Goal: Information Seeking & Learning: Learn about a topic

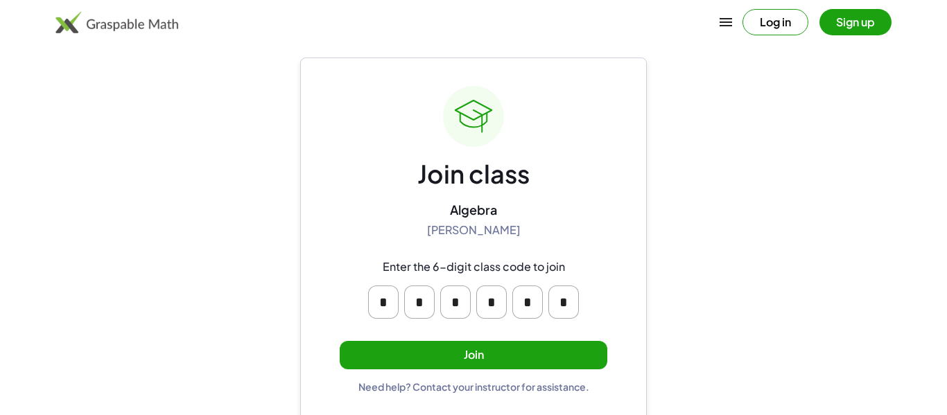
scroll to position [26, 0]
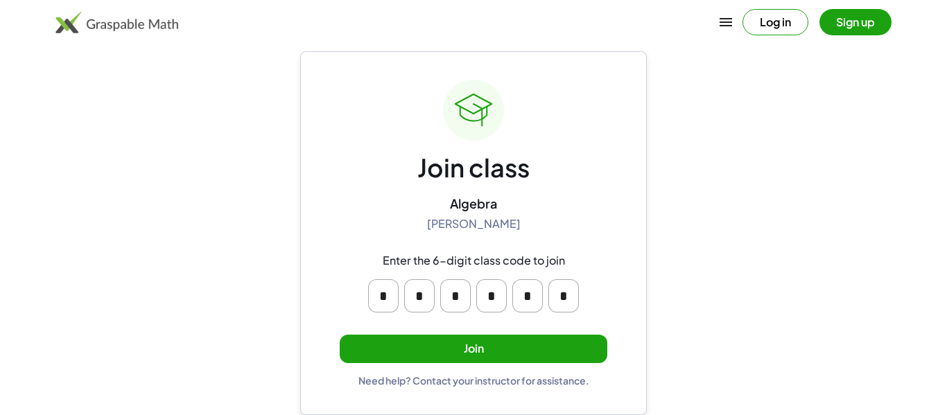
click at [529, 347] on button "Join" at bounding box center [474, 349] width 268 height 28
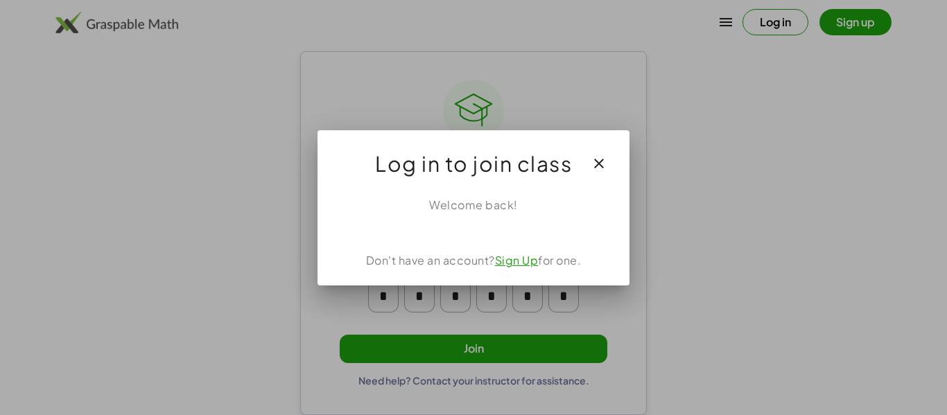
scroll to position [0, 0]
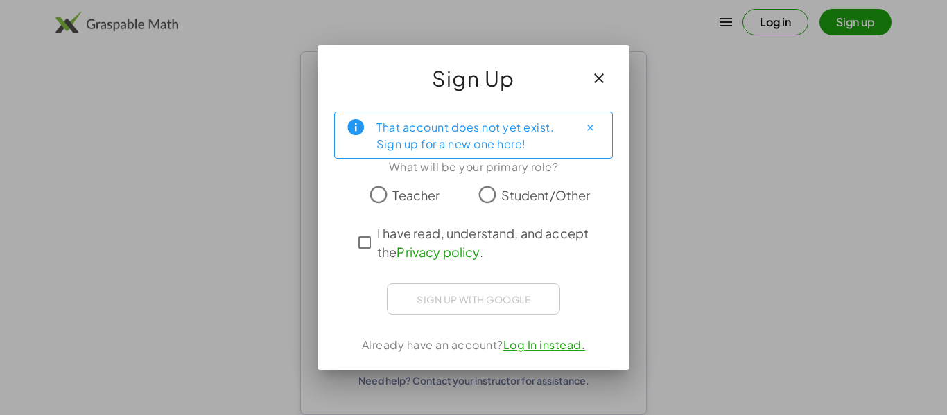
click at [598, 80] on icon "button" at bounding box center [599, 78] width 17 height 17
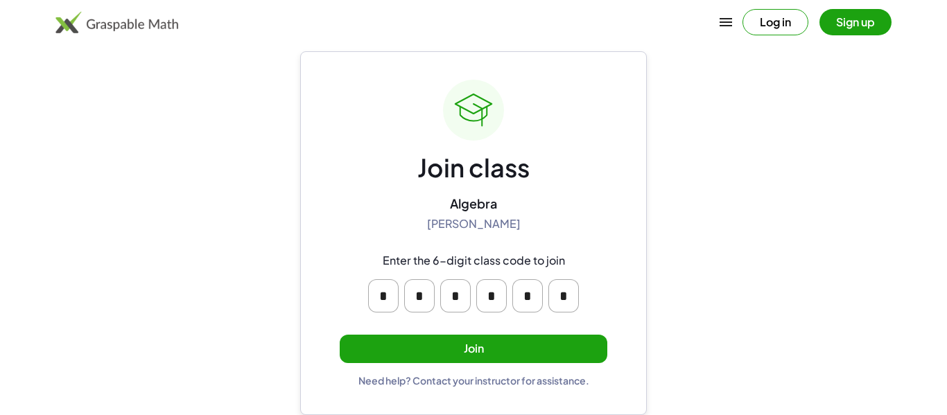
click at [499, 347] on button "Join" at bounding box center [474, 349] width 268 height 28
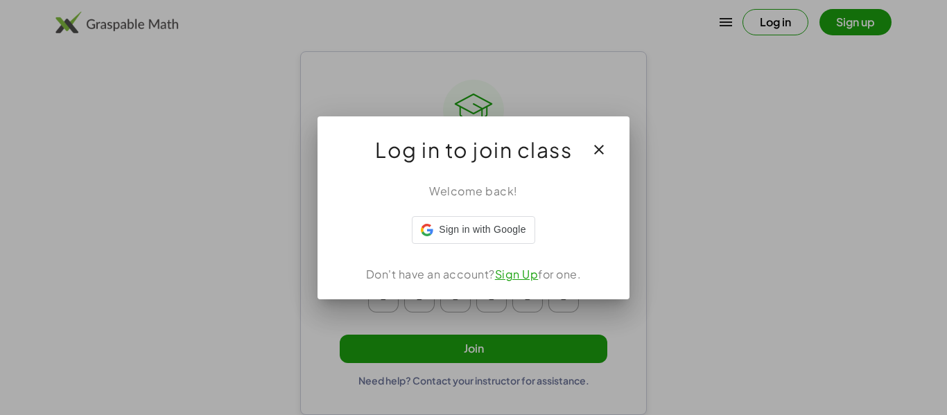
scroll to position [0, 0]
click at [596, 148] on icon "button" at bounding box center [599, 149] width 17 height 17
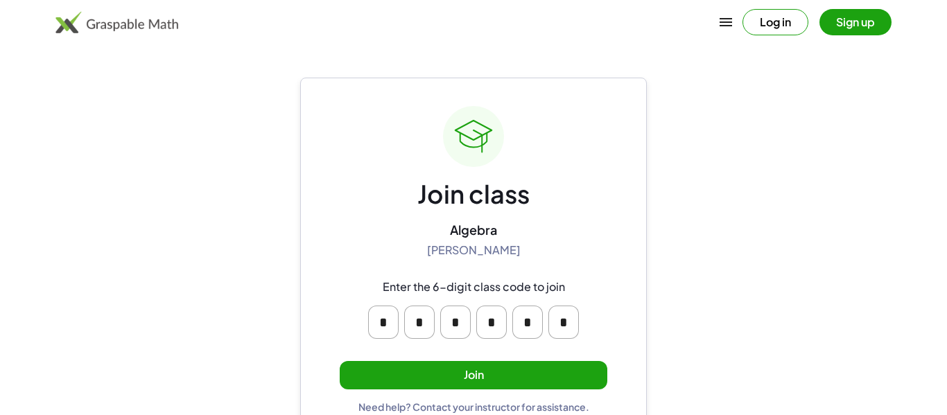
scroll to position [26, 0]
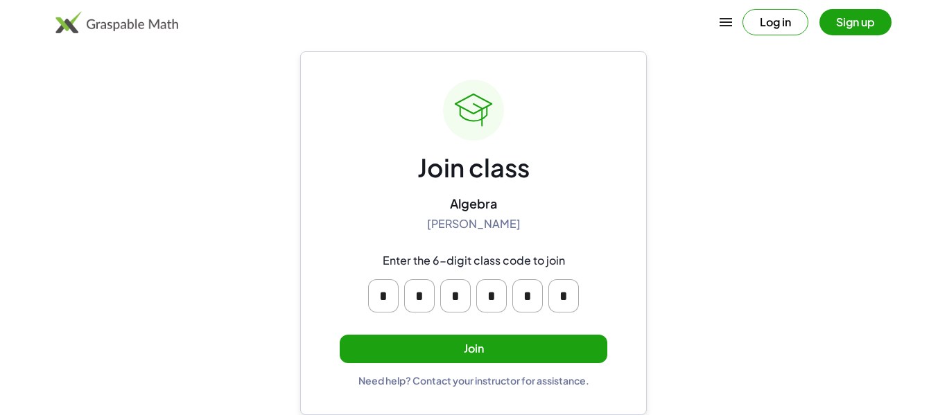
click at [862, 17] on button "Sign up" at bounding box center [855, 22] width 72 height 26
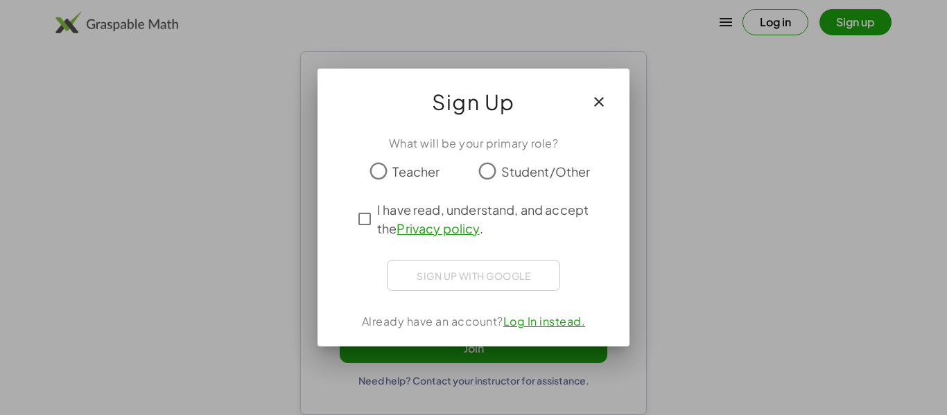
scroll to position [0, 0]
click at [605, 96] on icon "button" at bounding box center [599, 102] width 17 height 17
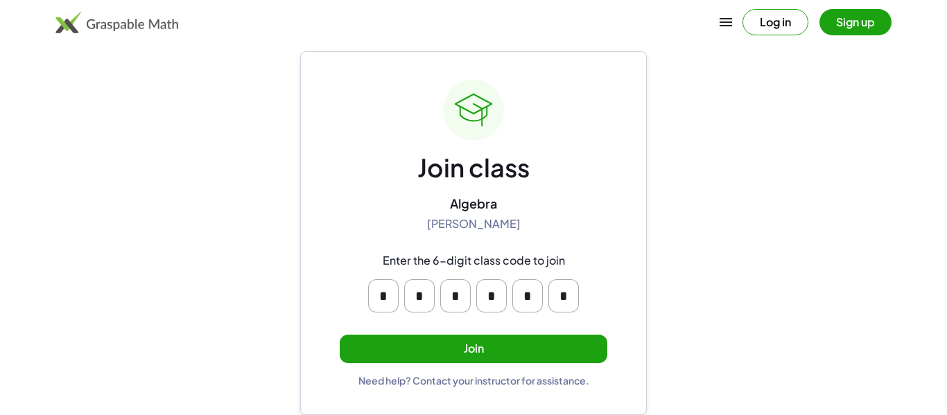
click at [480, 354] on button "Join" at bounding box center [474, 349] width 268 height 28
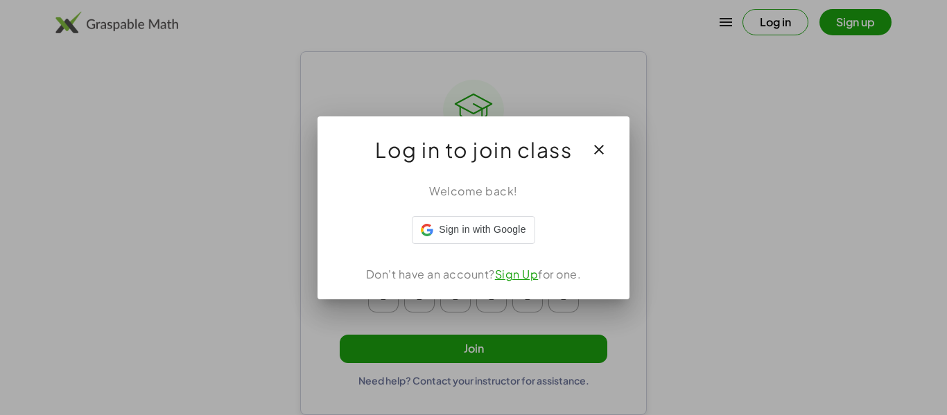
scroll to position [0, 0]
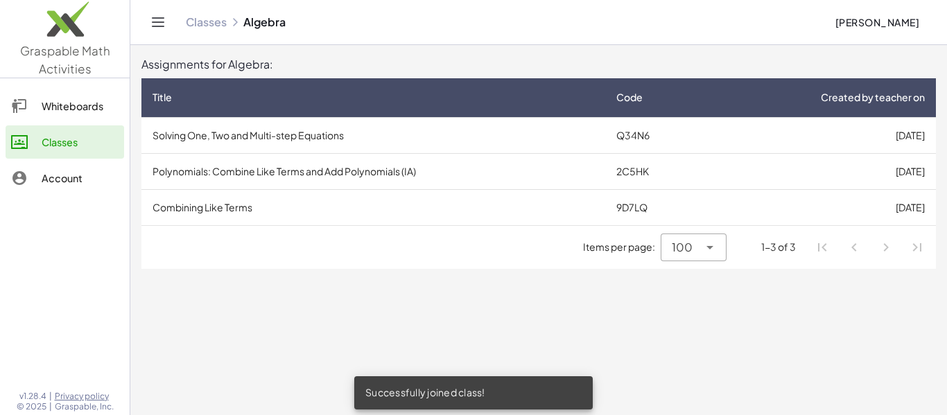
click at [319, 136] on td "Solving One, Two and Multi-step Equations" at bounding box center [373, 135] width 464 height 36
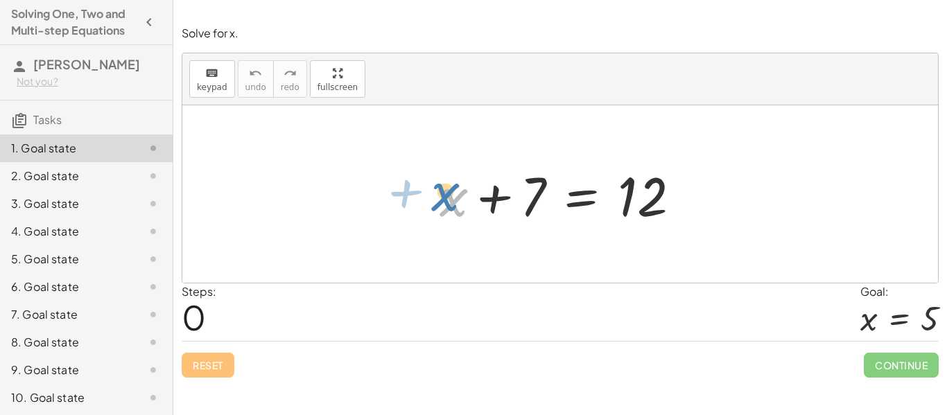
drag, startPoint x: 448, startPoint y: 206, endPoint x: 437, endPoint y: 200, distance: 13.0
click at [437, 200] on div at bounding box center [565, 194] width 265 height 71
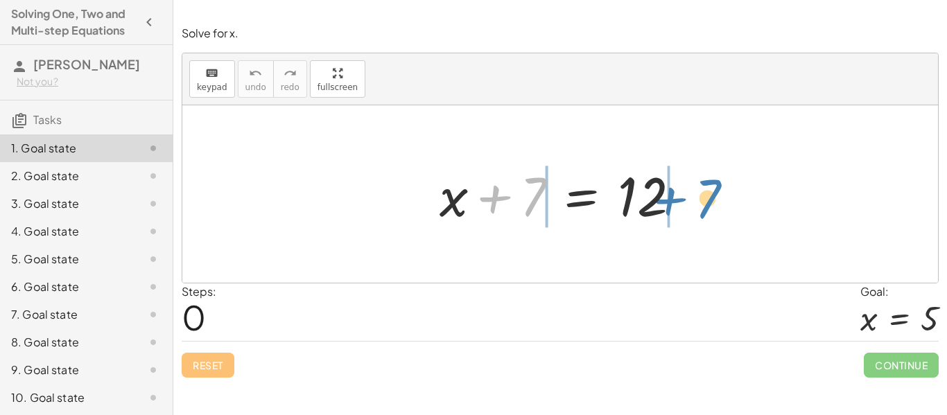
drag, startPoint x: 510, startPoint y: 187, endPoint x: 684, endPoint y: 189, distance: 174.0
click at [684, 189] on div at bounding box center [565, 194] width 265 height 71
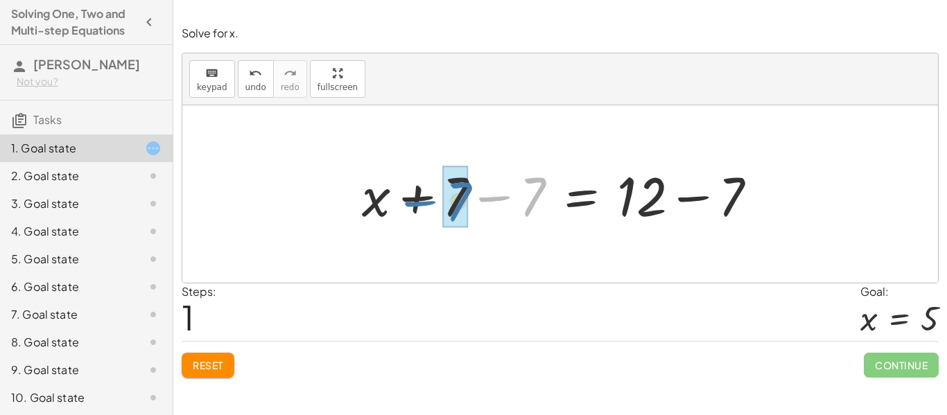
drag, startPoint x: 539, startPoint y: 198, endPoint x: 453, endPoint y: 202, distance: 85.3
click at [453, 202] on div at bounding box center [565, 194] width 420 height 71
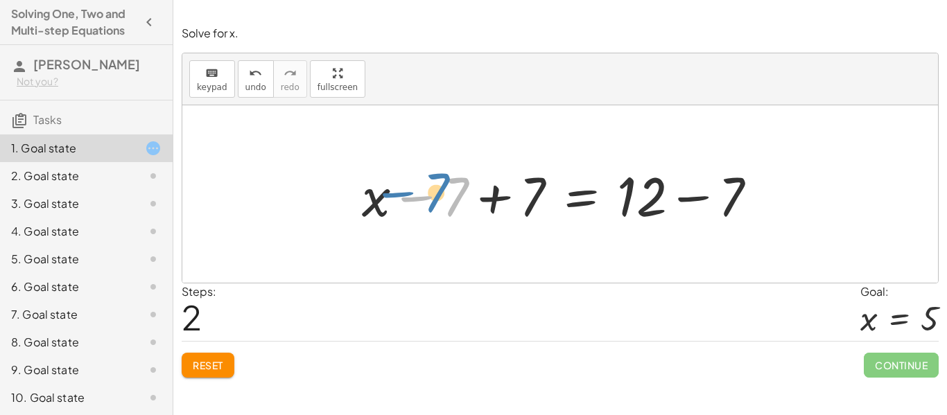
drag, startPoint x: 453, startPoint y: 198, endPoint x: 442, endPoint y: 195, distance: 11.4
click at [442, 195] on div at bounding box center [565, 194] width 420 height 71
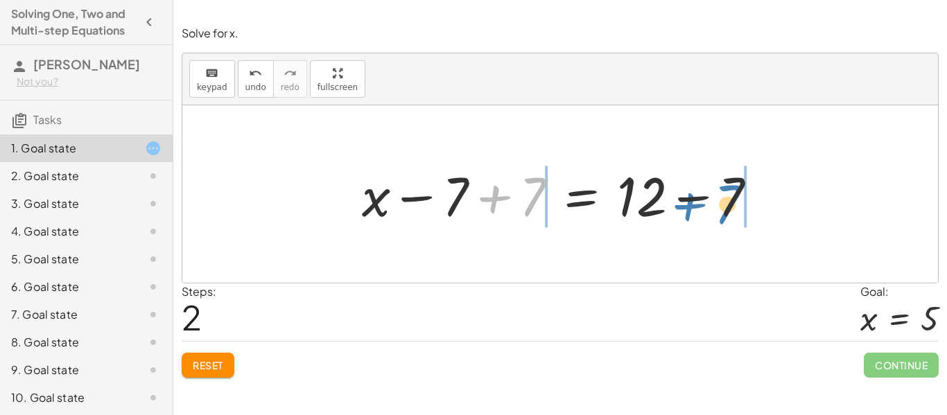
drag, startPoint x: 523, startPoint y: 197, endPoint x: 723, endPoint y: 204, distance: 199.8
click at [723, 204] on div at bounding box center [565, 194] width 420 height 71
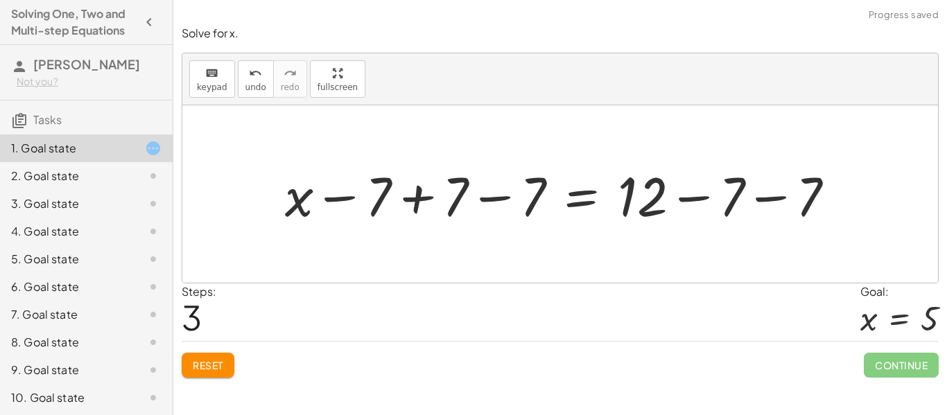
click at [203, 372] on button "Reset" at bounding box center [208, 365] width 53 height 25
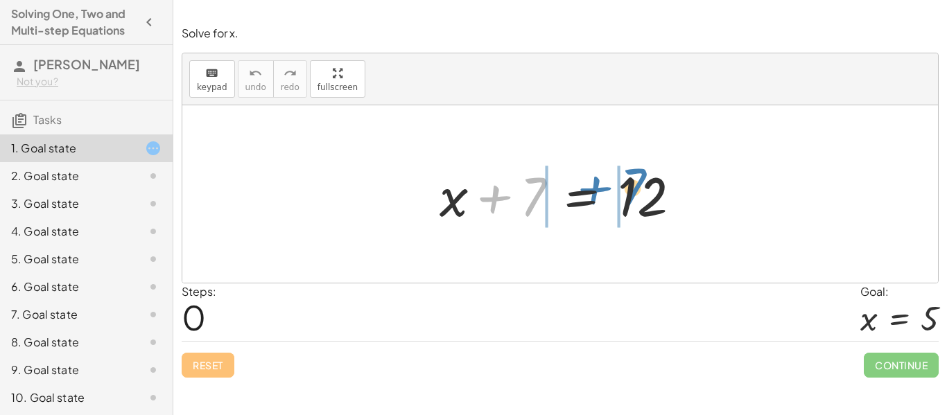
drag, startPoint x: 493, startPoint y: 210, endPoint x: 589, endPoint y: 204, distance: 95.8
click at [589, 204] on div at bounding box center [565, 194] width 265 height 71
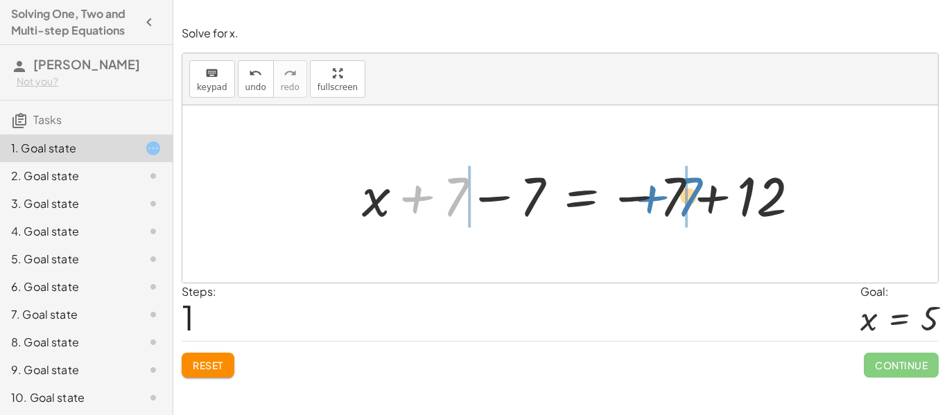
drag, startPoint x: 449, startPoint y: 204, endPoint x: 683, endPoint y: 204, distance: 233.6
click at [683, 204] on div at bounding box center [586, 194] width 463 height 71
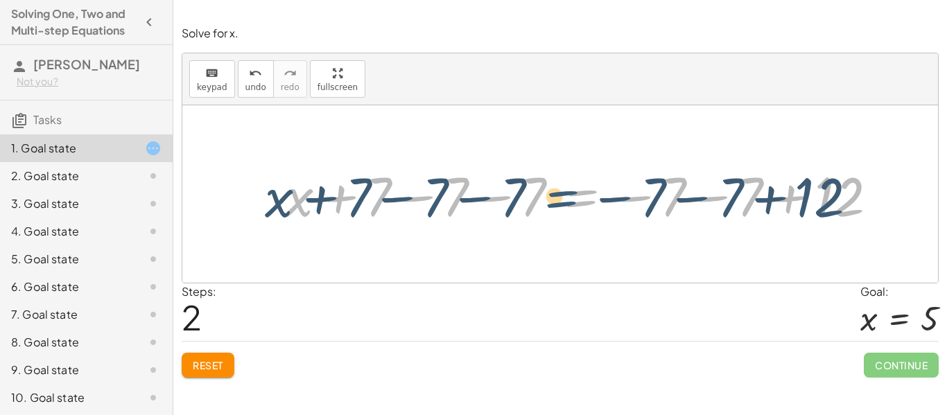
drag, startPoint x: 548, startPoint y: 195, endPoint x: 528, endPoint y: 196, distance: 20.1
click at [528, 196] on div at bounding box center [587, 194] width 618 height 71
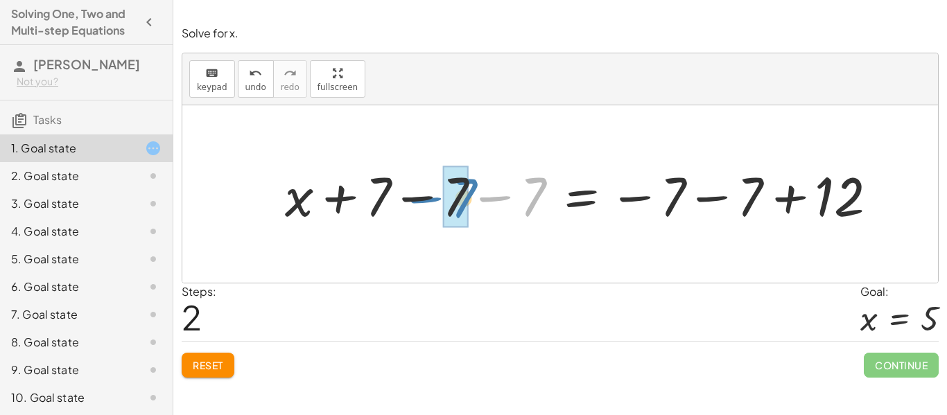
drag, startPoint x: 538, startPoint y: 189, endPoint x: 468, endPoint y: 190, distance: 70.0
click at [468, 190] on div at bounding box center [587, 194] width 618 height 71
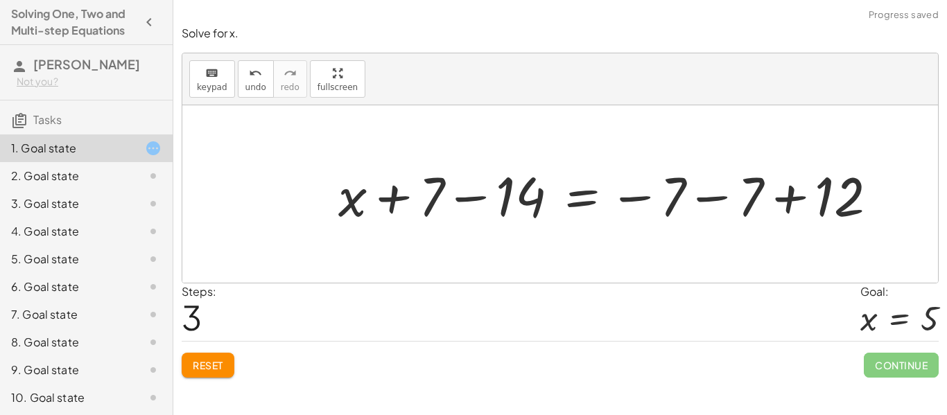
click at [210, 359] on span "Reset" at bounding box center [208, 365] width 31 height 12
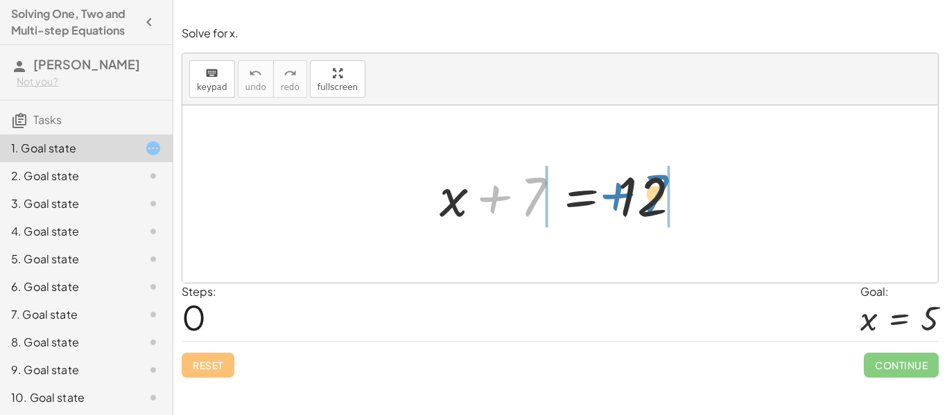
drag, startPoint x: 500, startPoint y: 199, endPoint x: 622, endPoint y: 196, distance: 122.0
click at [622, 196] on div at bounding box center [565, 194] width 265 height 71
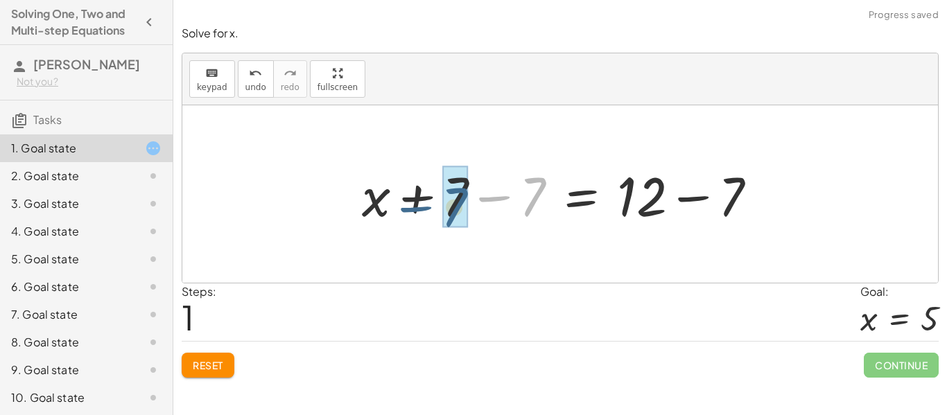
drag, startPoint x: 535, startPoint y: 191, endPoint x: 455, endPoint y: 200, distance: 80.8
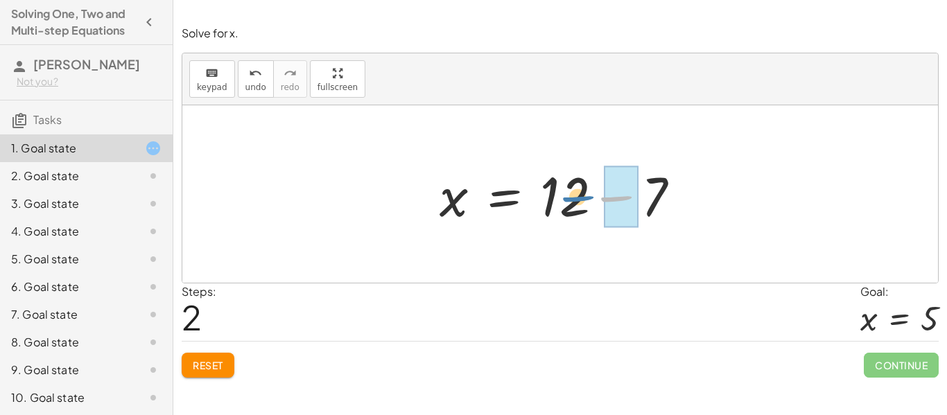
drag, startPoint x: 638, startPoint y: 194, endPoint x: 598, endPoint y: 194, distance: 40.2
click at [598, 194] on div at bounding box center [565, 194] width 265 height 71
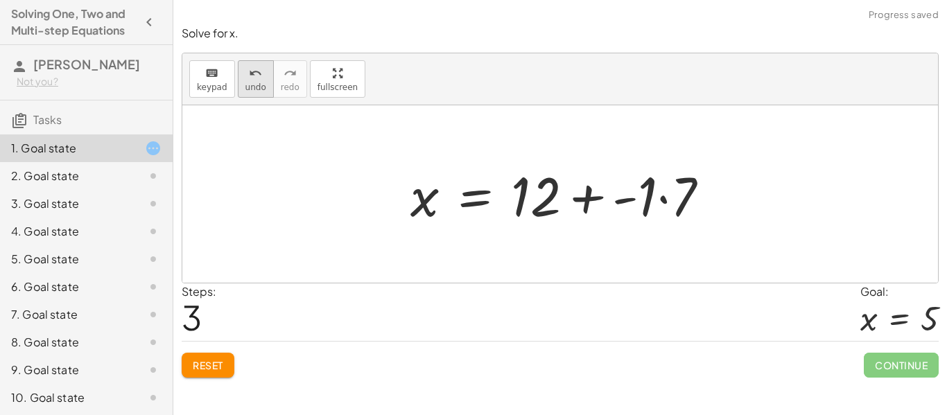
click at [252, 85] on span "undo" at bounding box center [255, 87] width 21 height 10
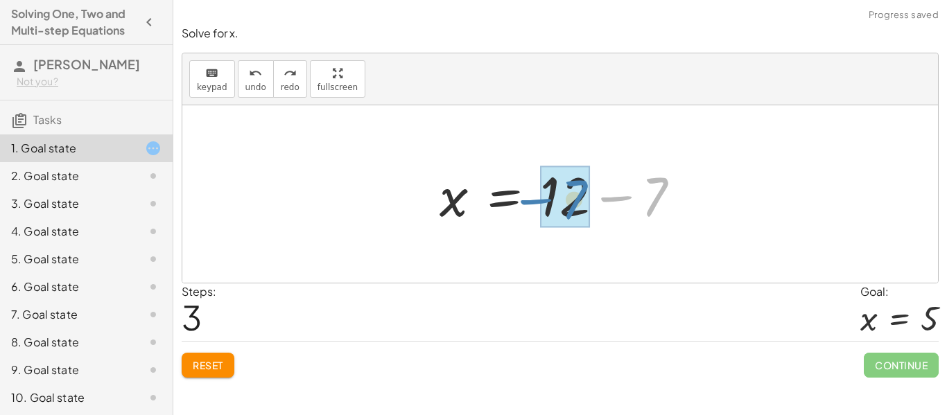
drag, startPoint x: 650, startPoint y: 195, endPoint x: 568, endPoint y: 198, distance: 82.5
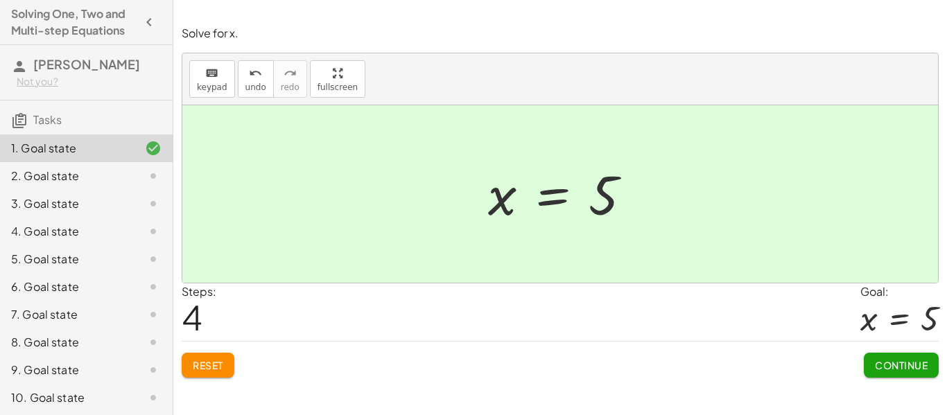
click at [910, 364] on span "Continue" at bounding box center [901, 365] width 53 height 12
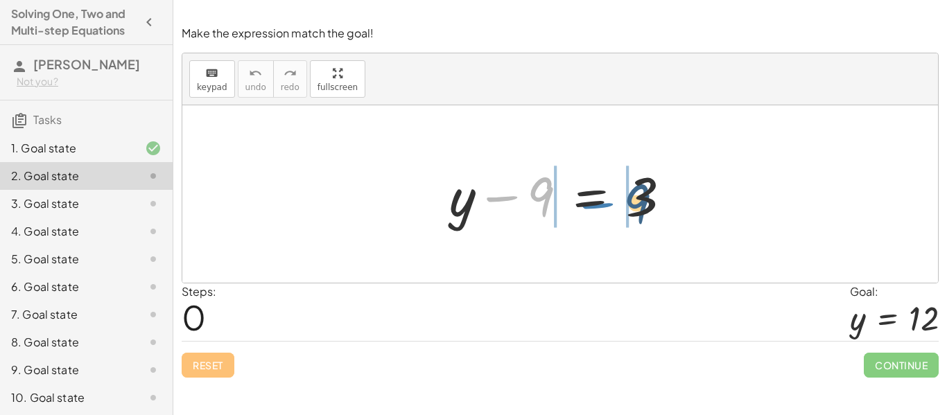
drag, startPoint x: 510, startPoint y: 203, endPoint x: 607, endPoint y: 212, distance: 97.5
click at [607, 212] on div at bounding box center [565, 194] width 247 height 71
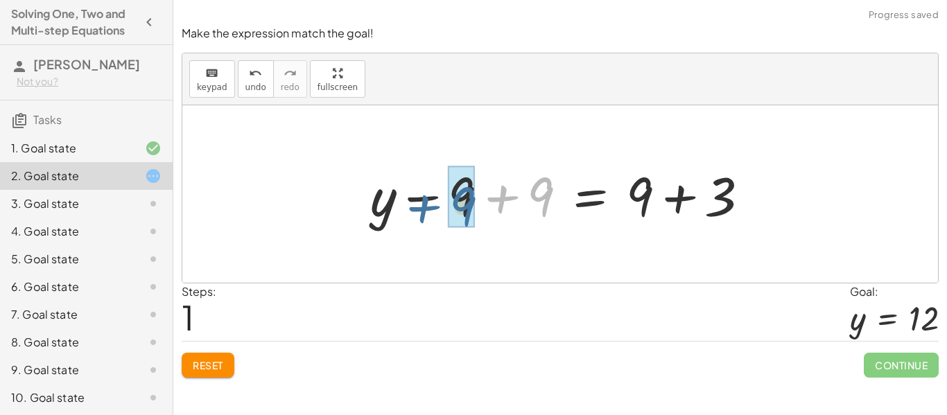
drag, startPoint x: 534, startPoint y: 191, endPoint x: 453, endPoint y: 198, distance: 81.4
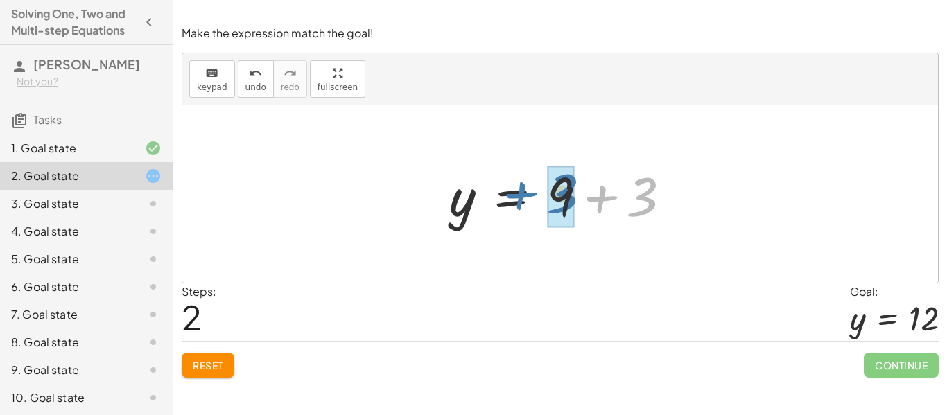
drag, startPoint x: 638, startPoint y: 198, endPoint x: 559, endPoint y: 195, distance: 79.8
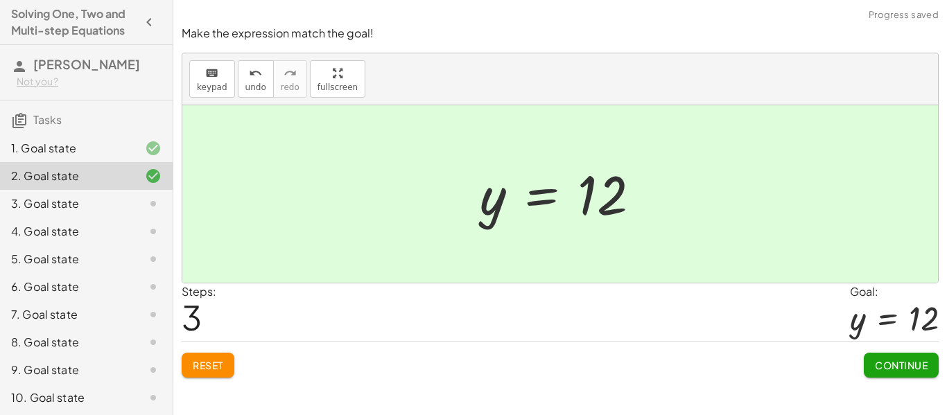
click at [885, 360] on span "Continue" at bounding box center [901, 365] width 53 height 12
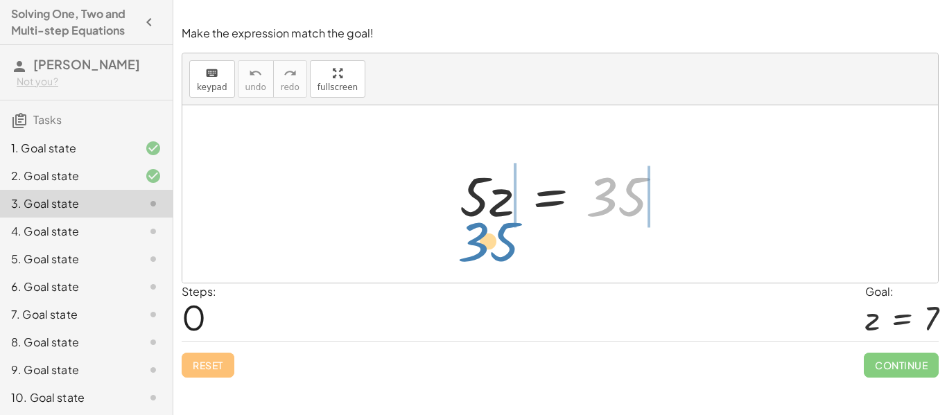
drag, startPoint x: 621, startPoint y: 196, endPoint x: 491, endPoint y: 242, distance: 137.5
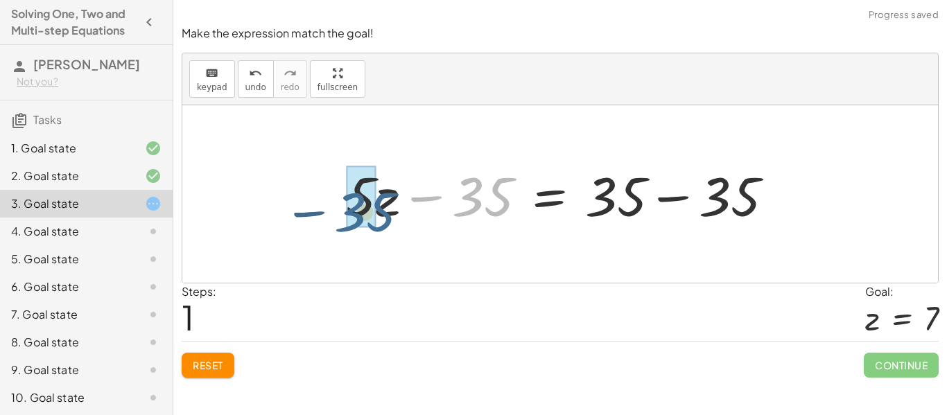
drag, startPoint x: 502, startPoint y: 199, endPoint x: 389, endPoint y: 211, distance: 113.7
click at [389, 211] on div at bounding box center [565, 194] width 452 height 71
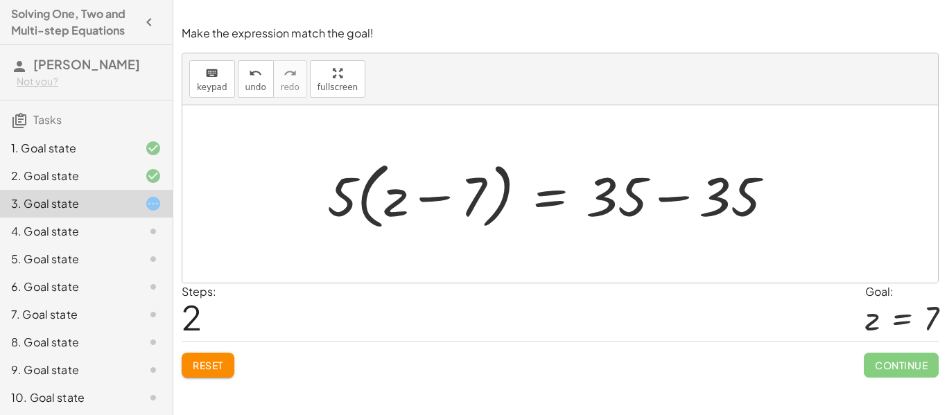
click at [212, 356] on button "Reset" at bounding box center [208, 365] width 53 height 25
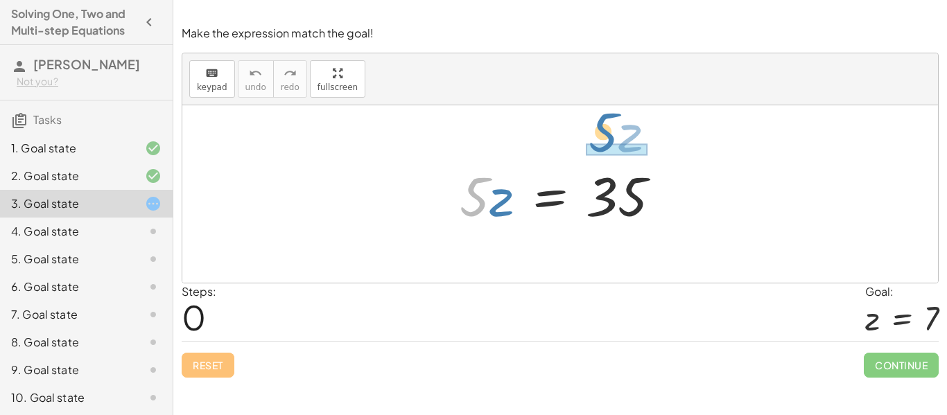
drag, startPoint x: 485, startPoint y: 204, endPoint x: 613, endPoint y: 140, distance: 143.5
click at [613, 140] on div "· 5 · z · 5 · z = 35" at bounding box center [560, 193] width 756 height 177
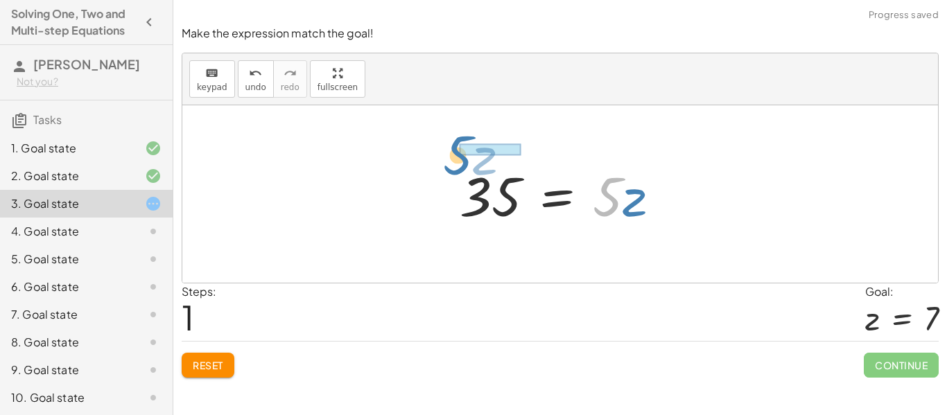
drag, startPoint x: 614, startPoint y: 191, endPoint x: 461, endPoint y: 149, distance: 158.7
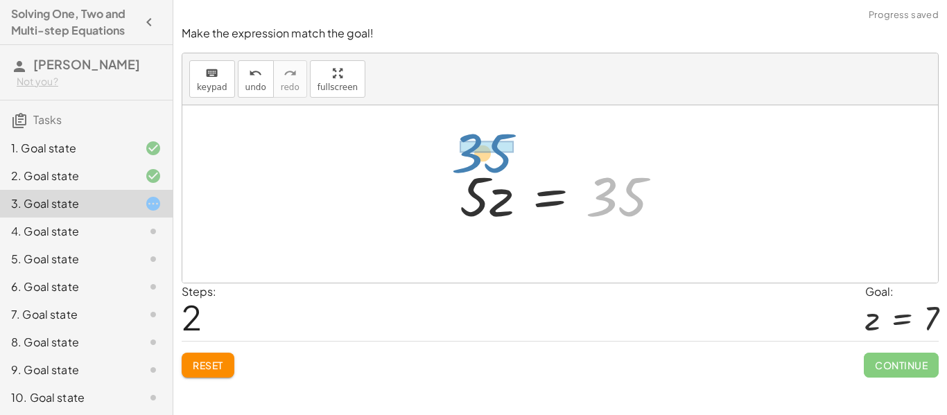
drag, startPoint x: 618, startPoint y: 207, endPoint x: 483, endPoint y: 164, distance: 141.4
click at [483, 164] on div at bounding box center [566, 194] width 226 height 71
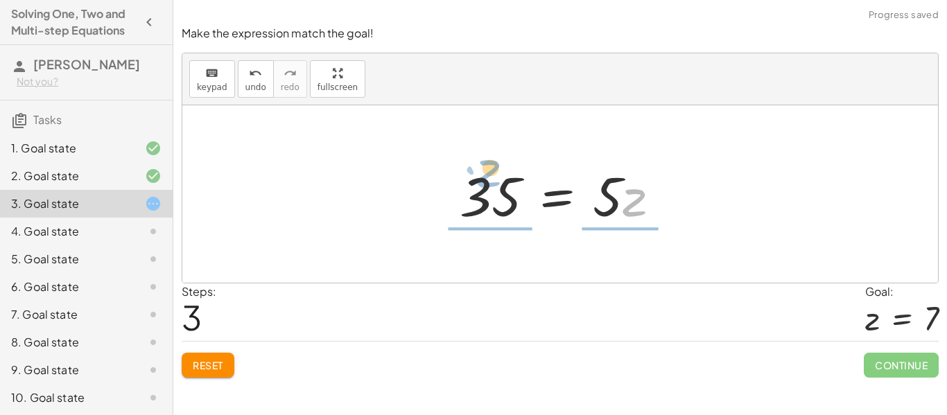
drag, startPoint x: 625, startPoint y: 189, endPoint x: 426, endPoint y: 156, distance: 201.6
click at [426, 156] on div "· 5 · z = 35 35 = · 5 · z · 5 · z = 35 · z · 5 · z = 35" at bounding box center [560, 193] width 756 height 177
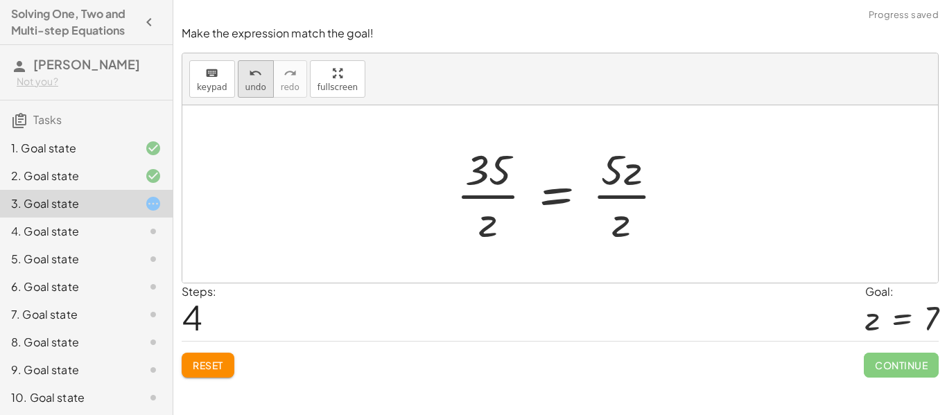
click at [245, 78] on div "undo" at bounding box center [255, 72] width 21 height 17
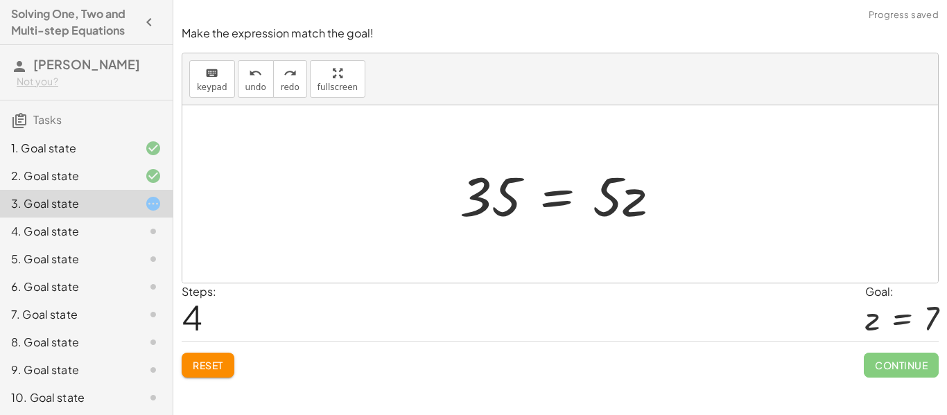
click at [216, 372] on button "Reset" at bounding box center [208, 365] width 53 height 25
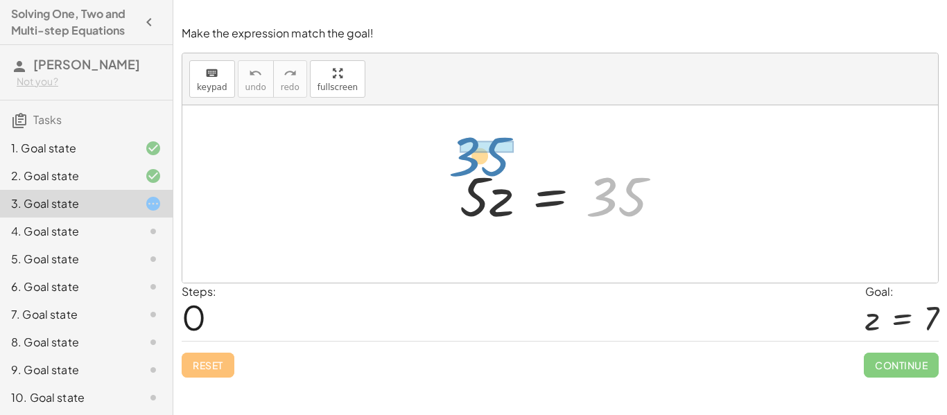
drag, startPoint x: 621, startPoint y: 194, endPoint x: 483, endPoint y: 153, distance: 144.1
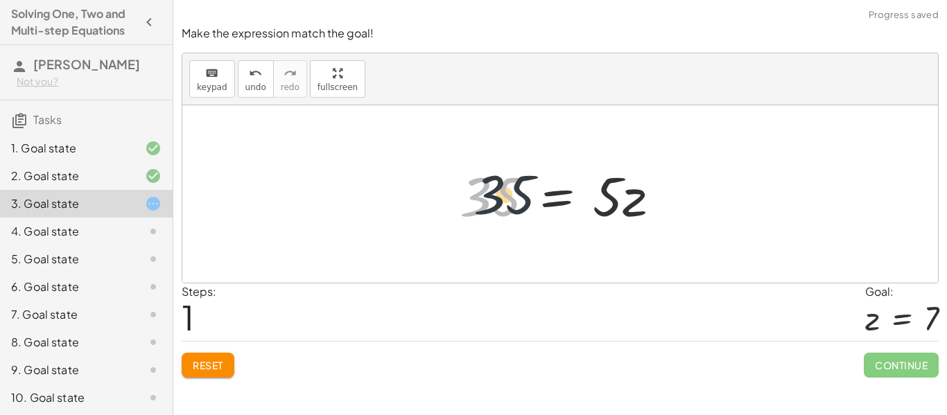
drag, startPoint x: 496, startPoint y: 227, endPoint x: 564, endPoint y: 221, distance: 68.9
click at [564, 221] on div at bounding box center [566, 194] width 226 height 71
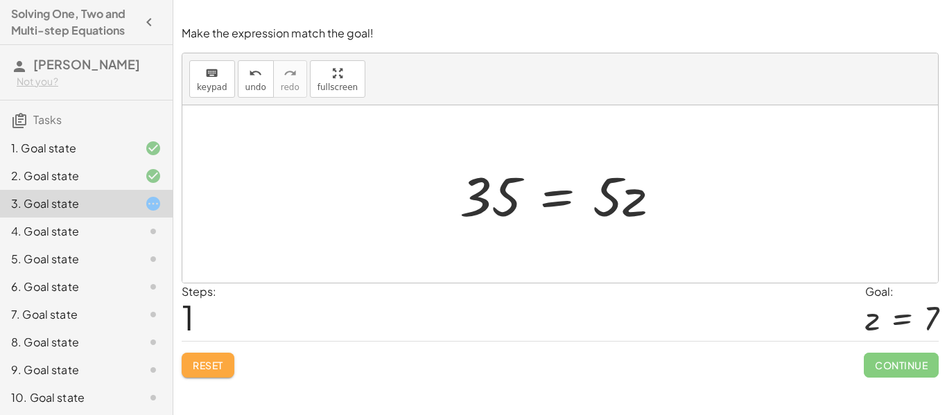
click at [204, 369] on span "Reset" at bounding box center [208, 365] width 31 height 12
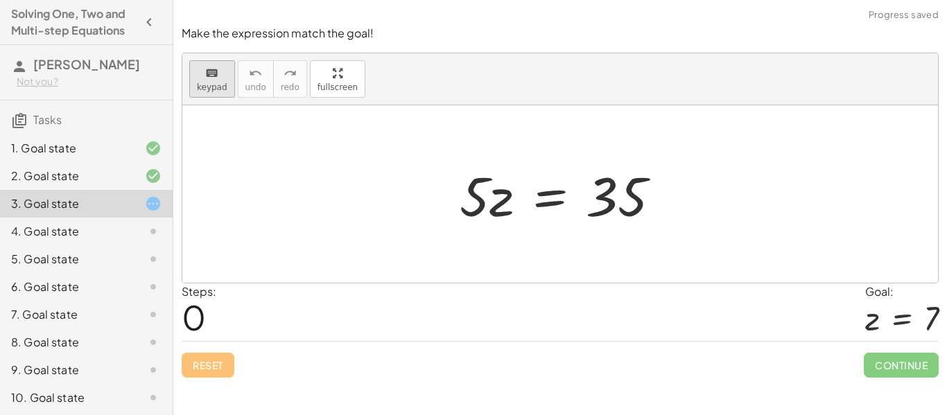
click at [203, 95] on button "keyboard keypad" at bounding box center [212, 78] width 46 height 37
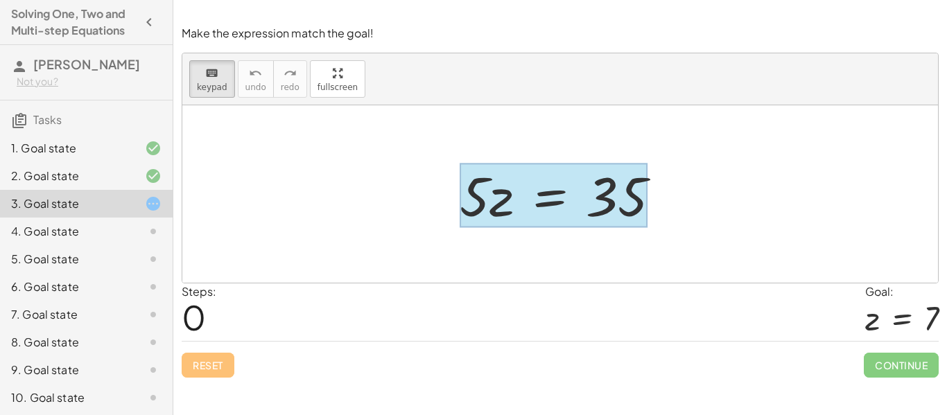
click at [529, 196] on div at bounding box center [554, 196] width 188 height 64
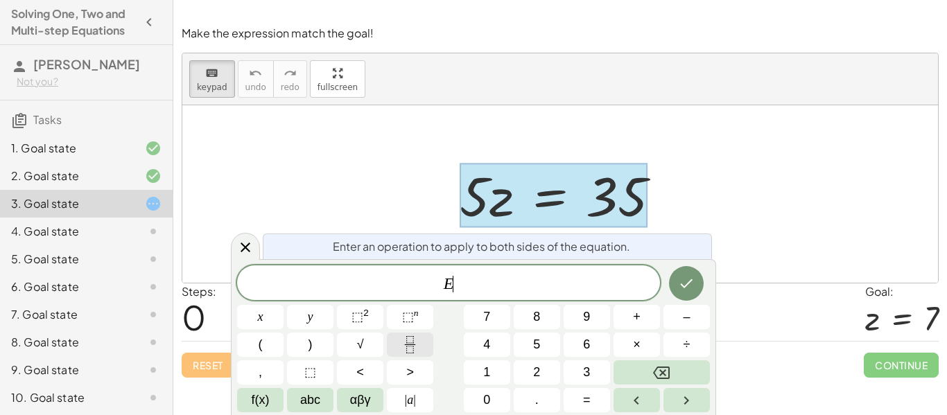
click at [409, 337] on icon "Fraction" at bounding box center [409, 344] width 17 height 17
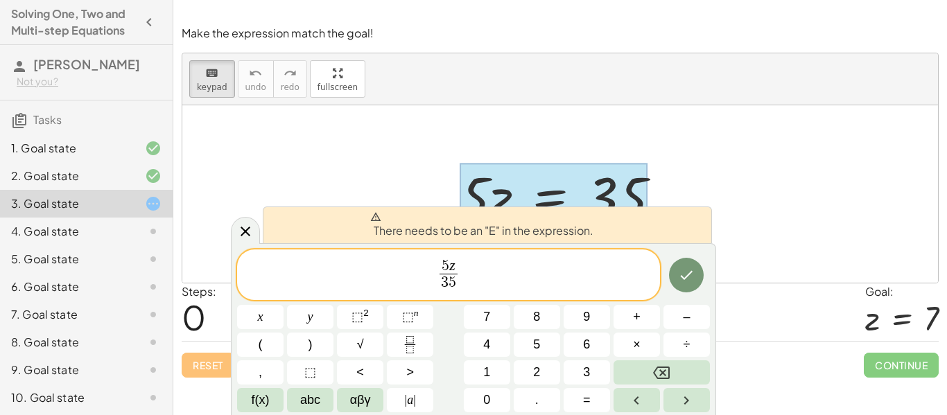
click at [448, 262] on span "5 z" at bounding box center [448, 266] width 18 height 15
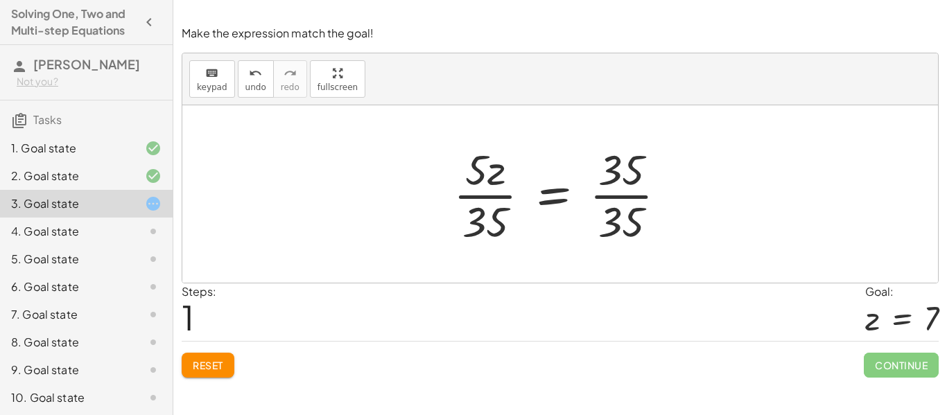
scroll to position [85, 0]
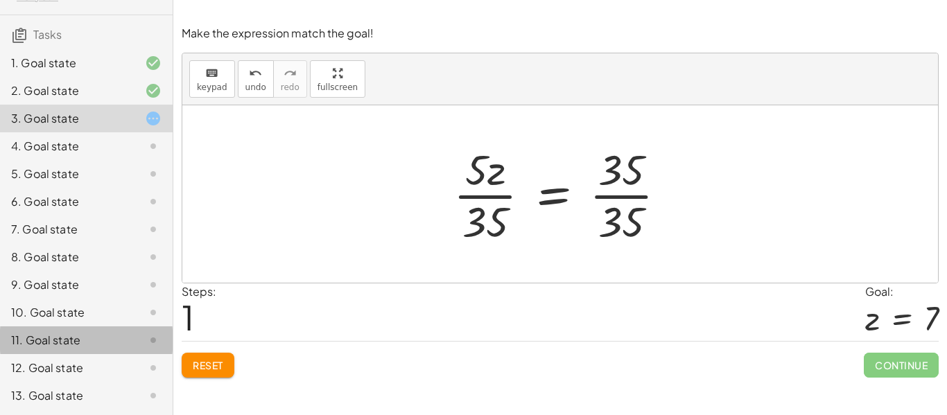
click at [69, 342] on div "11. Goal state" at bounding box center [67, 340] width 112 height 17
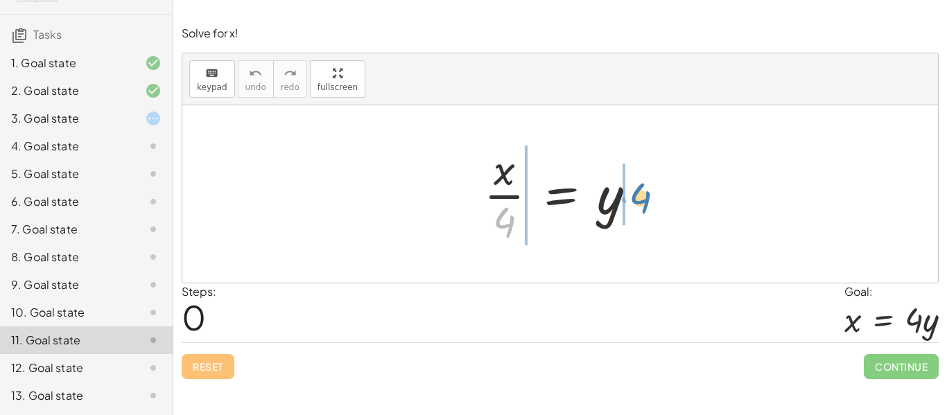
drag, startPoint x: 512, startPoint y: 219, endPoint x: 645, endPoint y: 198, distance: 134.7
click at [645, 198] on div at bounding box center [565, 194] width 177 height 107
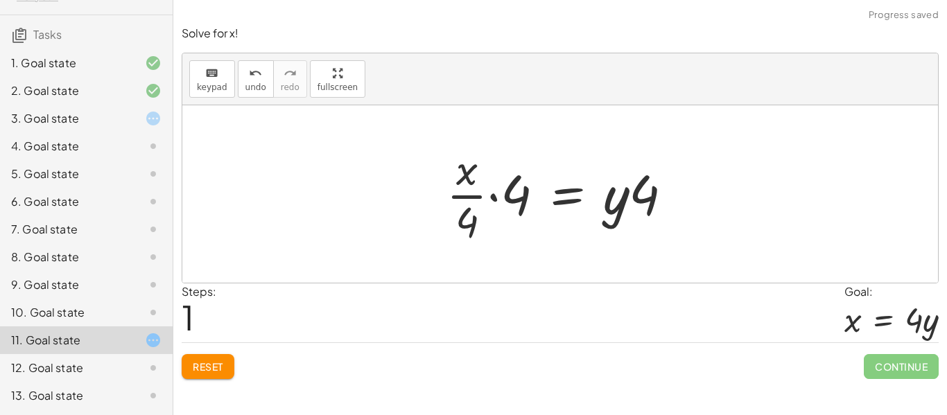
click at [645, 198] on div at bounding box center [565, 194] width 252 height 107
drag, startPoint x: 519, startPoint y: 191, endPoint x: 450, endPoint y: 168, distance: 72.3
click at [450, 168] on div at bounding box center [565, 194] width 252 height 107
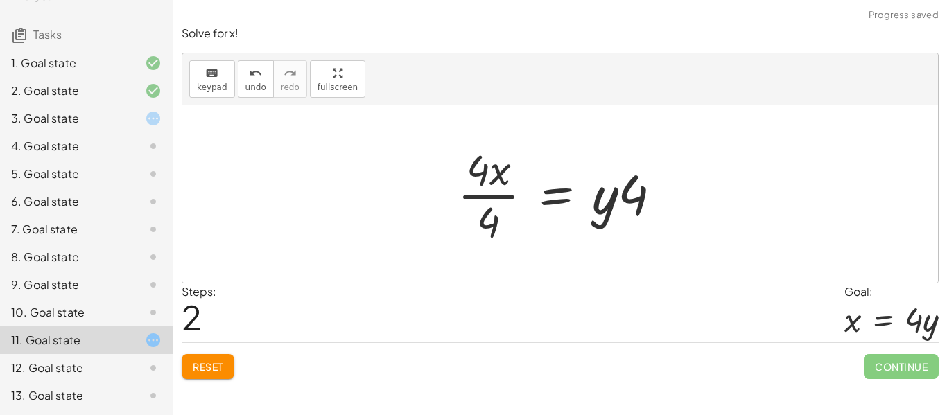
click at [485, 177] on div at bounding box center [565, 194] width 229 height 107
click at [489, 200] on div at bounding box center [565, 194] width 229 height 107
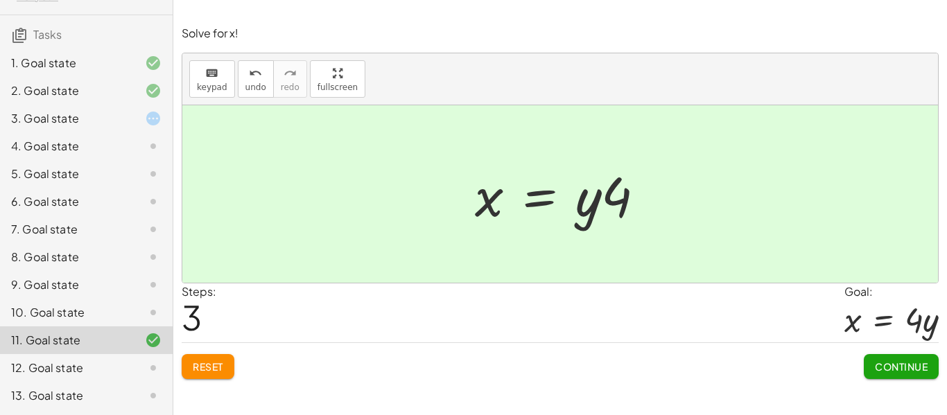
click at [899, 374] on button "Continue" at bounding box center [901, 366] width 75 height 25
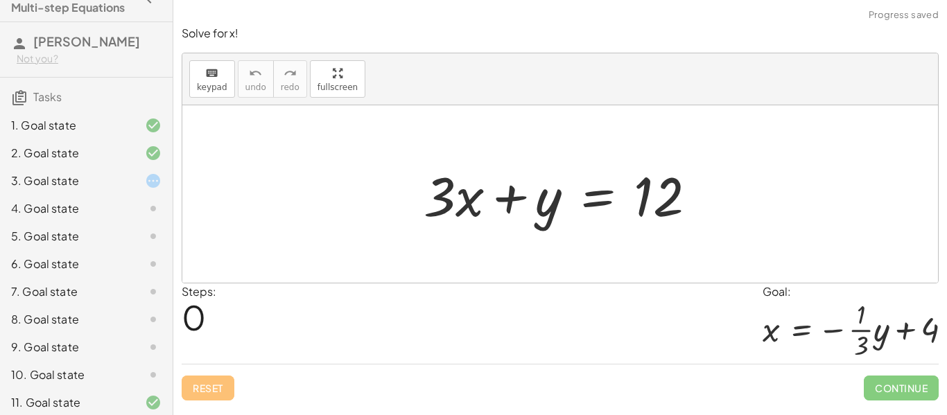
scroll to position [15, 0]
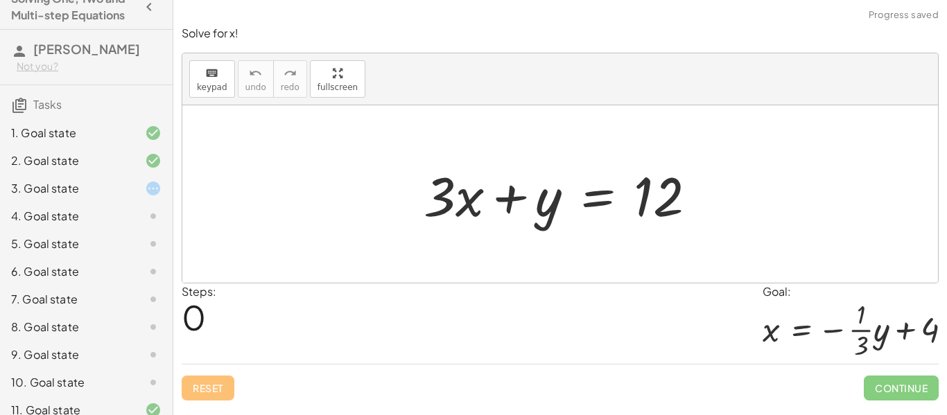
click at [110, 185] on div "3. Goal state" at bounding box center [67, 188] width 112 height 17
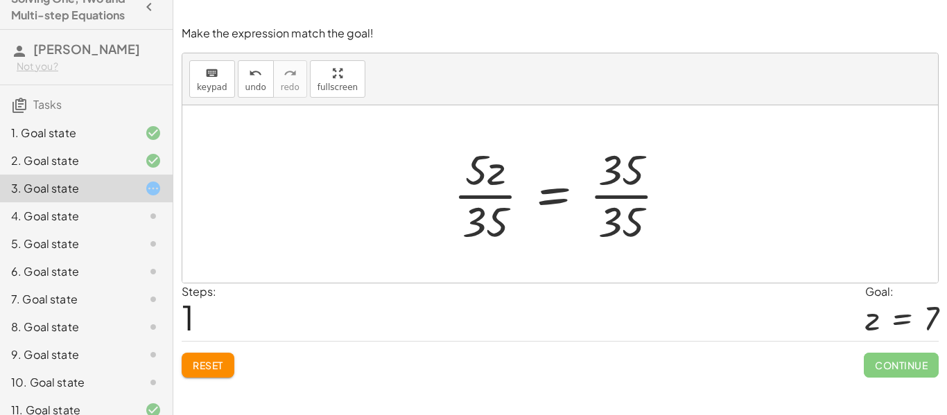
click at [207, 355] on button "Reset" at bounding box center [208, 365] width 53 height 25
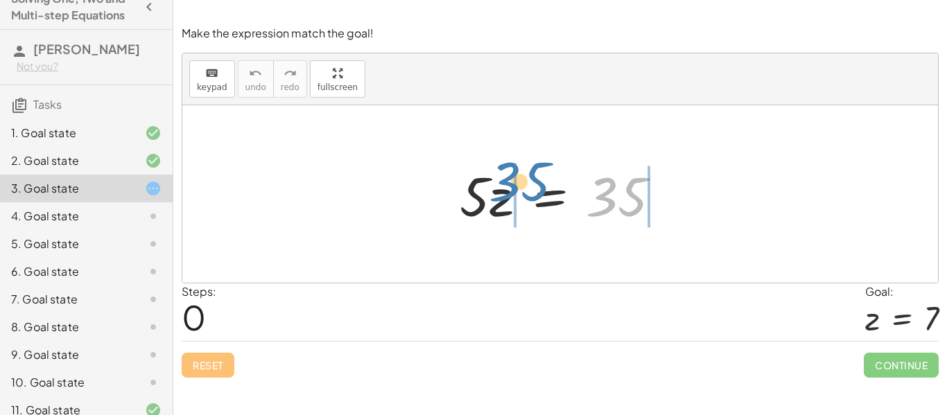
drag, startPoint x: 618, startPoint y: 191, endPoint x: 521, endPoint y: 176, distance: 98.2
click at [521, 176] on div at bounding box center [566, 194] width 226 height 71
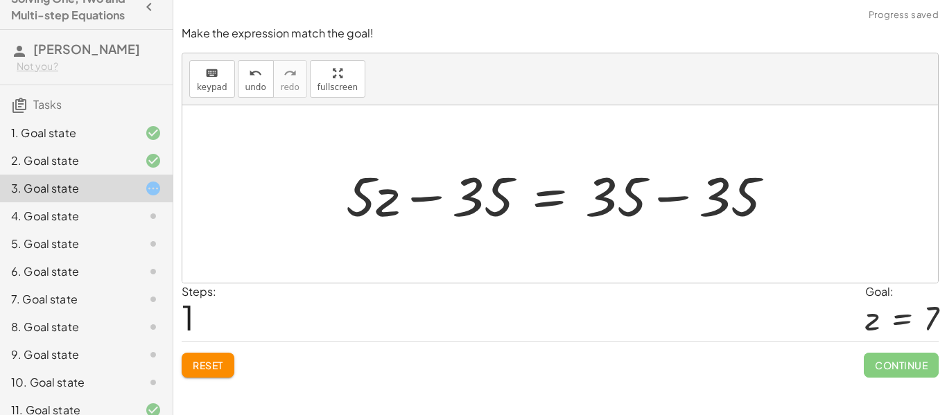
click at [472, 193] on div at bounding box center [565, 194] width 452 height 71
click at [438, 200] on div at bounding box center [565, 194] width 452 height 71
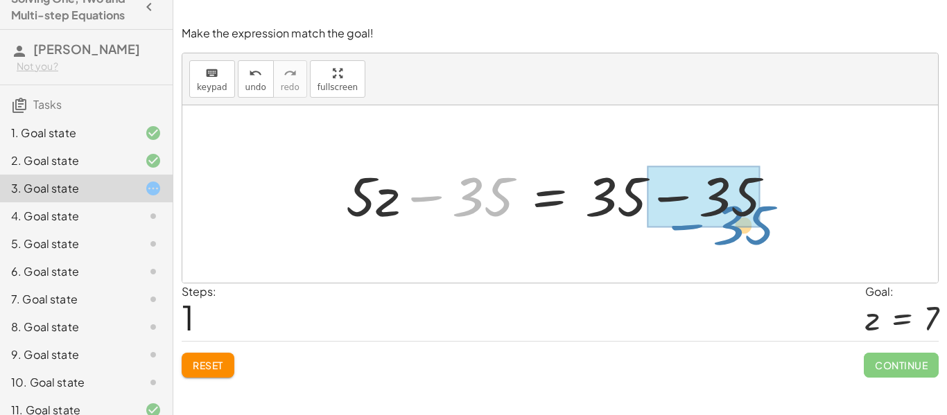
drag, startPoint x: 480, startPoint y: 195, endPoint x: 737, endPoint y: 216, distance: 257.3
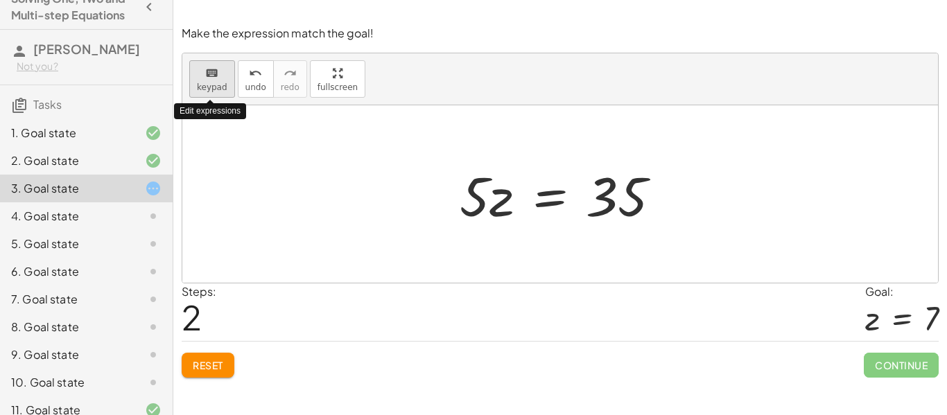
click at [207, 86] on span "keypad" at bounding box center [212, 87] width 31 height 10
click at [205, 74] on icon "keyboard" at bounding box center [211, 73] width 13 height 17
click at [223, 77] on div "keyboard" at bounding box center [212, 72] width 31 height 17
click at [205, 365] on span "Reset" at bounding box center [208, 365] width 31 height 12
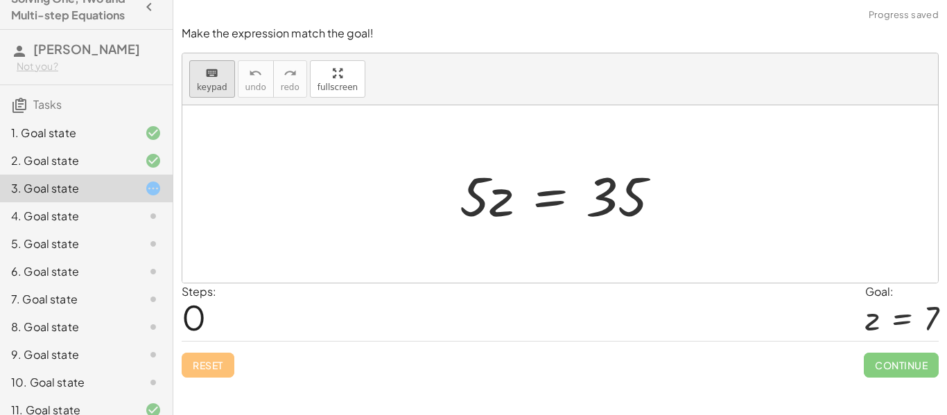
click at [217, 74] on div "keyboard" at bounding box center [212, 72] width 31 height 17
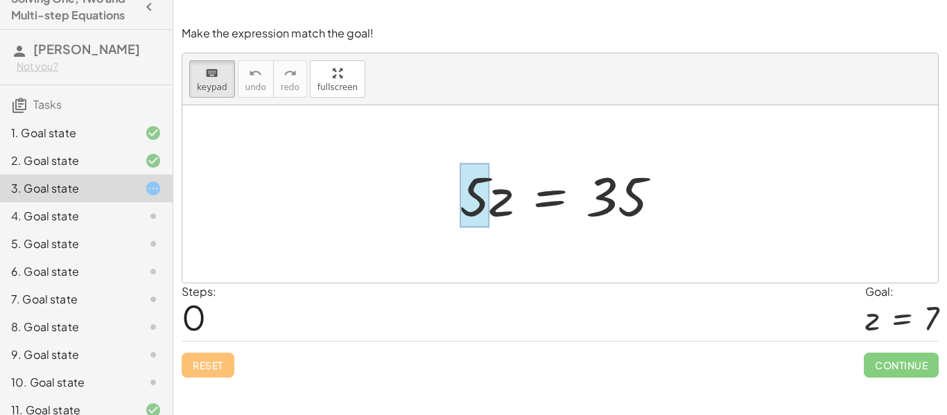
click at [488, 206] on div at bounding box center [475, 196] width 30 height 64
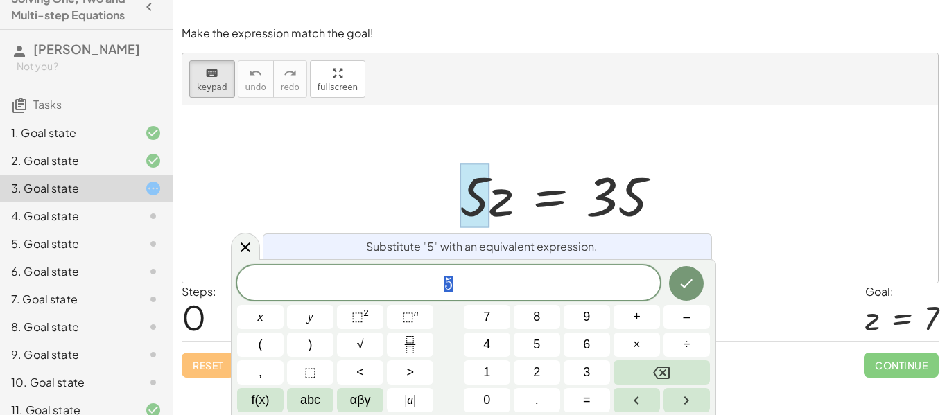
scroll to position [1, 0]
click at [503, 198] on div at bounding box center [566, 194] width 226 height 71
click at [249, 252] on icon at bounding box center [245, 247] width 17 height 17
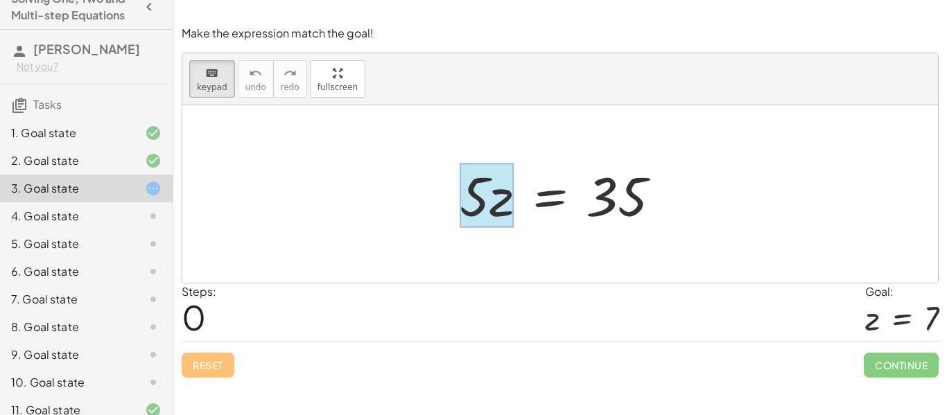
click at [496, 202] on div at bounding box center [487, 196] width 54 height 64
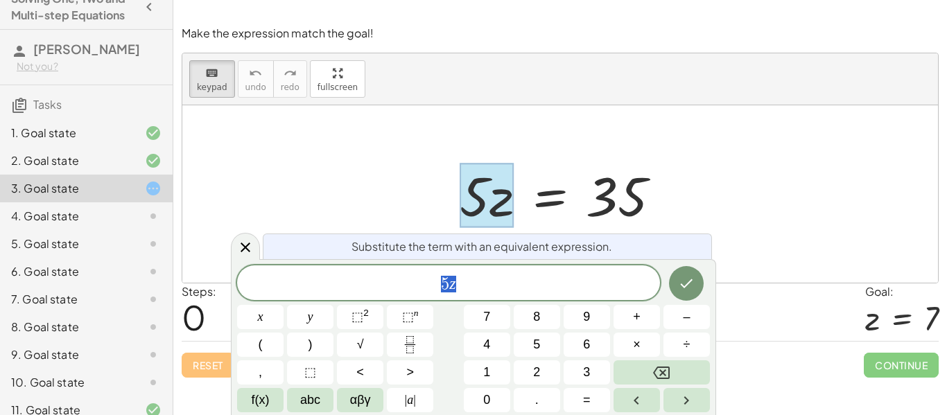
scroll to position [2, 0]
click at [467, 282] on span "5 z ​" at bounding box center [448, 284] width 423 height 19
click at [415, 340] on icon "Fraction" at bounding box center [409, 344] width 17 height 17
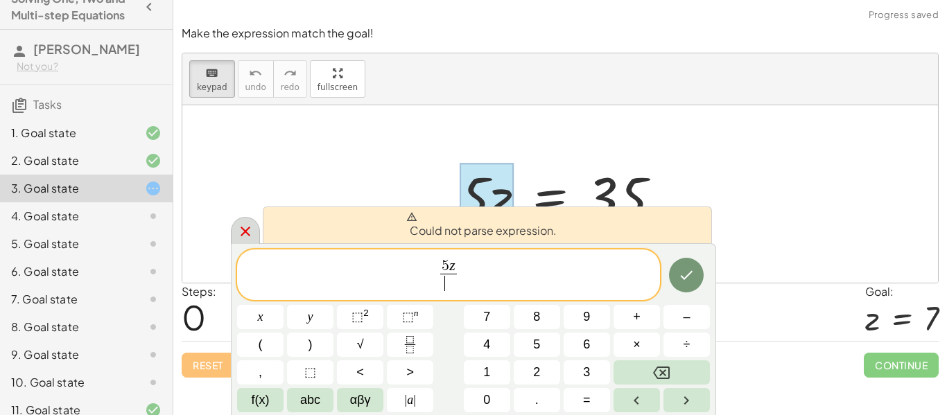
click at [250, 231] on icon at bounding box center [245, 231] width 17 height 17
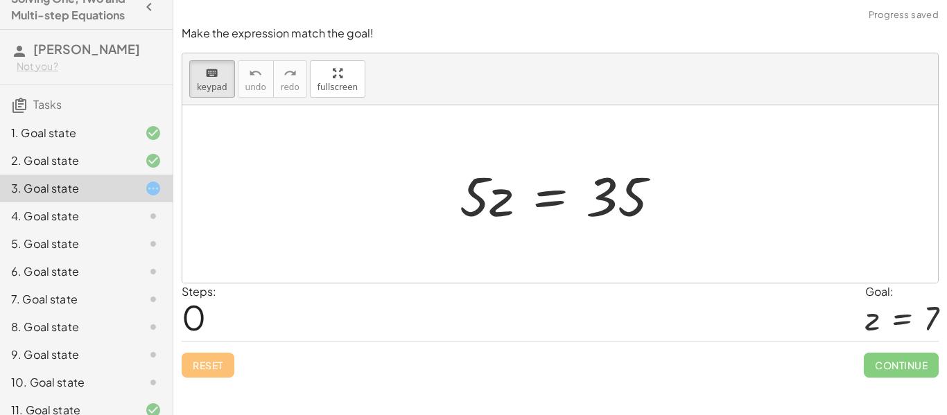
drag, startPoint x: 588, startPoint y: 186, endPoint x: 499, endPoint y: 239, distance: 103.2
click at [201, 78] on div "keyboard" at bounding box center [212, 72] width 31 height 17
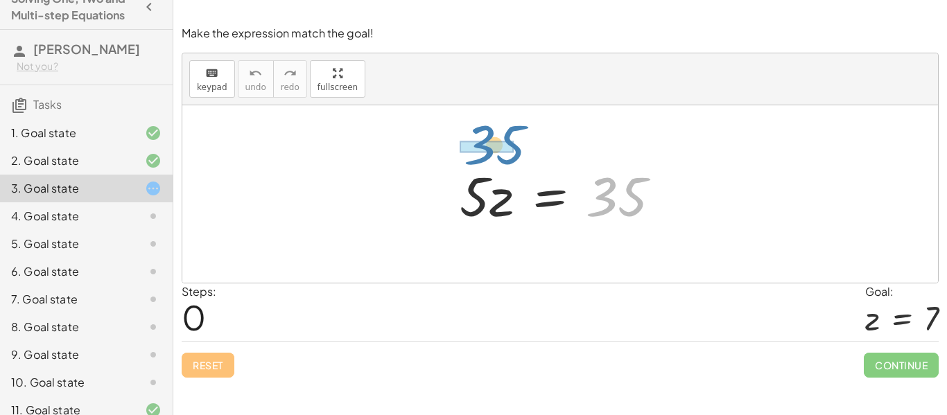
drag, startPoint x: 591, startPoint y: 208, endPoint x: 469, endPoint y: 158, distance: 131.8
click at [469, 159] on div at bounding box center [566, 194] width 226 height 71
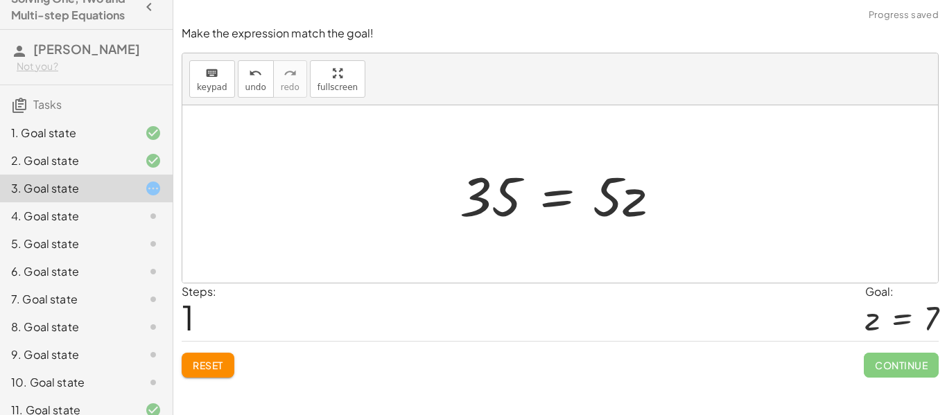
click at [614, 211] on div at bounding box center [566, 194] width 226 height 71
drag, startPoint x: 614, startPoint y: 211, endPoint x: 444, endPoint y: 198, distance: 170.3
click at [444, 198] on div "· 5 · z = 35 · 5 · 5 · z = 35" at bounding box center [560, 194] width 243 height 78
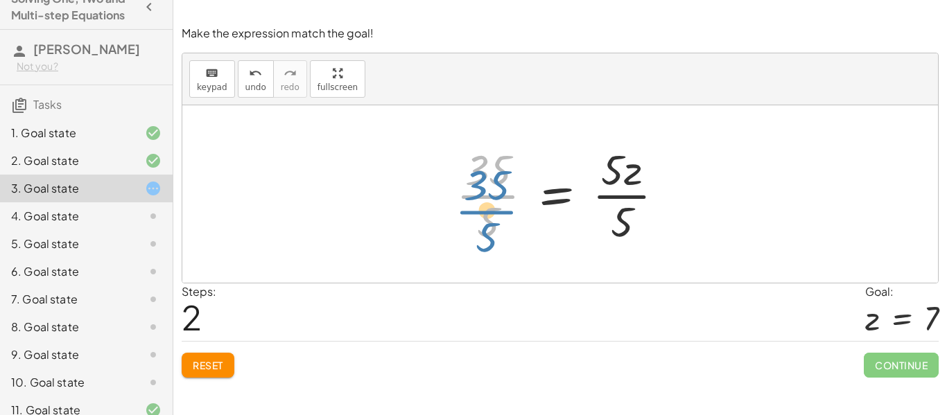
drag, startPoint x: 507, startPoint y: 186, endPoint x: 506, endPoint y: 200, distance: 13.9
click at [506, 200] on div at bounding box center [565, 194] width 233 height 107
click at [627, 178] on div at bounding box center [565, 194] width 233 height 107
click at [629, 198] on div at bounding box center [565, 194] width 233 height 107
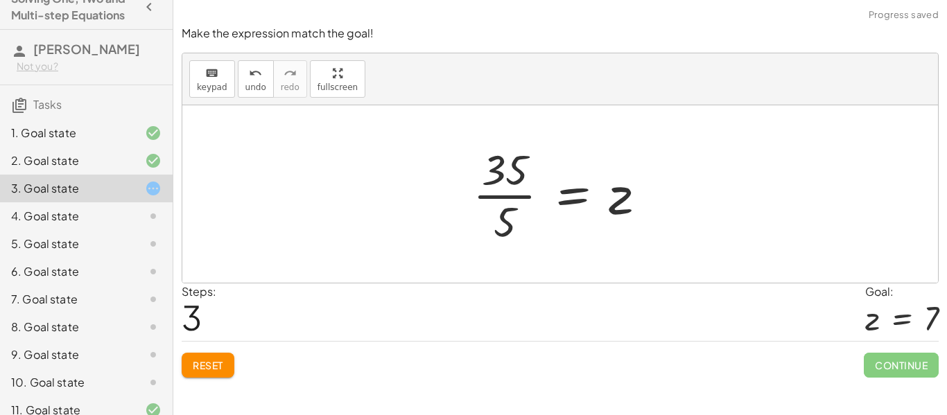
click at [512, 196] on div at bounding box center [565, 194] width 199 height 107
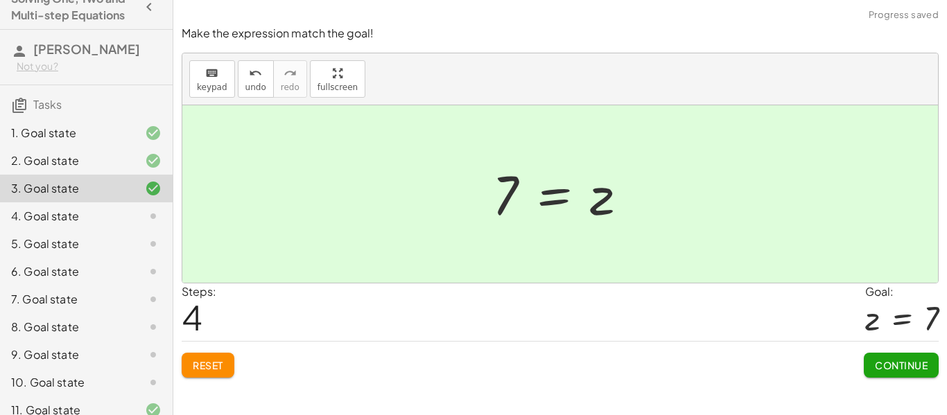
click at [884, 368] on span "Continue" at bounding box center [901, 365] width 53 height 12
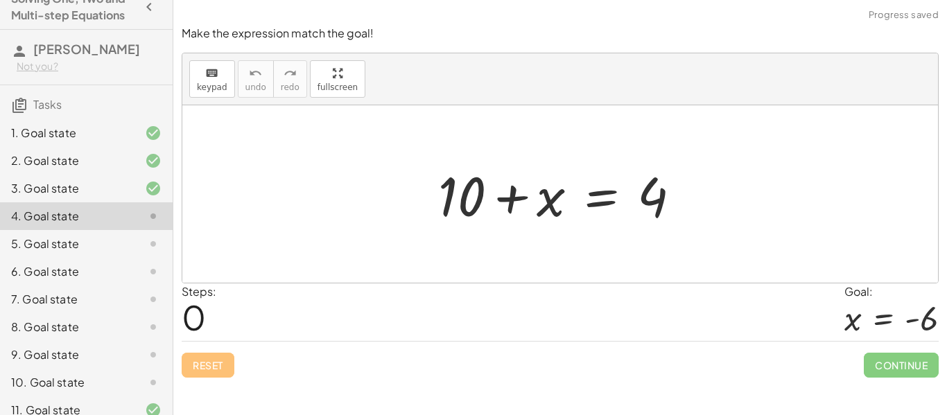
scroll to position [85, 0]
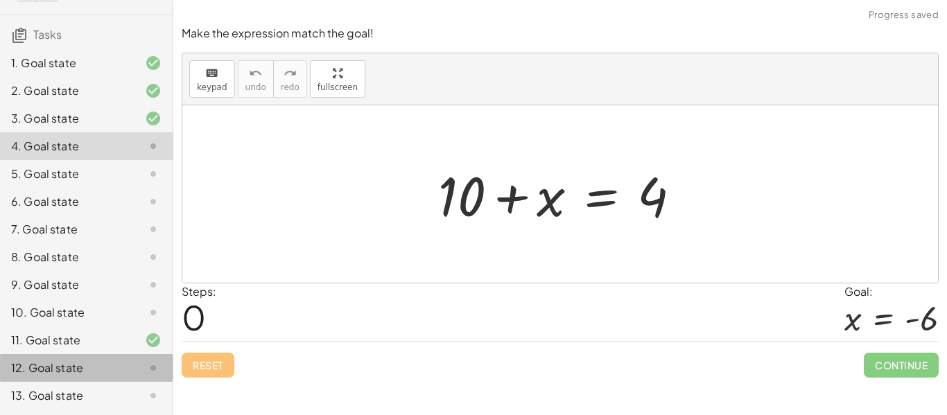
click at [92, 363] on div "12. Goal state" at bounding box center [67, 368] width 112 height 17
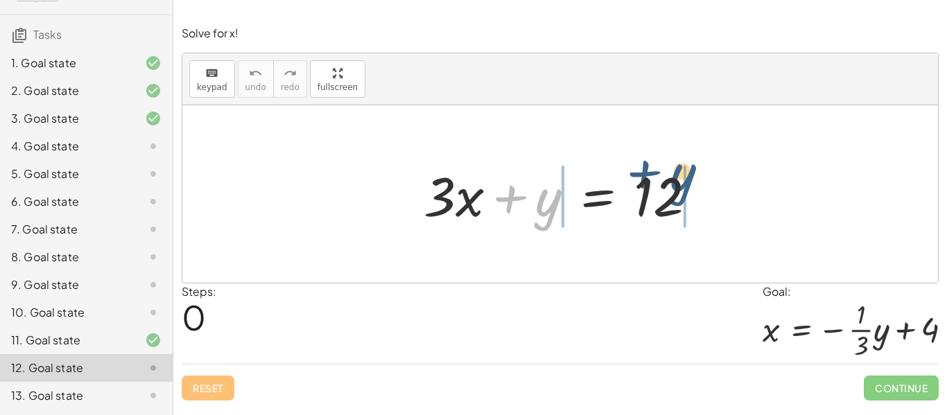
drag, startPoint x: 546, startPoint y: 212, endPoint x: 693, endPoint y: 194, distance: 147.4
click at [693, 194] on div at bounding box center [565, 194] width 297 height 71
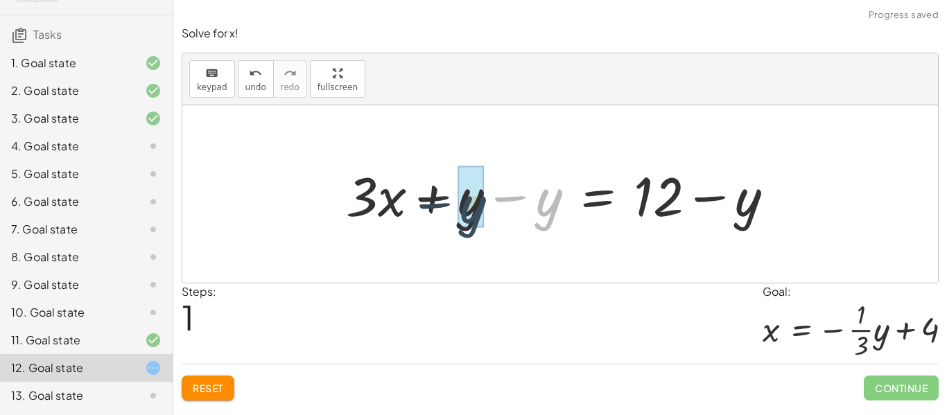
drag, startPoint x: 539, startPoint y: 203, endPoint x: 460, endPoint y: 210, distance: 78.6
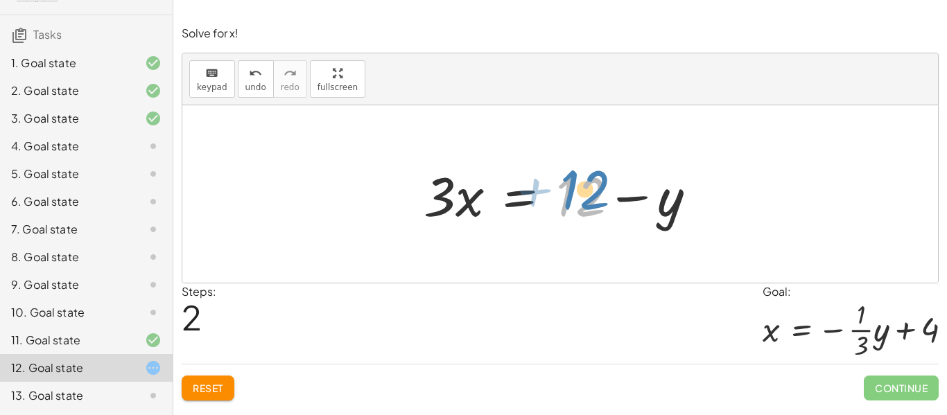
drag, startPoint x: 571, startPoint y: 210, endPoint x: 577, endPoint y: 203, distance: 9.3
click at [577, 203] on div at bounding box center [565, 194] width 297 height 71
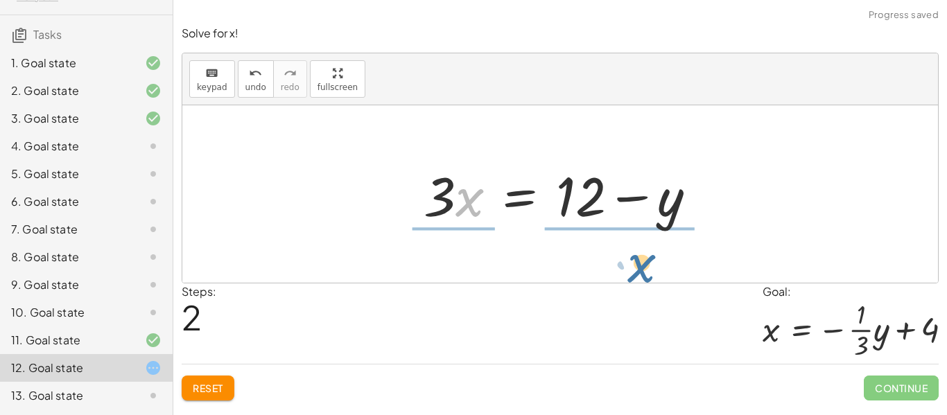
drag, startPoint x: 459, startPoint y: 193, endPoint x: 633, endPoint y: 259, distance: 186.3
click at [633, 259] on div "+ · 3 · x + y = 12 + · 3 · x + y − y = + 12 − y + · 3 · x + 0 = + 12 − y · x · …" at bounding box center [560, 193] width 756 height 177
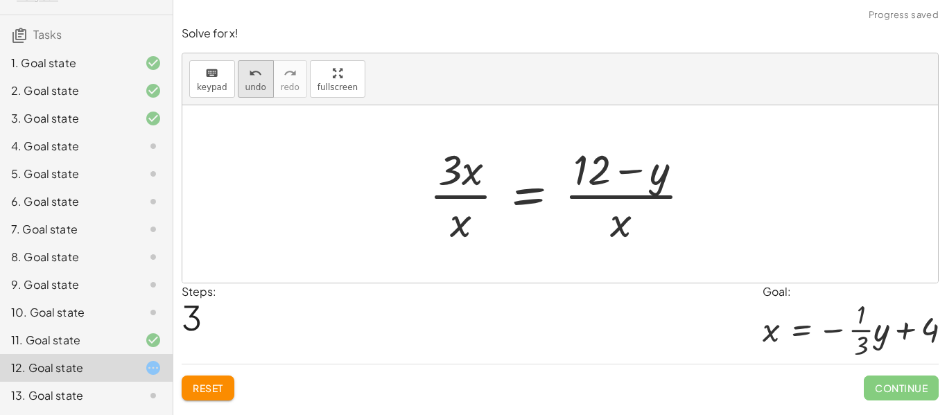
click at [254, 87] on span "undo" at bounding box center [255, 87] width 21 height 10
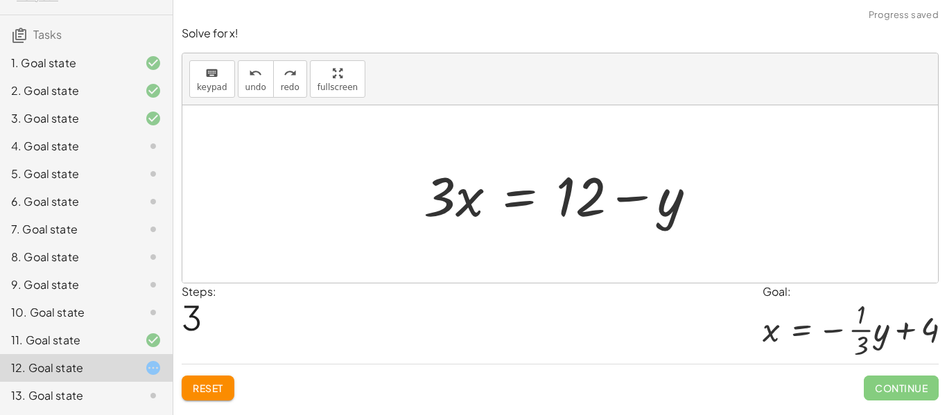
click at [435, 195] on div at bounding box center [565, 194] width 297 height 71
drag, startPoint x: 440, startPoint y: 198, endPoint x: 618, endPoint y: 258, distance: 187.9
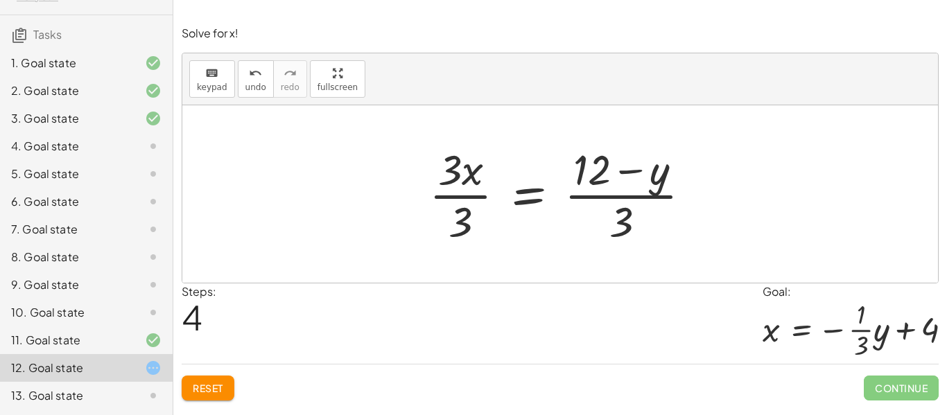
click at [607, 184] on div at bounding box center [565, 194] width 287 height 107
click at [474, 198] on div at bounding box center [565, 194] width 287 height 107
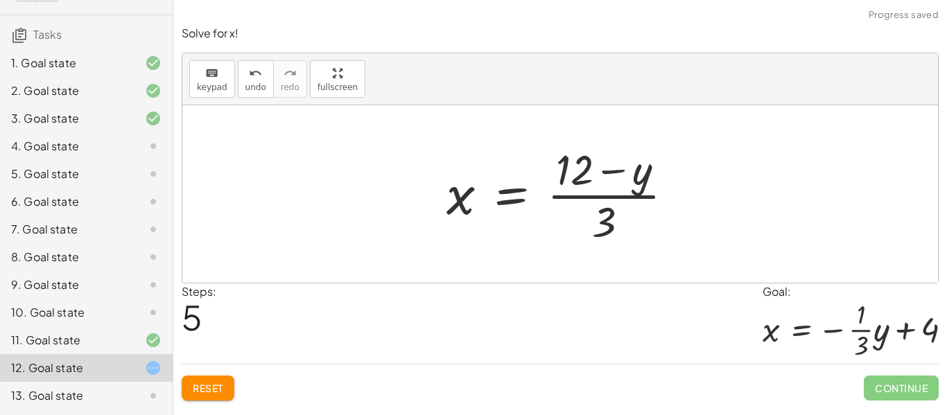
click at [603, 196] on div at bounding box center [565, 194] width 252 height 107
click at [584, 178] on div at bounding box center [565, 194] width 252 height 107
drag, startPoint x: 610, startPoint y: 231, endPoint x: 571, endPoint y: 188, distance: 58.4
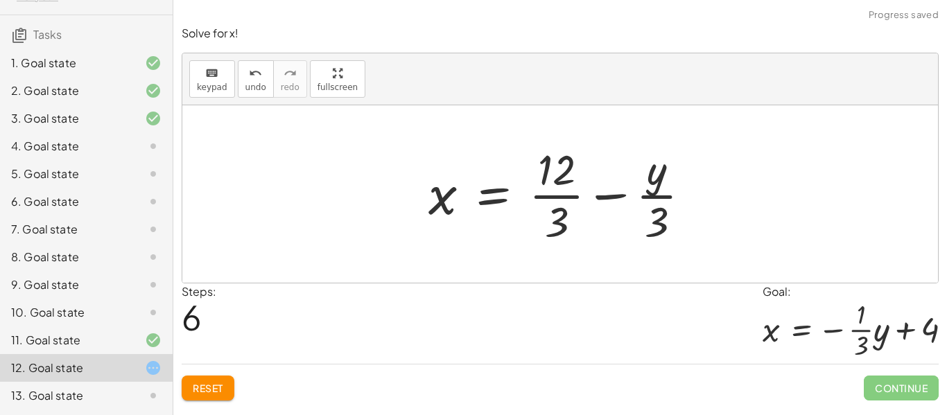
click at [569, 194] on div at bounding box center [565, 194] width 288 height 107
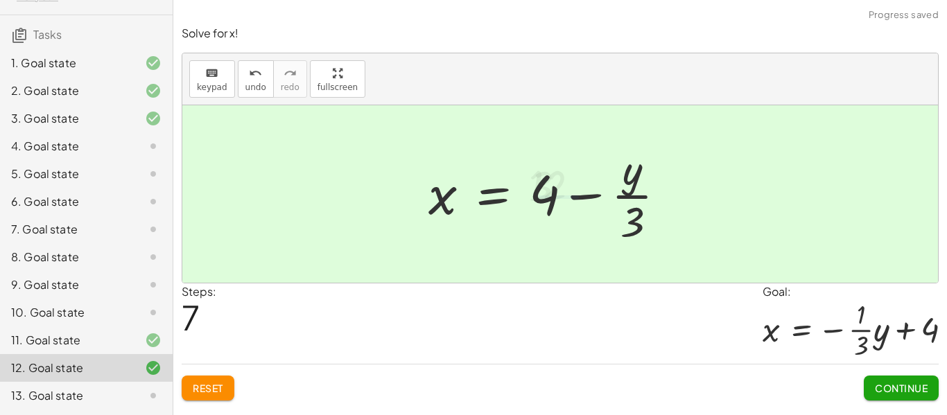
click at [632, 201] on div at bounding box center [552, 194] width 263 height 107
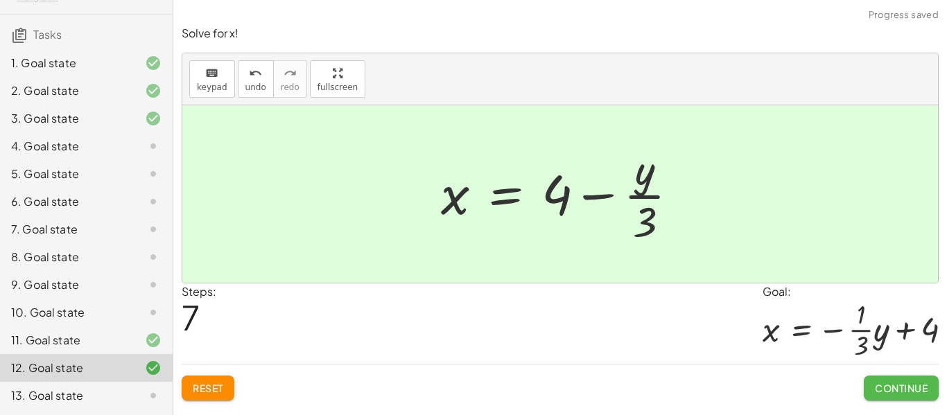
click at [888, 381] on button "Continue" at bounding box center [901, 388] width 75 height 25
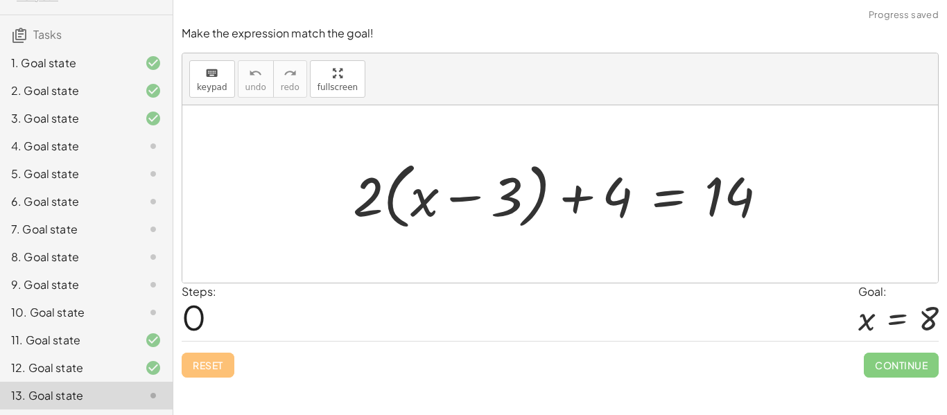
scroll to position [0, 0]
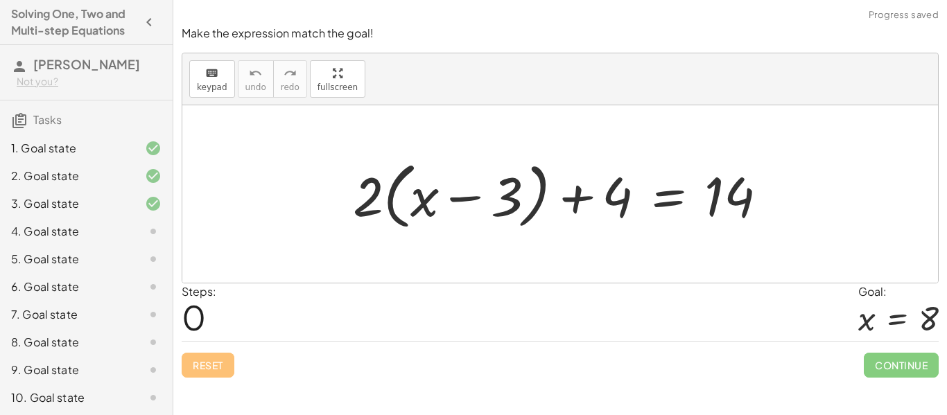
click at [125, 234] on div at bounding box center [142, 231] width 39 height 17
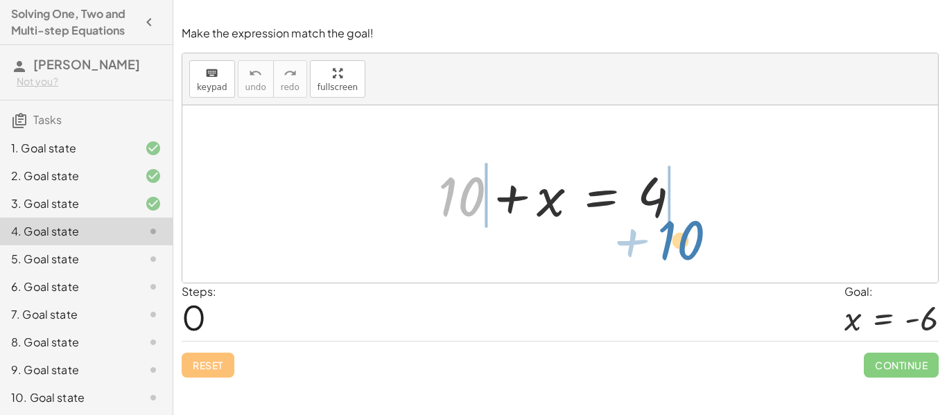
drag, startPoint x: 473, startPoint y: 198, endPoint x: 691, endPoint y: 241, distance: 222.7
click at [691, 241] on div "+ 10 + 10 + x = 4" at bounding box center [560, 193] width 756 height 177
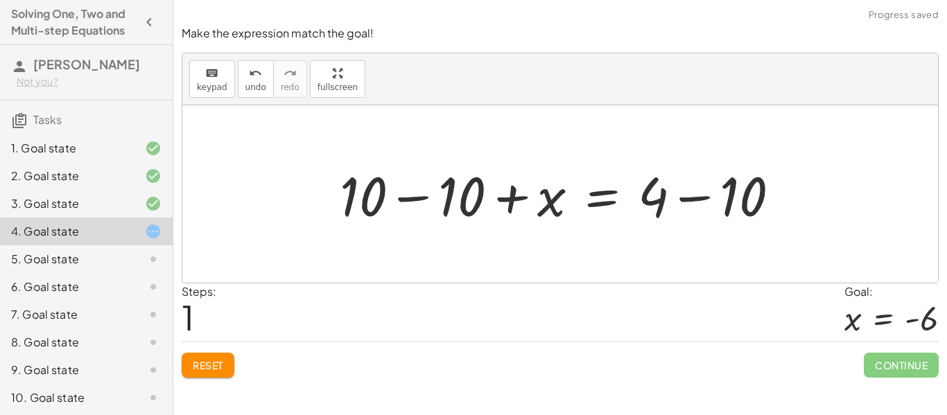
click at [428, 199] on div at bounding box center [565, 194] width 465 height 71
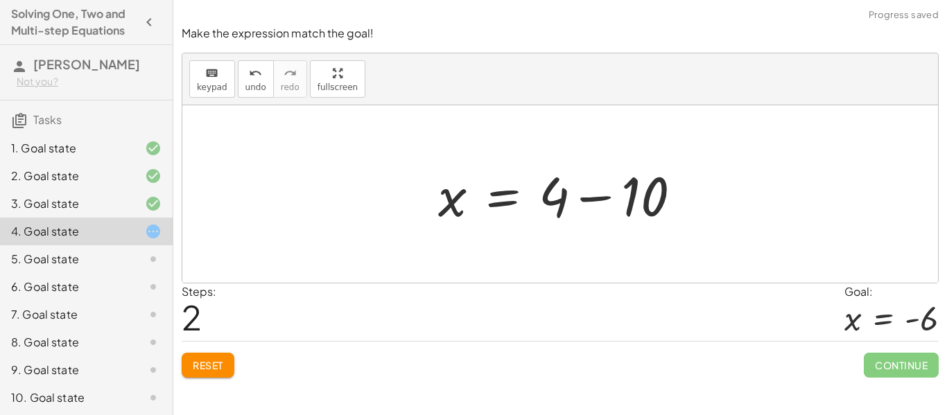
click at [618, 198] on div at bounding box center [565, 194] width 268 height 71
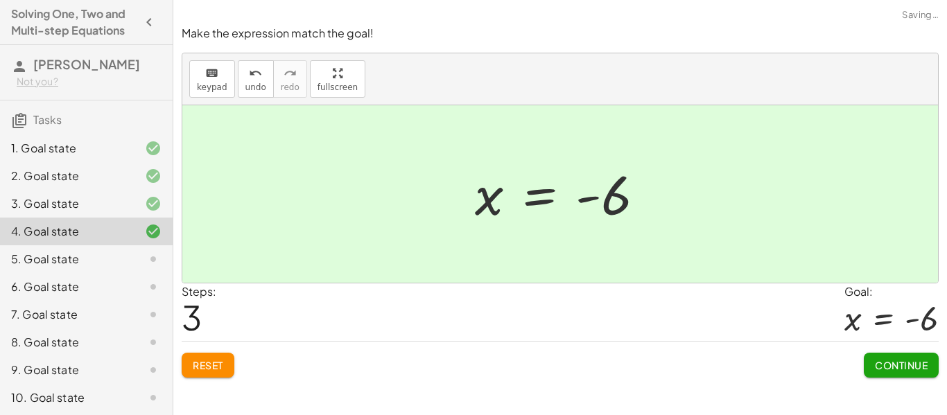
click at [901, 376] on button "Continue" at bounding box center [901, 365] width 75 height 25
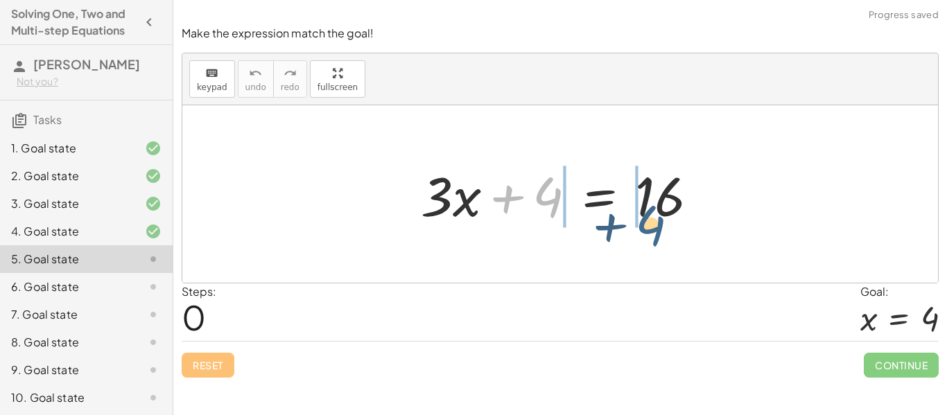
drag, startPoint x: 546, startPoint y: 203, endPoint x: 656, endPoint y: 231, distance: 113.0
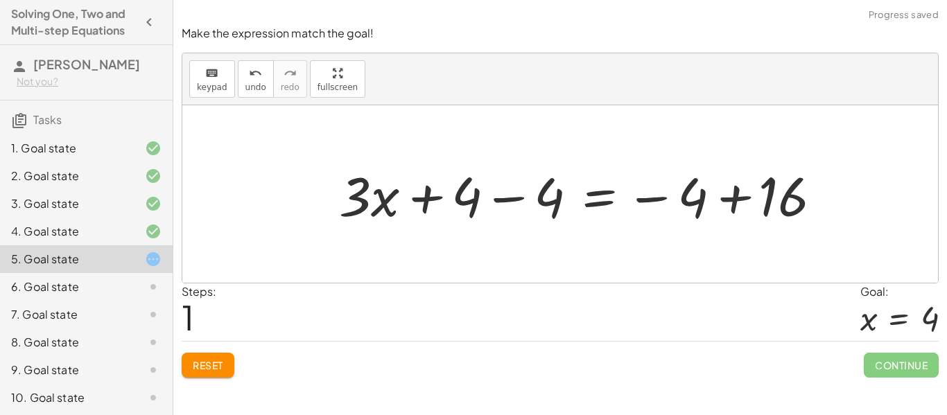
click at [678, 205] on div at bounding box center [586, 194] width 510 height 71
click at [741, 185] on div at bounding box center [586, 194] width 510 height 71
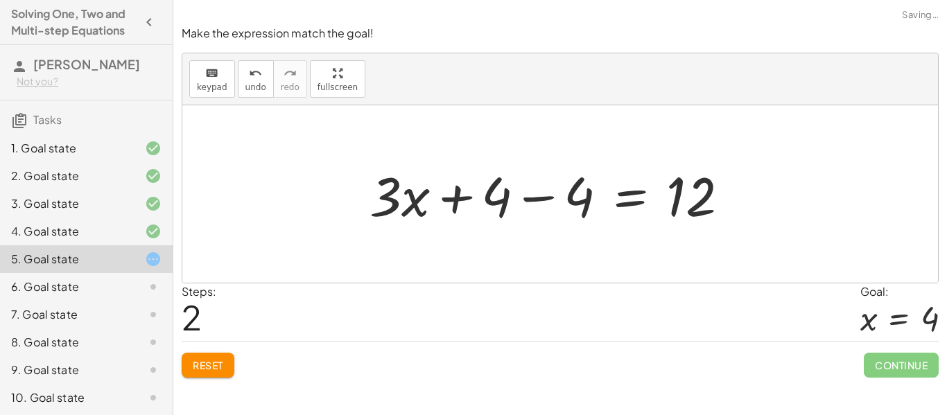
click at [461, 195] on div at bounding box center [555, 194] width 385 height 71
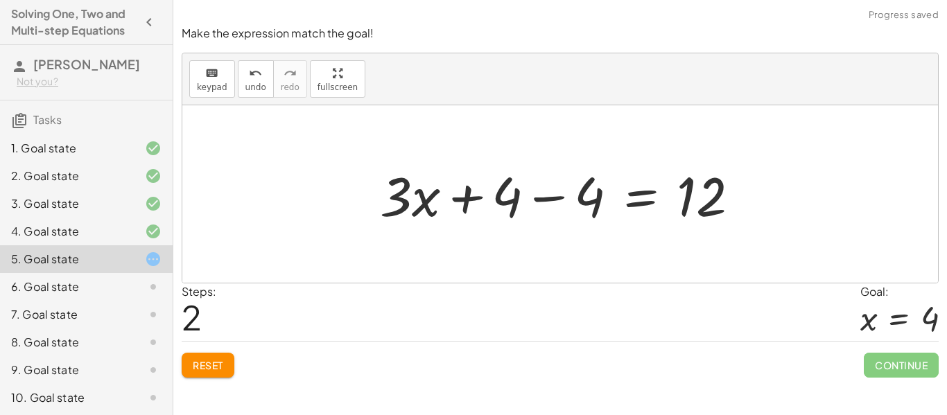
click at [538, 198] on div at bounding box center [565, 194] width 385 height 71
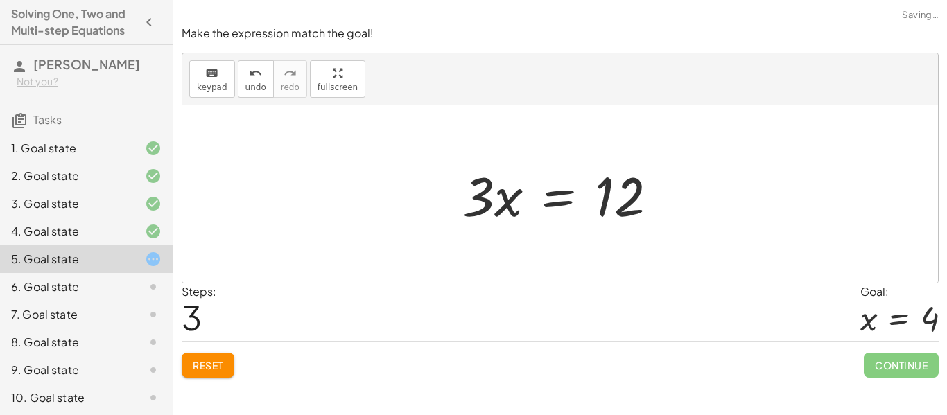
click at [494, 204] on div at bounding box center [565, 194] width 220 height 71
drag, startPoint x: 482, startPoint y: 202, endPoint x: 627, endPoint y: 258, distance: 155.1
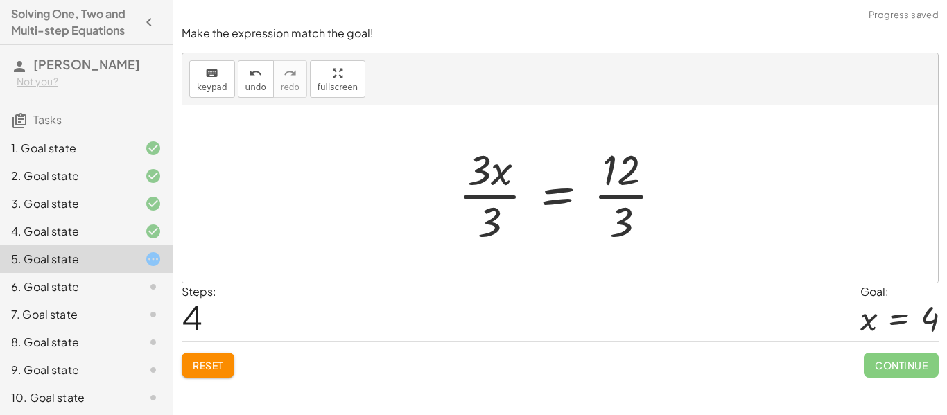
click at [630, 196] on div at bounding box center [565, 194] width 229 height 107
click at [480, 182] on div at bounding box center [553, 194] width 204 height 107
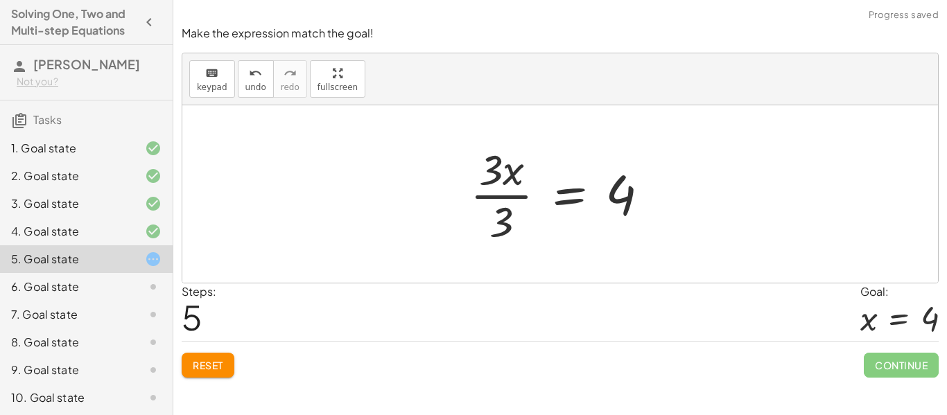
click at [503, 200] on div at bounding box center [565, 194] width 204 height 107
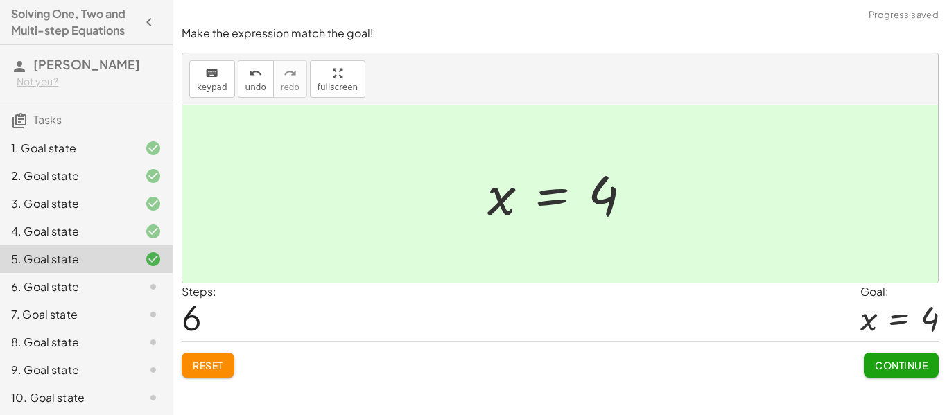
click at [898, 369] on span "Continue" at bounding box center [901, 365] width 53 height 12
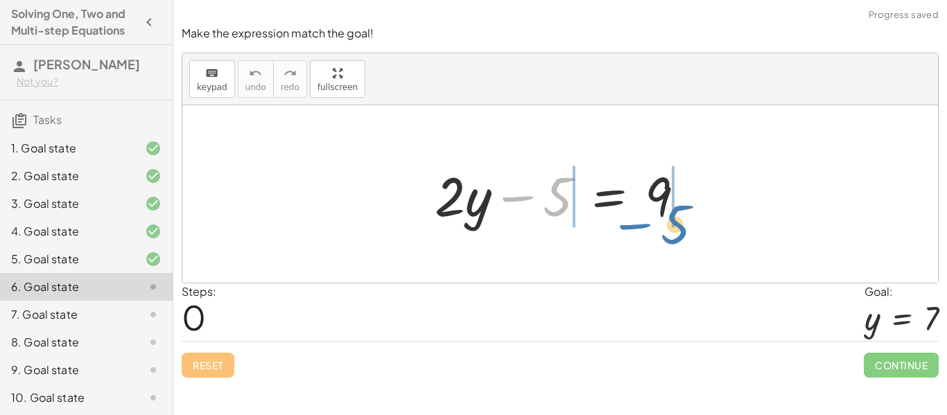
drag, startPoint x: 550, startPoint y: 196, endPoint x: 669, endPoint y: 225, distance: 122.6
click at [669, 225] on div at bounding box center [565, 194] width 275 height 71
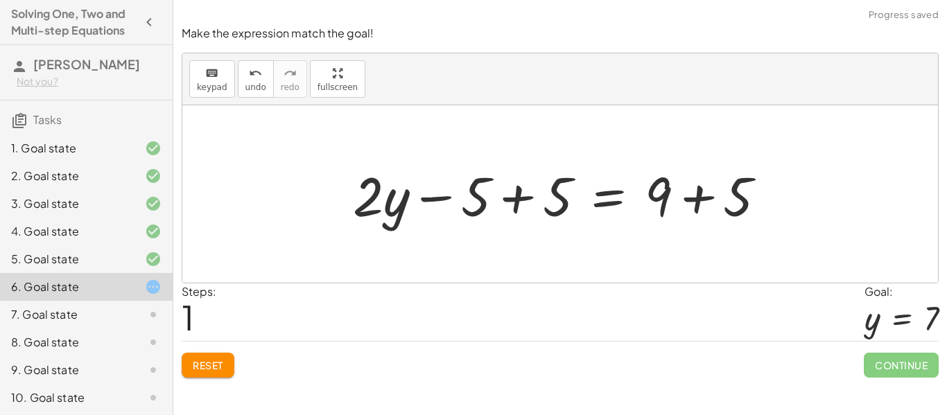
click at [514, 204] on div at bounding box center [565, 194] width 438 height 71
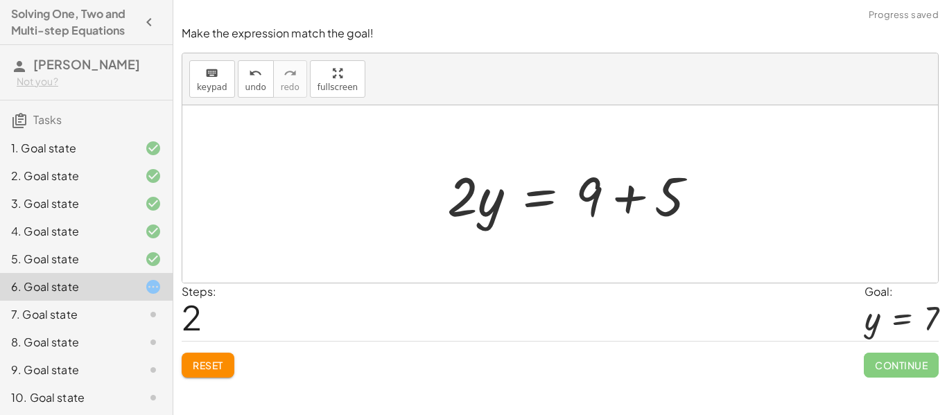
click at [690, 200] on div at bounding box center [577, 194] width 275 height 71
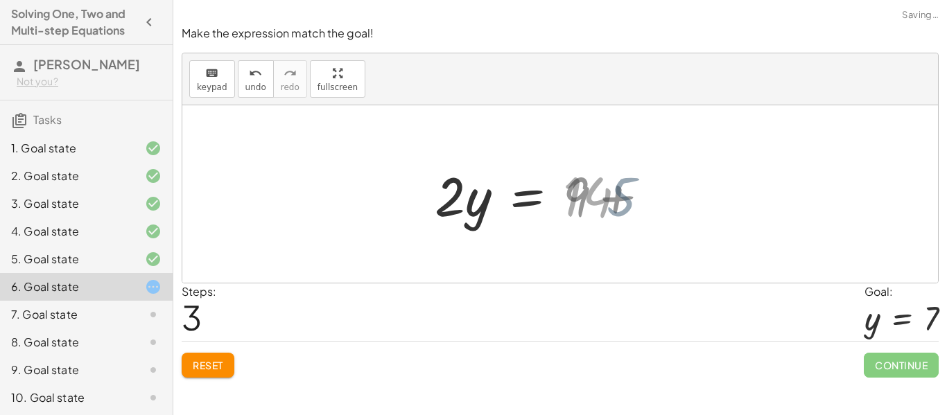
click at [690, 200] on div at bounding box center [560, 193] width 756 height 177
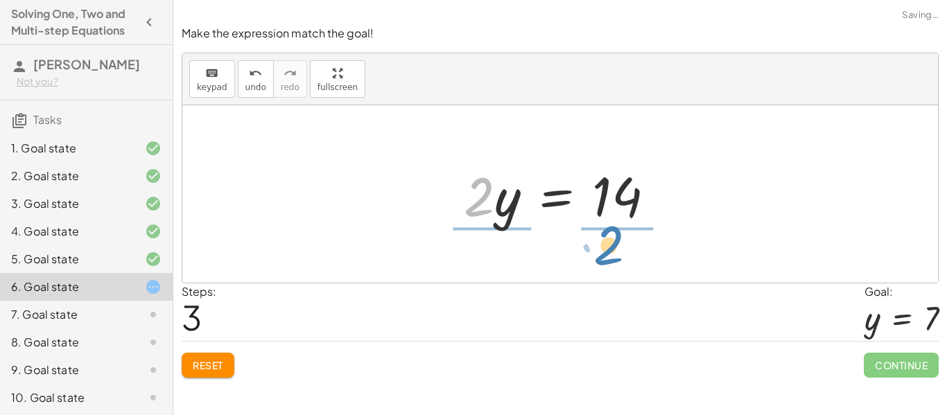
drag, startPoint x: 470, startPoint y: 186, endPoint x: 603, endPoint y: 234, distance: 141.7
click at [603, 234] on div "+ · 2 · y − 5 = 9 + · 2 · y − 5 + 5 = + 9 + 5 + · 2 · y + 0 = + 9 + 5 · 2 · y =…" at bounding box center [560, 193] width 756 height 177
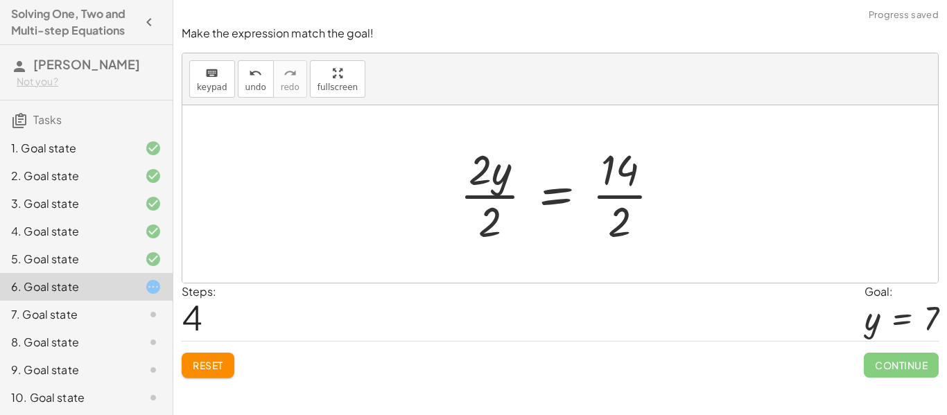
click at [617, 189] on div at bounding box center [566, 194] width 226 height 107
click at [478, 197] on div at bounding box center [551, 194] width 196 height 107
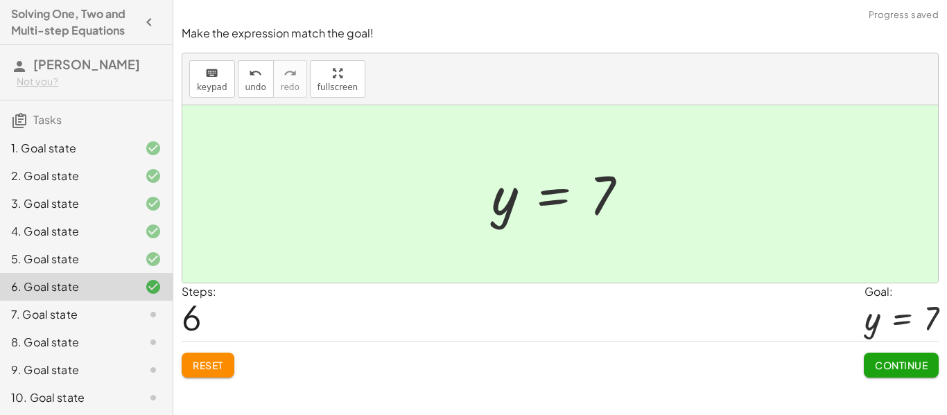
click at [885, 360] on span "Continue" at bounding box center [901, 365] width 53 height 12
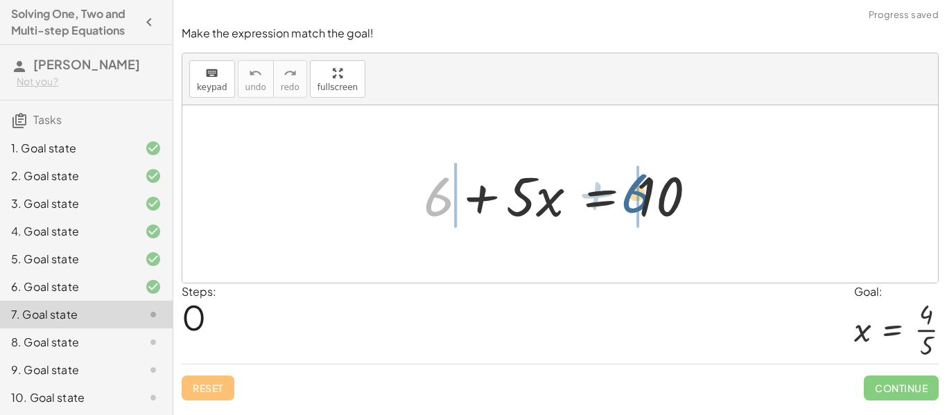
drag, startPoint x: 434, startPoint y: 210, endPoint x: 634, endPoint y: 211, distance: 199.6
click at [634, 211] on div at bounding box center [566, 194] width 298 height 71
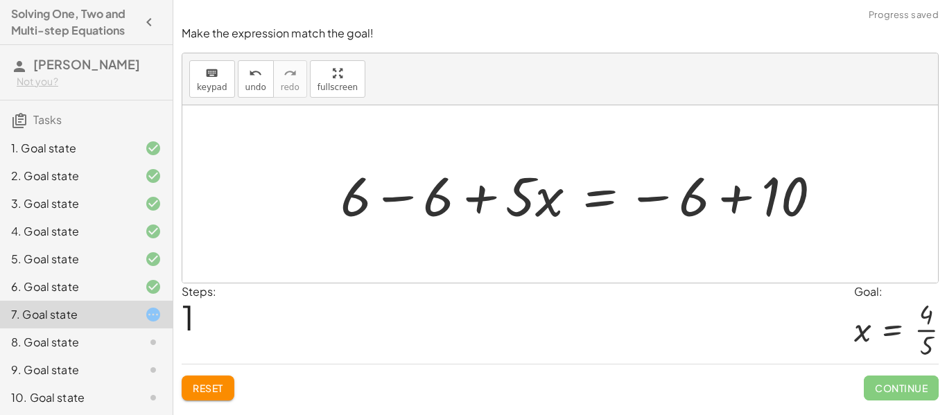
click at [415, 194] on div at bounding box center [585, 194] width 505 height 71
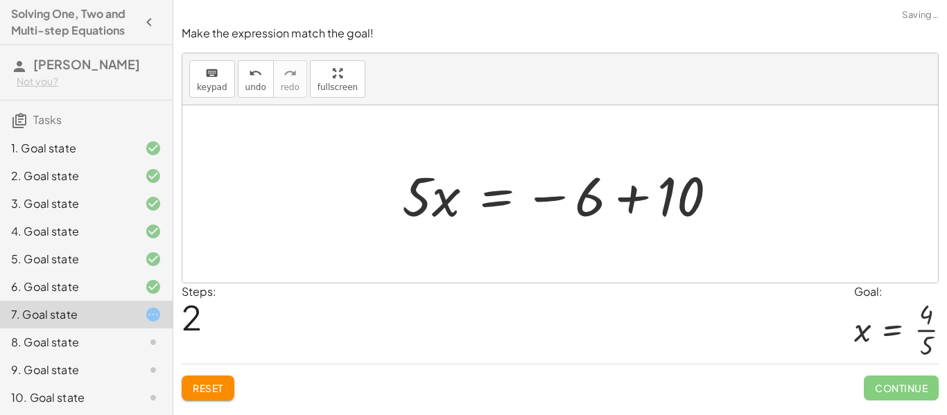
click at [732, 196] on div at bounding box center [565, 194] width 340 height 71
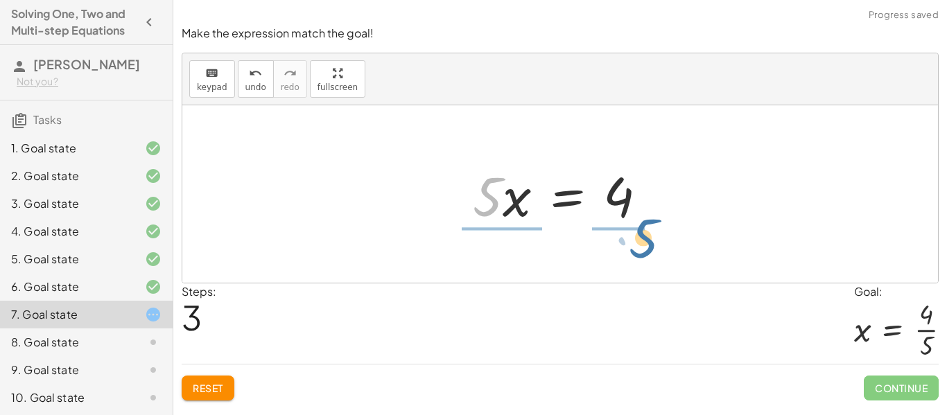
drag, startPoint x: 485, startPoint y: 207, endPoint x: 633, endPoint y: 260, distance: 156.8
click at [633, 260] on div "+ 6 + · 5 · x = 10 + 6 − 6 + · 5 · x = − 6 + 10 + 0 + · 5 · x = − 6 + 10 · 5 · …" at bounding box center [560, 193] width 756 height 177
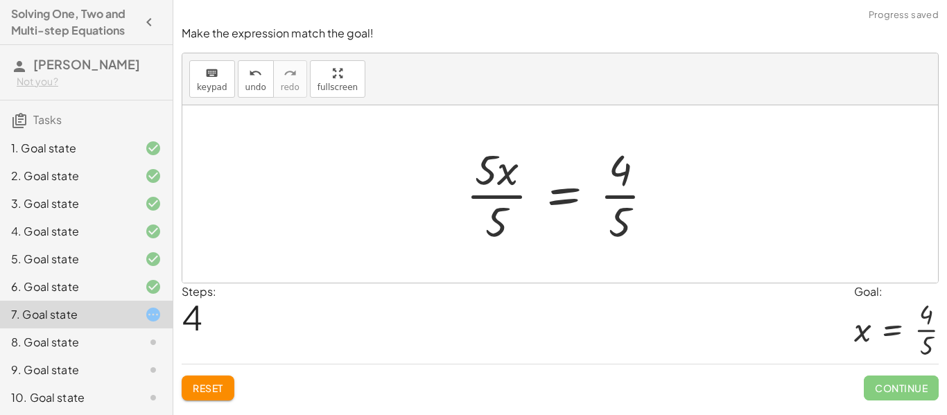
click at [492, 192] on div at bounding box center [565, 194] width 213 height 107
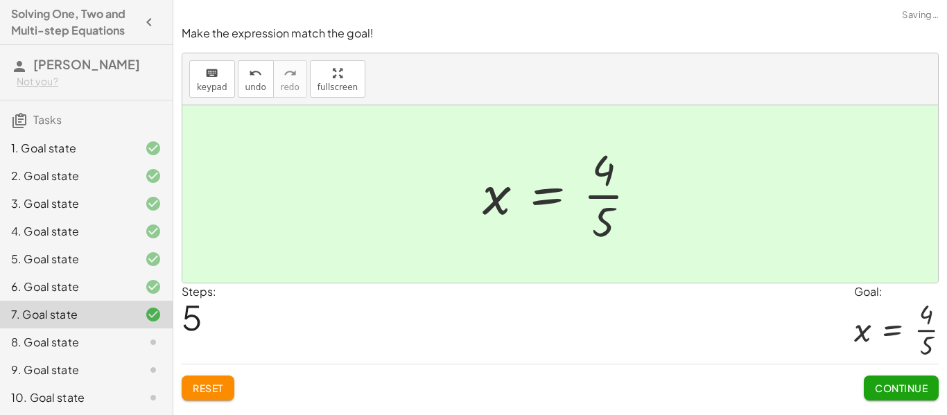
click at [600, 196] on div at bounding box center [566, 194] width 180 height 107
click at [907, 397] on button "Continue" at bounding box center [901, 388] width 75 height 25
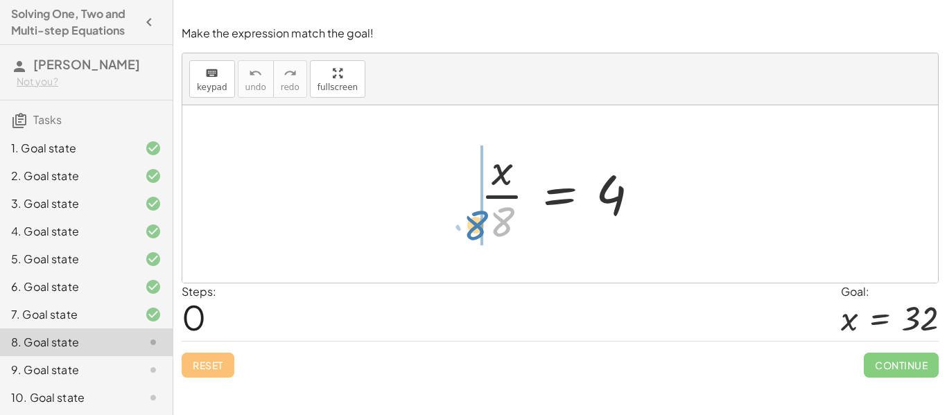
drag, startPoint x: 508, startPoint y: 219, endPoint x: 493, endPoint y: 219, distance: 15.3
click at [493, 219] on div at bounding box center [565, 194] width 184 height 107
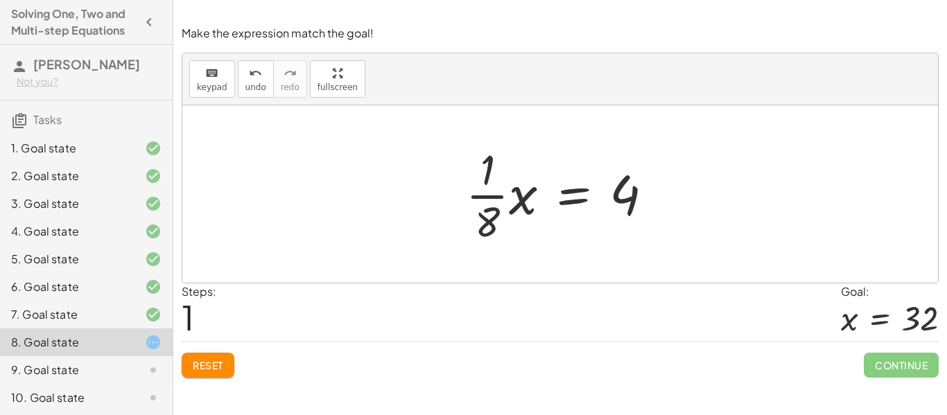
click at [224, 377] on button "Reset" at bounding box center [208, 365] width 53 height 25
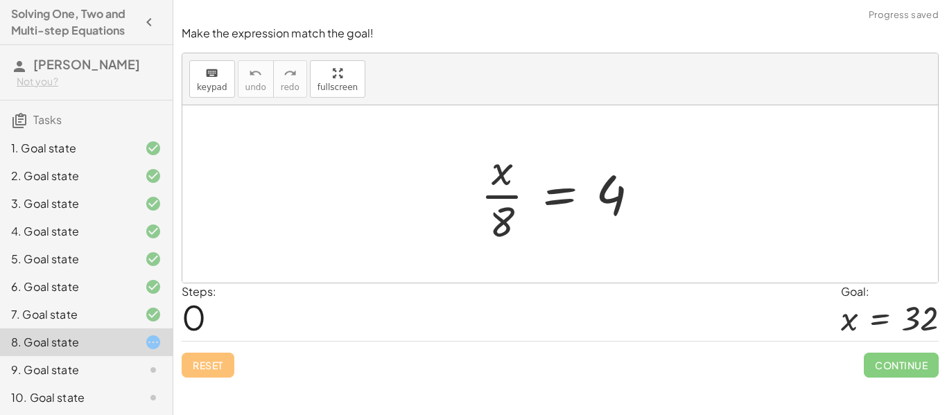
scroll to position [85, 0]
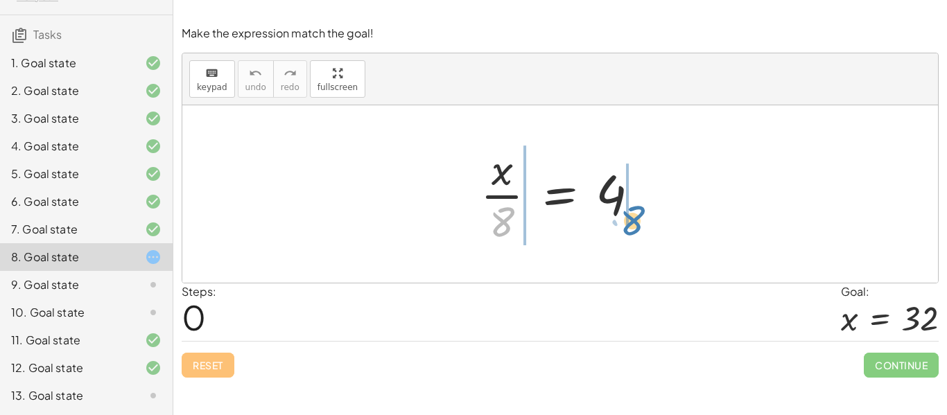
drag, startPoint x: 504, startPoint y: 222, endPoint x: 636, endPoint y: 220, distance: 132.4
click at [636, 220] on div at bounding box center [565, 194] width 184 height 107
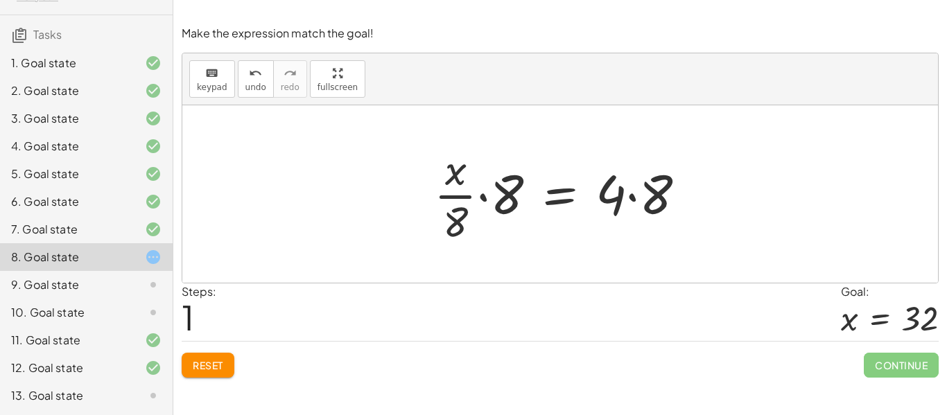
click at [632, 201] on div at bounding box center [565, 194] width 277 height 107
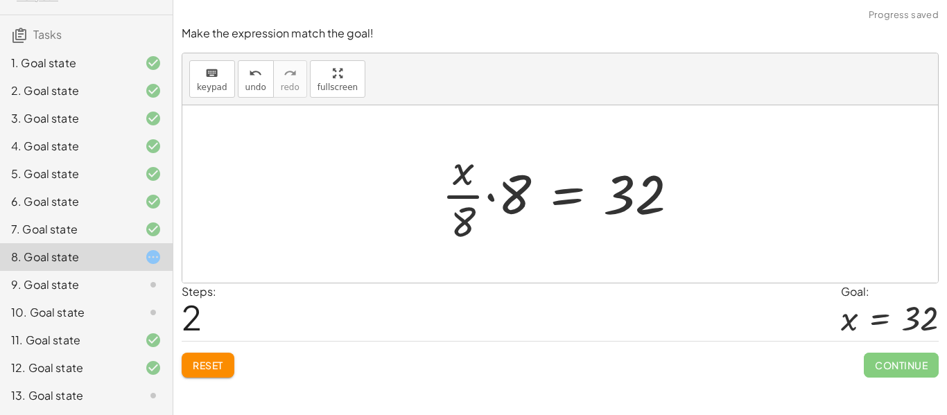
click at [492, 198] on div at bounding box center [566, 194] width 262 height 107
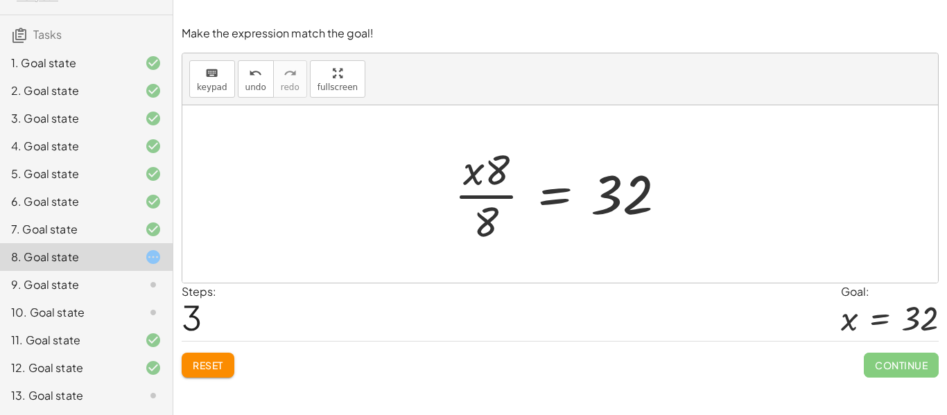
click at [500, 195] on div at bounding box center [565, 194] width 236 height 107
drag, startPoint x: 504, startPoint y: 179, endPoint x: 510, endPoint y: 228, distance: 49.5
click at [510, 228] on div at bounding box center [565, 194] width 236 height 107
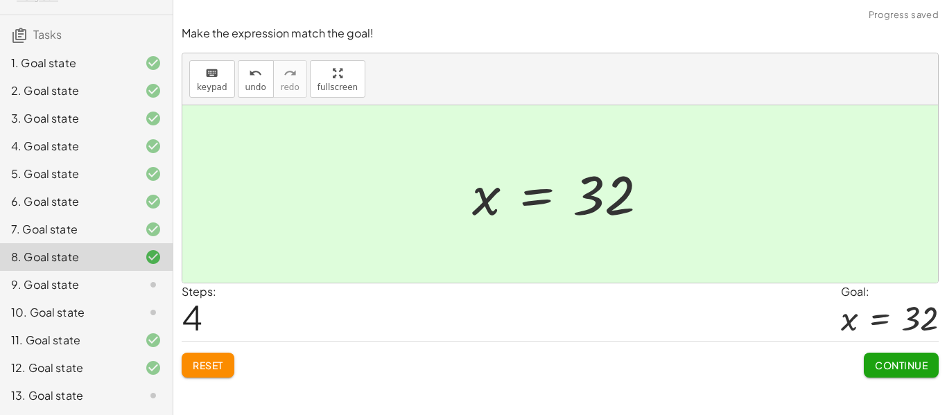
click at [899, 365] on span "Continue" at bounding box center [901, 365] width 53 height 12
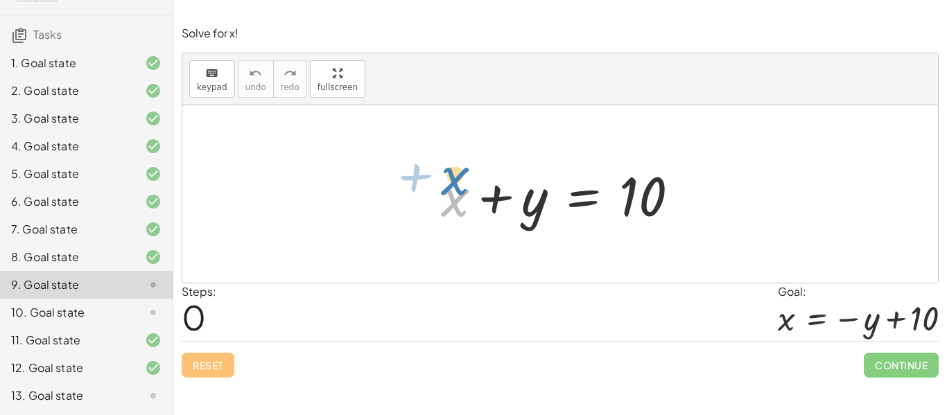
drag, startPoint x: 453, startPoint y: 207, endPoint x: 460, endPoint y: 192, distance: 16.8
click at [460, 192] on div at bounding box center [565, 194] width 263 height 71
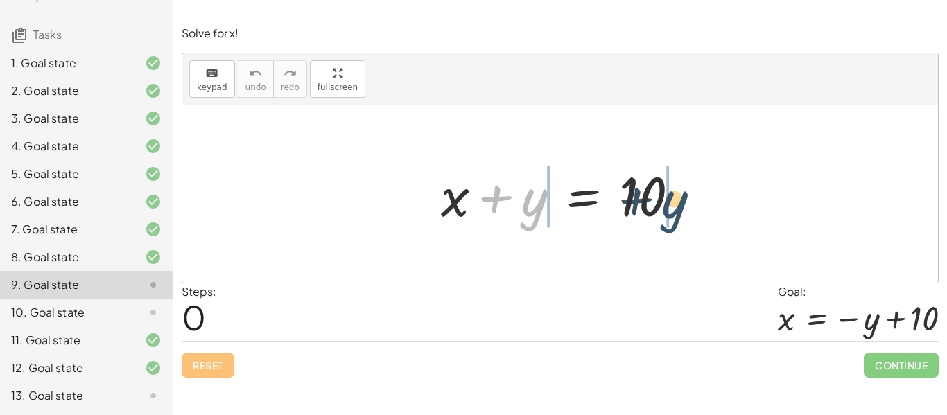
drag, startPoint x: 531, startPoint y: 202, endPoint x: 683, endPoint y: 203, distance: 151.8
click at [683, 203] on div at bounding box center [565, 194] width 263 height 71
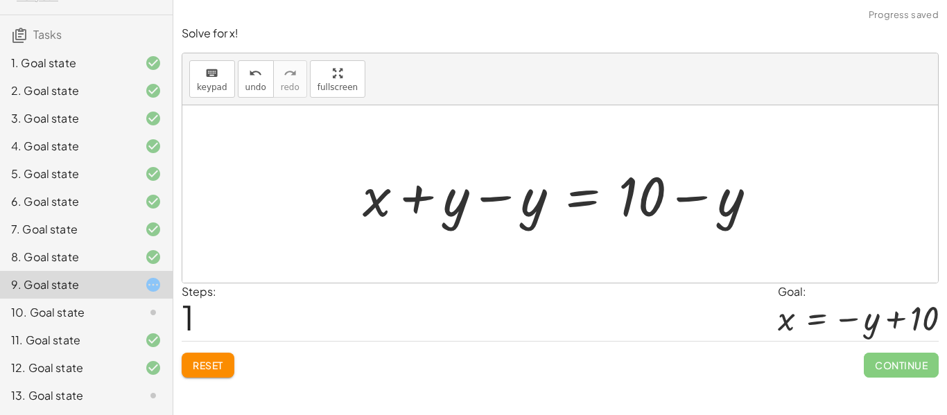
click at [516, 201] on div at bounding box center [565, 194] width 419 height 71
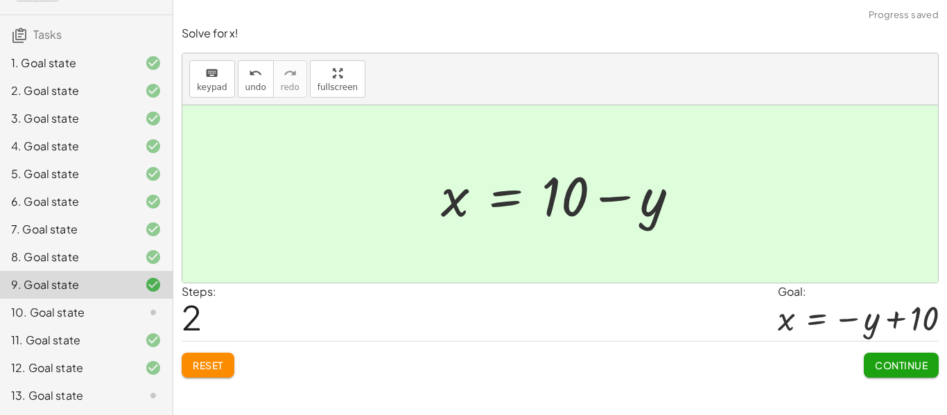
click at [641, 203] on div at bounding box center [565, 194] width 263 height 71
drag, startPoint x: 651, startPoint y: 199, endPoint x: 548, endPoint y: 193, distance: 103.4
click at [548, 193] on div at bounding box center [565, 194] width 263 height 71
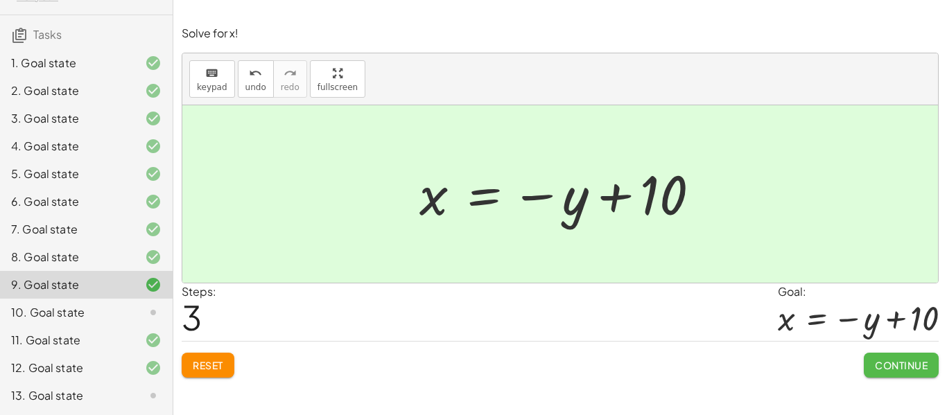
click at [891, 363] on span "Continue" at bounding box center [901, 365] width 53 height 12
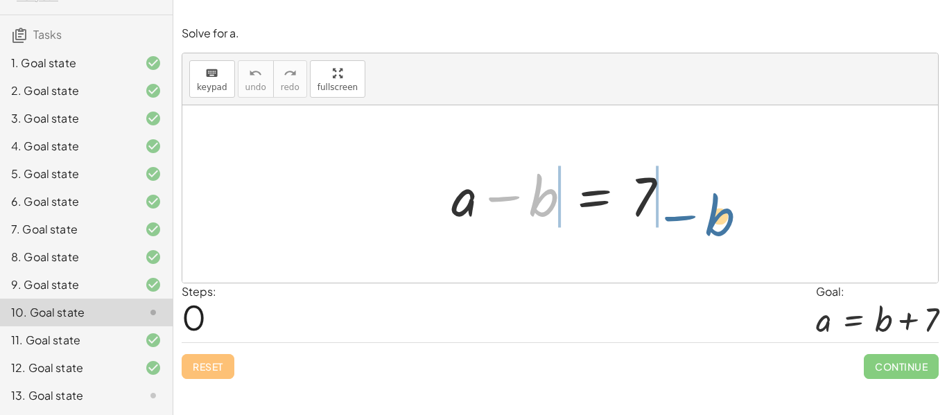
drag, startPoint x: 543, startPoint y: 203, endPoint x: 720, endPoint y: 223, distance: 177.8
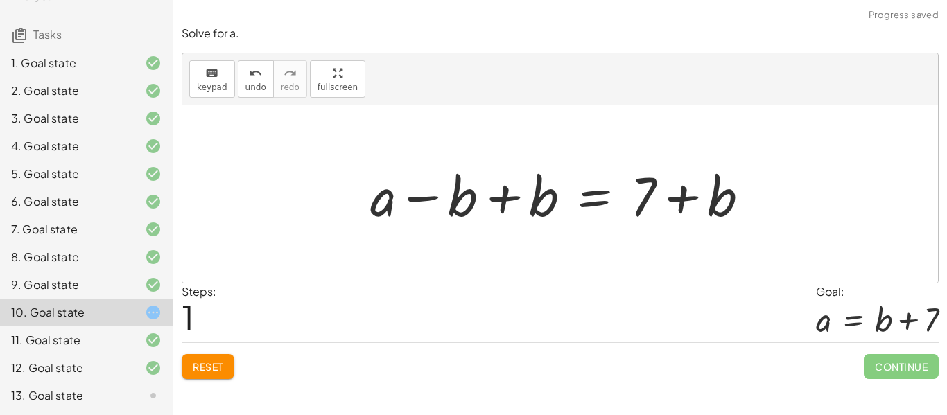
click at [513, 198] on div at bounding box center [565, 194] width 404 height 71
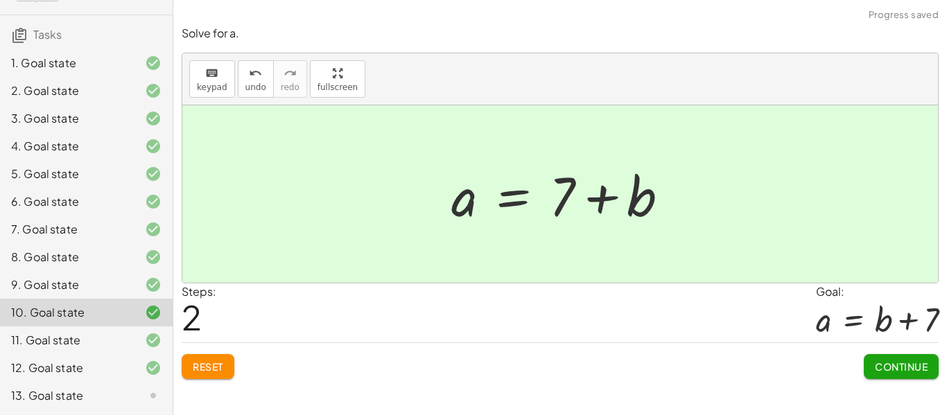
click at [656, 198] on div "+ a − b = 7 + a − b + b = + 7 + b + a + 0 = + 7 + b a = 7 + + b" at bounding box center [560, 193] width 756 height 177
click at [866, 362] on button "Continue" at bounding box center [901, 366] width 75 height 25
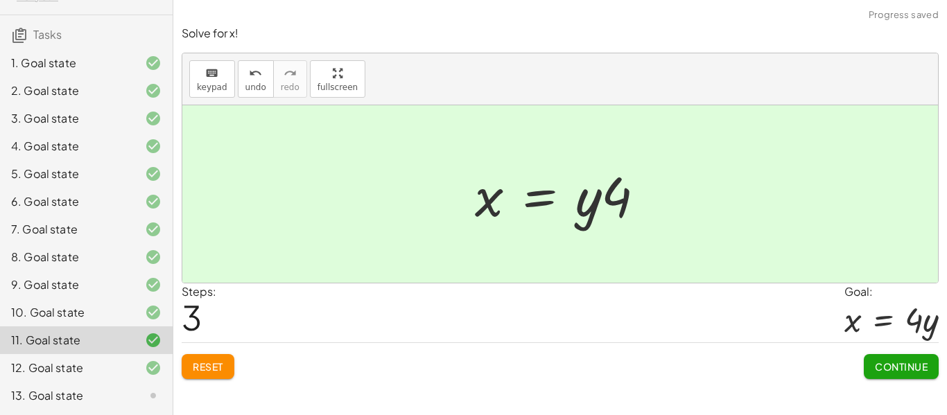
click at [135, 399] on div at bounding box center [142, 395] width 39 height 17
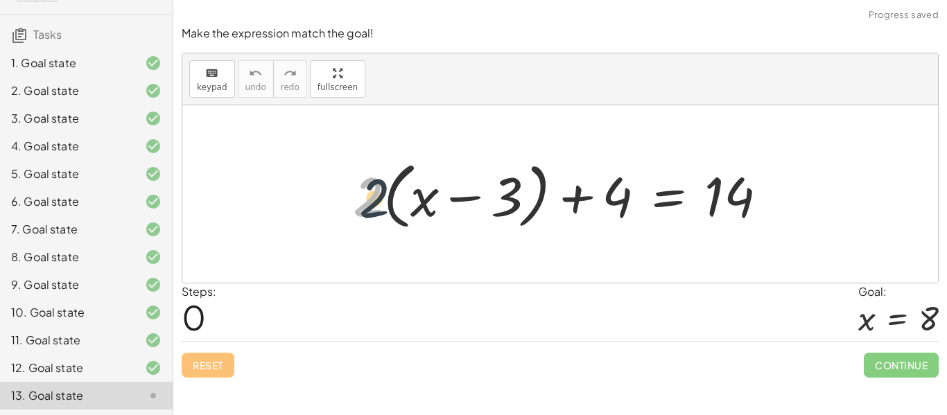
drag, startPoint x: 374, startPoint y: 188, endPoint x: 392, endPoint y: 192, distance: 18.5
click at [392, 192] on div at bounding box center [565, 195] width 439 height 80
click at [421, 196] on div at bounding box center [565, 195] width 439 height 80
drag, startPoint x: 378, startPoint y: 196, endPoint x: 437, endPoint y: 204, distance: 59.5
click at [437, 204] on div at bounding box center [565, 195] width 439 height 80
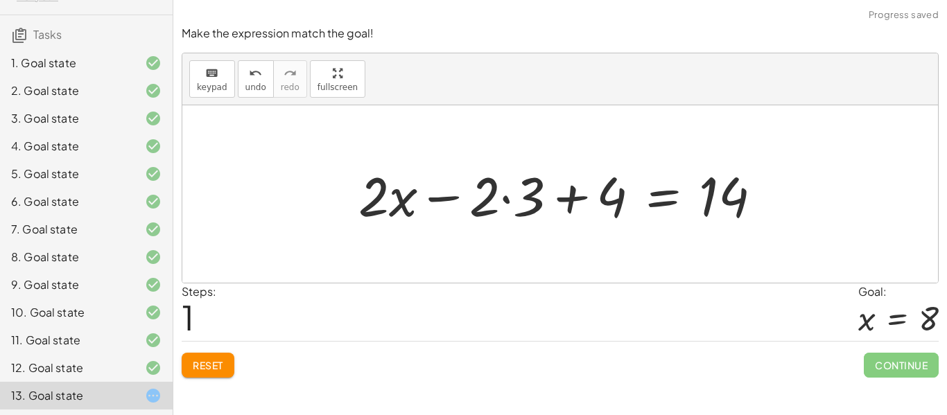
click at [488, 204] on div at bounding box center [565, 194] width 428 height 71
click at [225, 366] on button "Reset" at bounding box center [208, 365] width 53 height 25
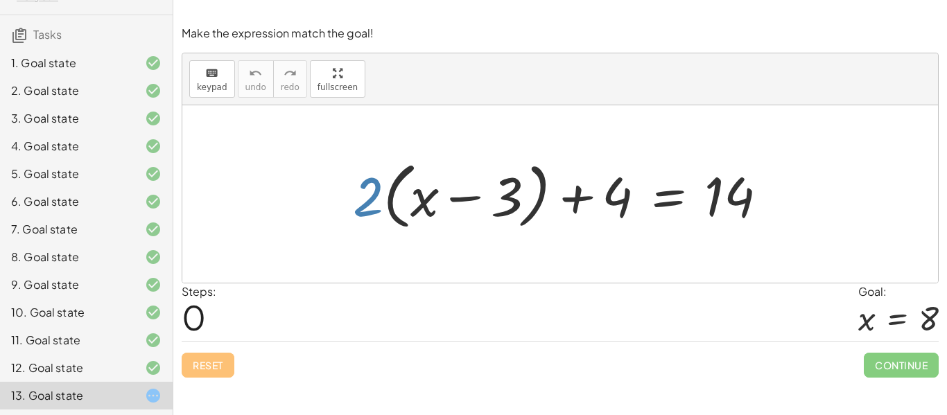
click at [378, 204] on div at bounding box center [565, 195] width 439 height 80
drag, startPoint x: 369, startPoint y: 189, endPoint x: 446, endPoint y: 197, distance: 76.6
click at [446, 197] on div at bounding box center [565, 195] width 439 height 80
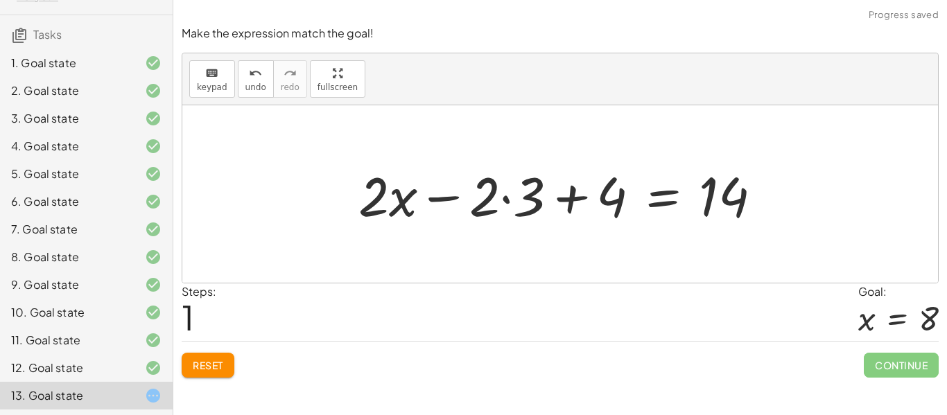
click at [575, 200] on div at bounding box center [565, 194] width 428 height 71
click at [512, 202] on div at bounding box center [565, 194] width 428 height 71
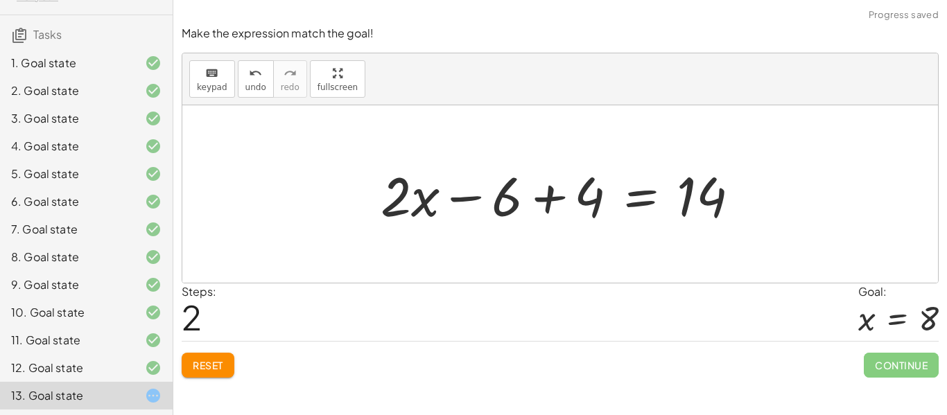
click at [555, 204] on div at bounding box center [566, 194] width 384 height 71
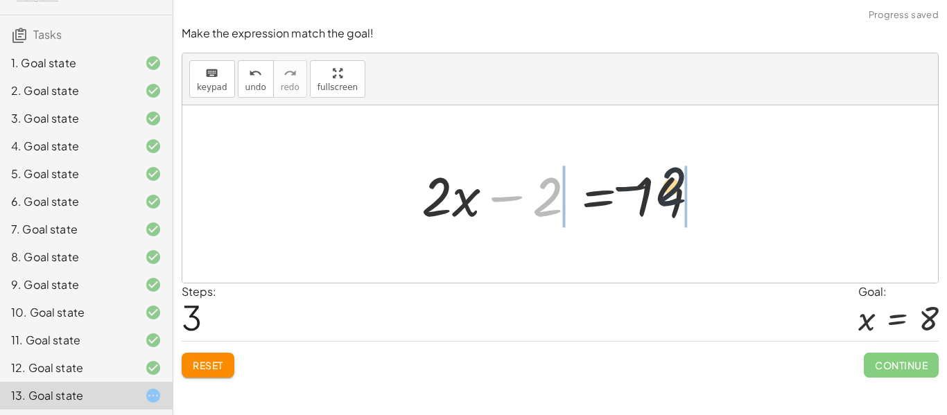
drag, startPoint x: 550, startPoint y: 208, endPoint x: 691, endPoint y: 202, distance: 141.6
click at [691, 202] on div at bounding box center [565, 194] width 301 height 71
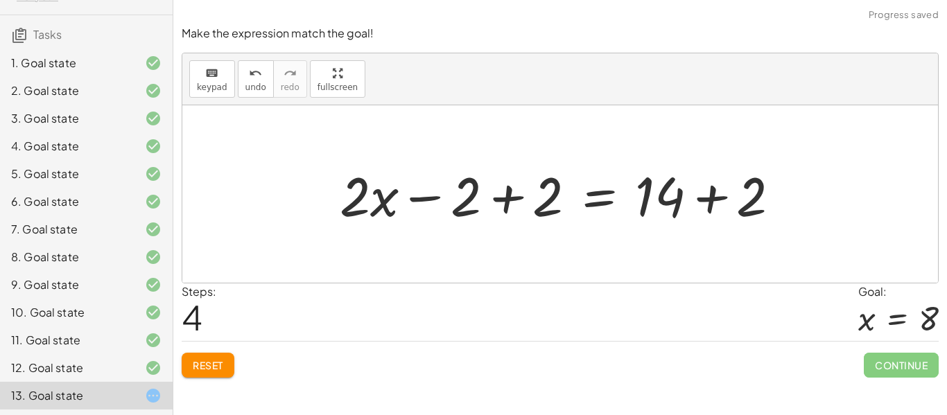
click at [537, 188] on div at bounding box center [565, 194] width 465 height 71
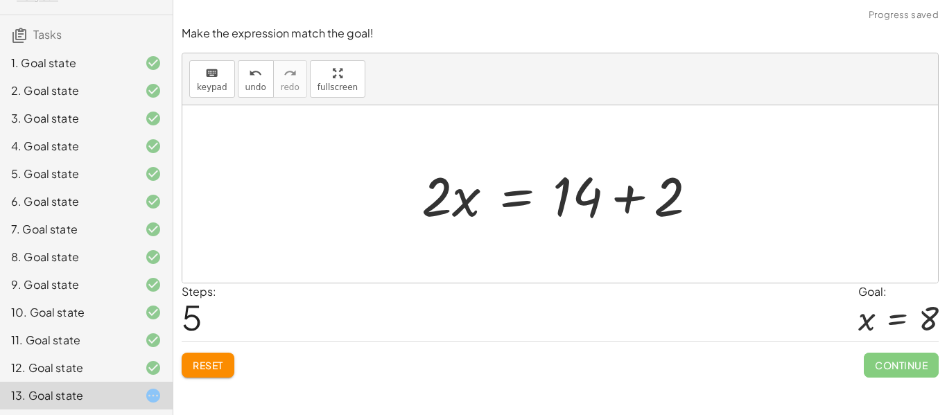
click at [659, 202] on div at bounding box center [565, 194] width 301 height 71
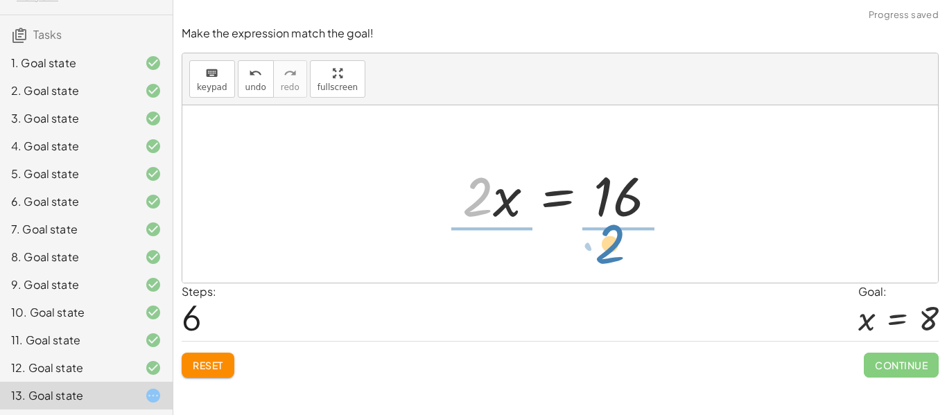
drag, startPoint x: 486, startPoint y: 203, endPoint x: 620, endPoint y: 252, distance: 142.6
click at [620, 252] on div "+ · 2 · ( + x − 3 ) + 4 = 14 + · 2 · x − · 2 · 3 + 4 = 14 + · 2 · x − 6 + 4 = 1…" at bounding box center [560, 193] width 756 height 177
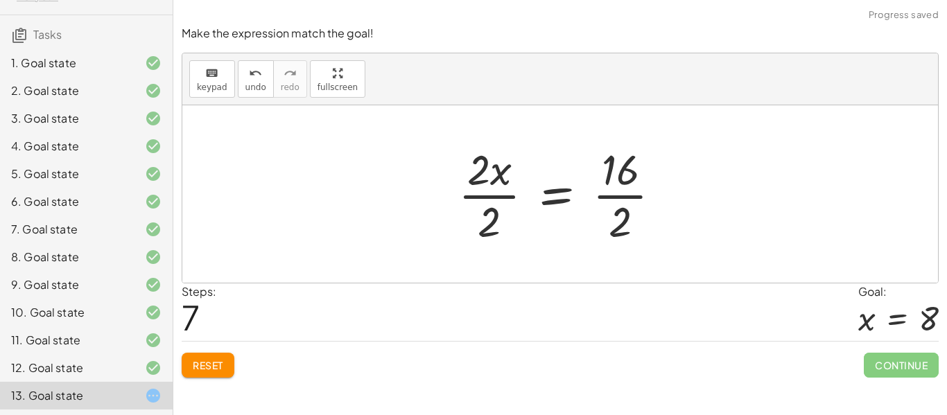
click at [483, 177] on div at bounding box center [565, 194] width 228 height 107
drag, startPoint x: 480, startPoint y: 177, endPoint x: 491, endPoint y: 231, distance: 55.1
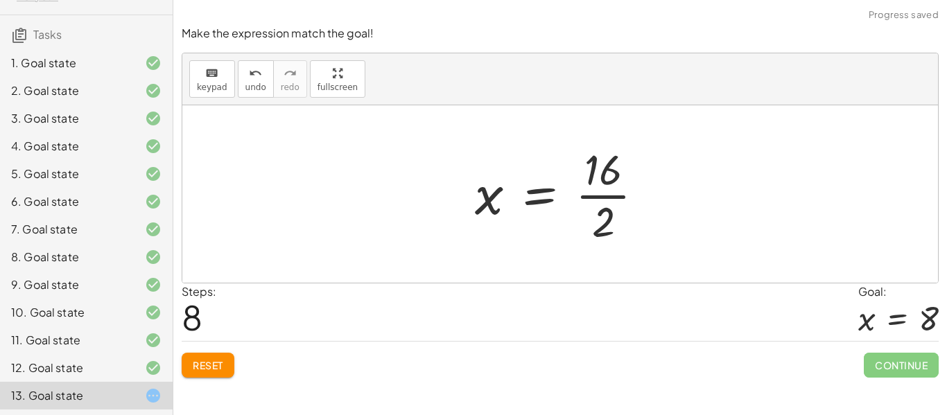
click at [608, 198] on div at bounding box center [565, 194] width 194 height 107
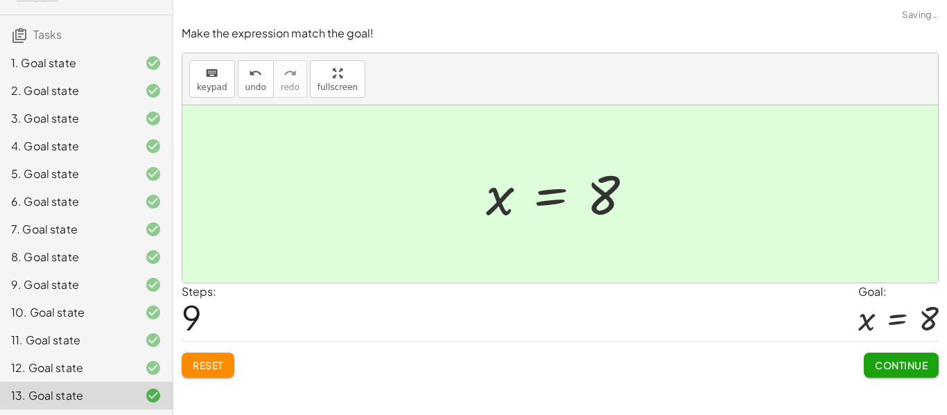
click at [892, 367] on span "Continue" at bounding box center [901, 365] width 53 height 12
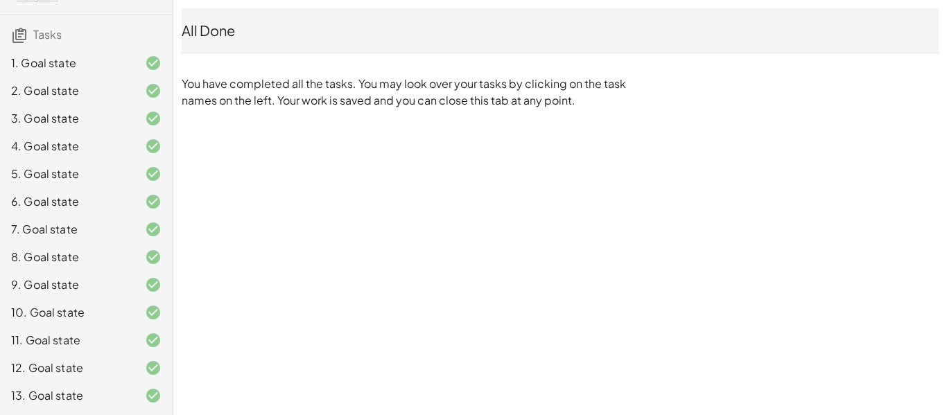
scroll to position [0, 0]
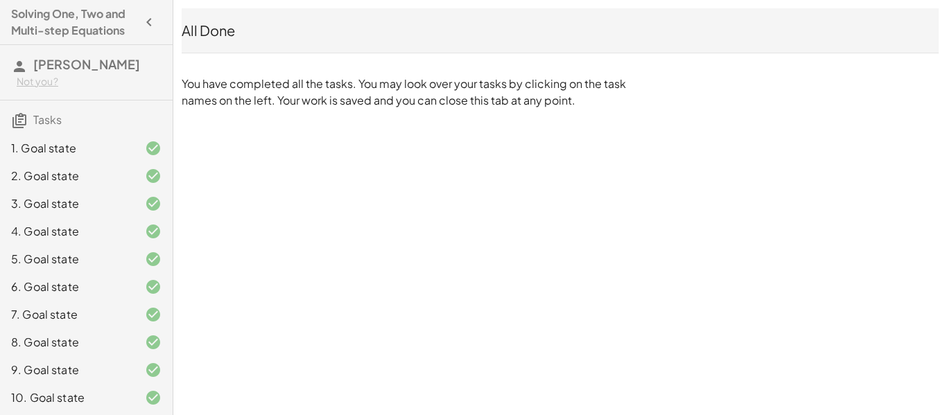
click at [150, 22] on icon "button" at bounding box center [149, 22] width 17 height 17
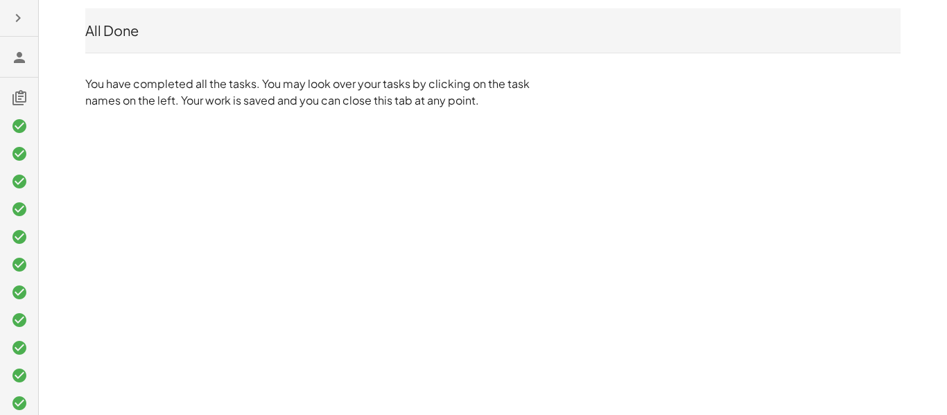
click at [21, 17] on icon "button" at bounding box center [18, 18] width 17 height 17
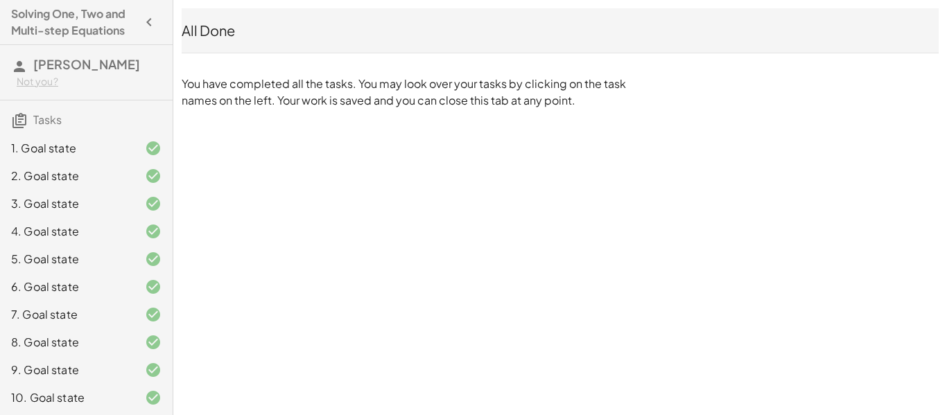
click at [204, 36] on div "All Done" at bounding box center [560, 30] width 757 height 19
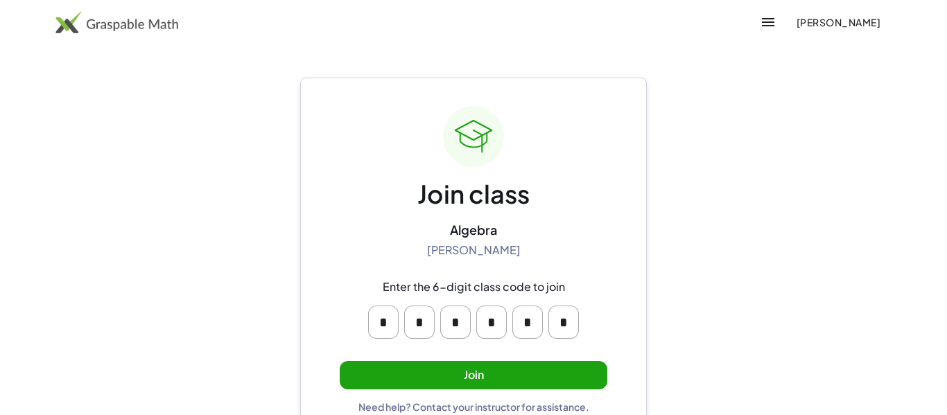
scroll to position [26, 0]
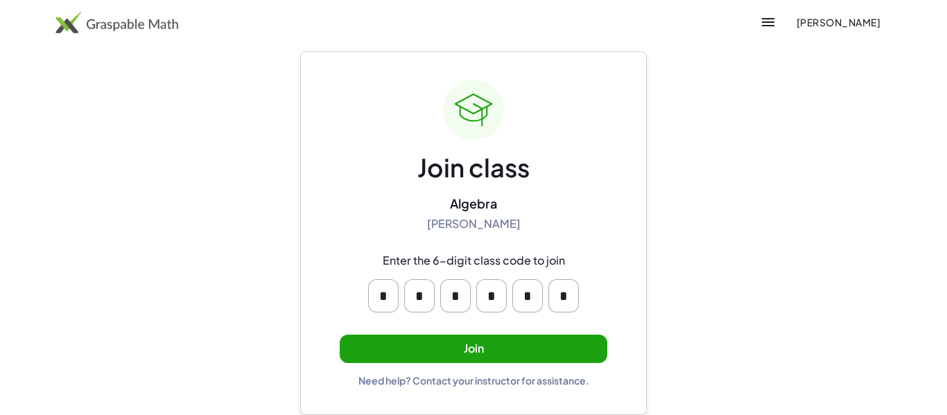
click at [519, 348] on button "Join" at bounding box center [474, 349] width 268 height 28
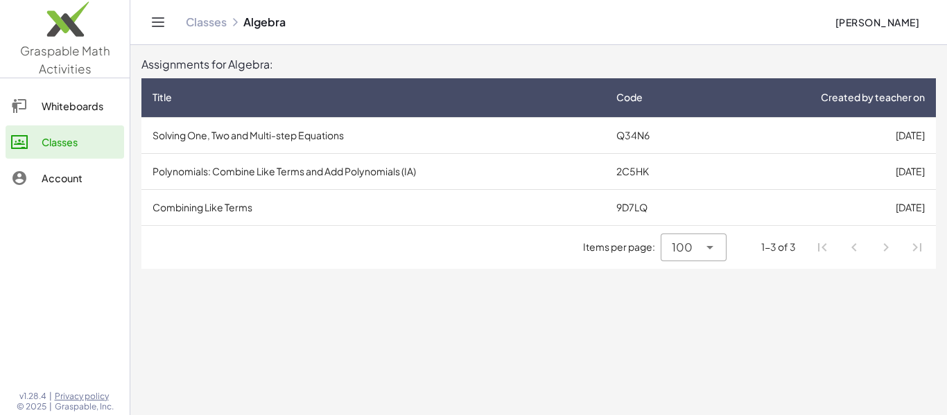
click at [281, 169] on td "Polynomials: Combine Like Terms and Add Polynomials (IA)" at bounding box center [373, 171] width 464 height 36
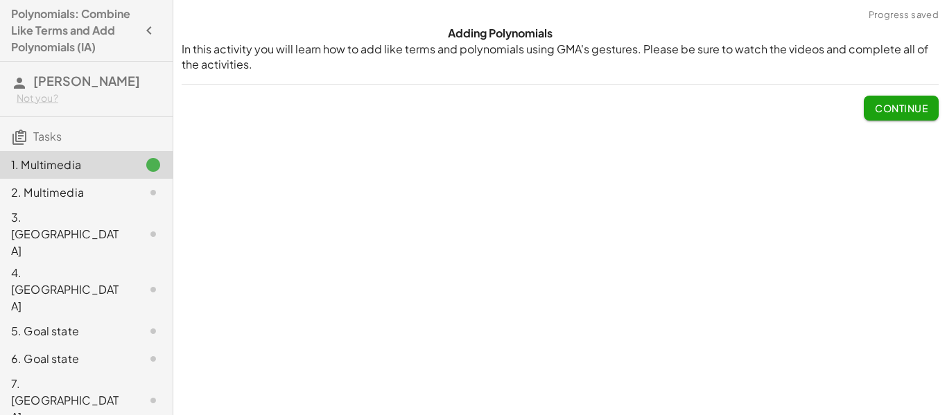
scroll to position [4, 0]
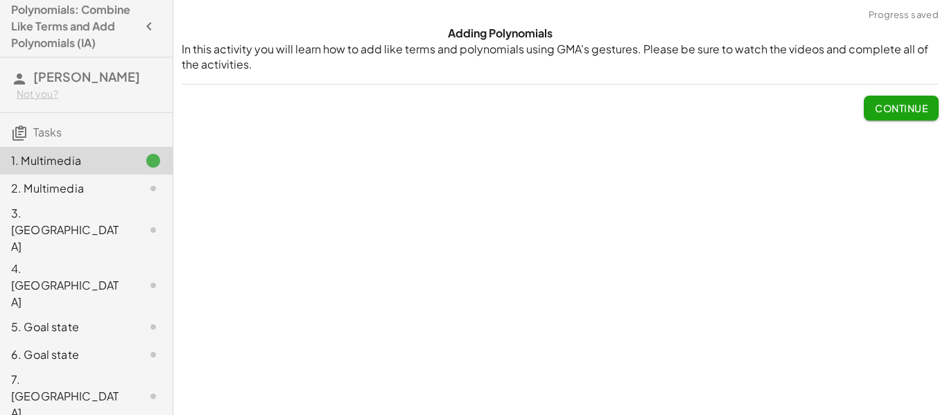
click at [895, 110] on span "Continue" at bounding box center [901, 108] width 53 height 12
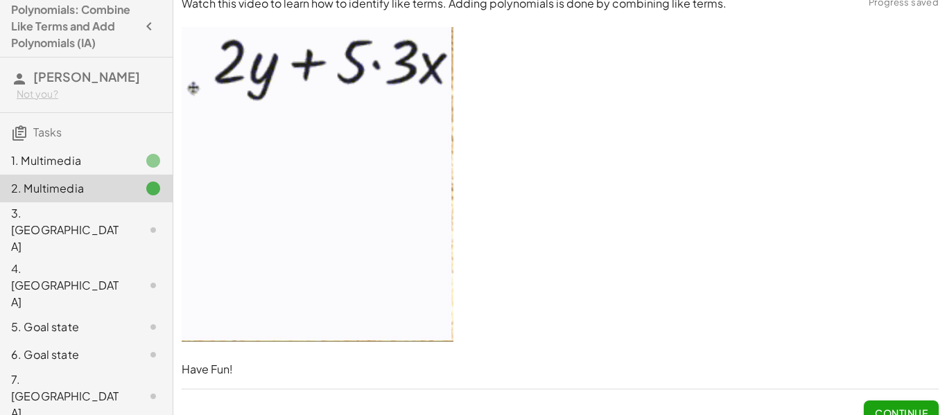
scroll to position [0, 0]
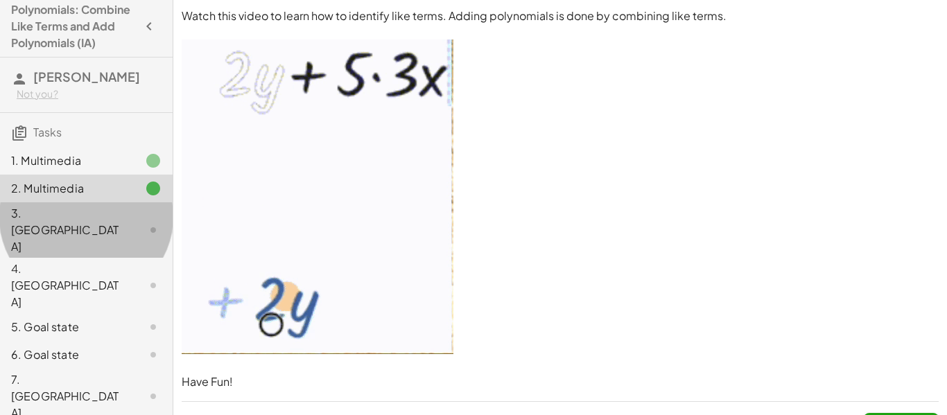
click at [128, 222] on div at bounding box center [142, 230] width 39 height 17
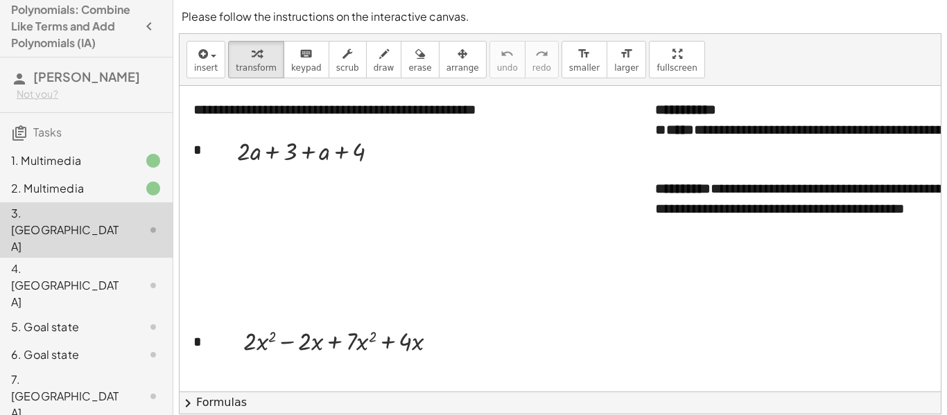
scroll to position [2, 0]
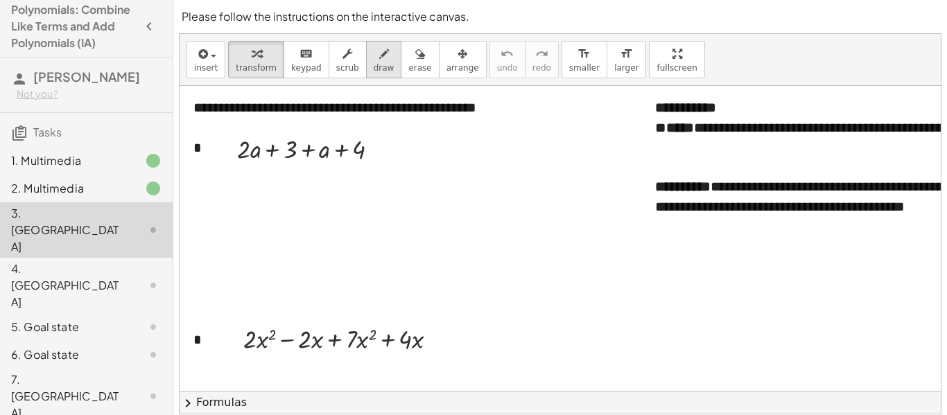
click at [374, 66] on span "draw" at bounding box center [384, 68] width 21 height 10
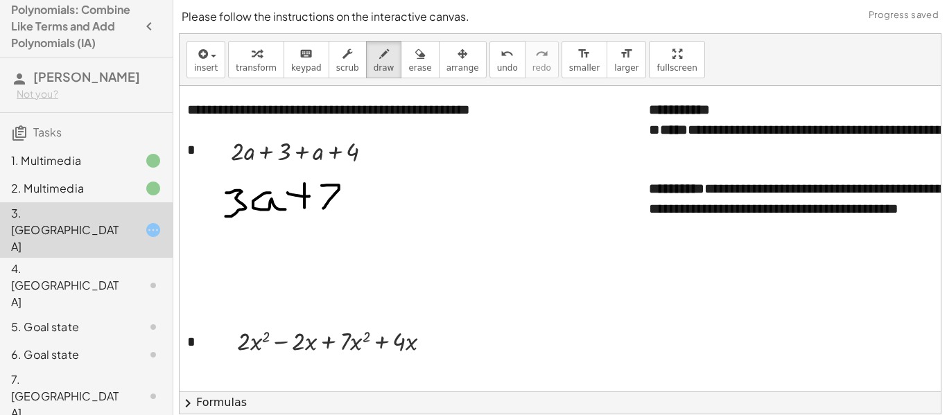
scroll to position [0, 4]
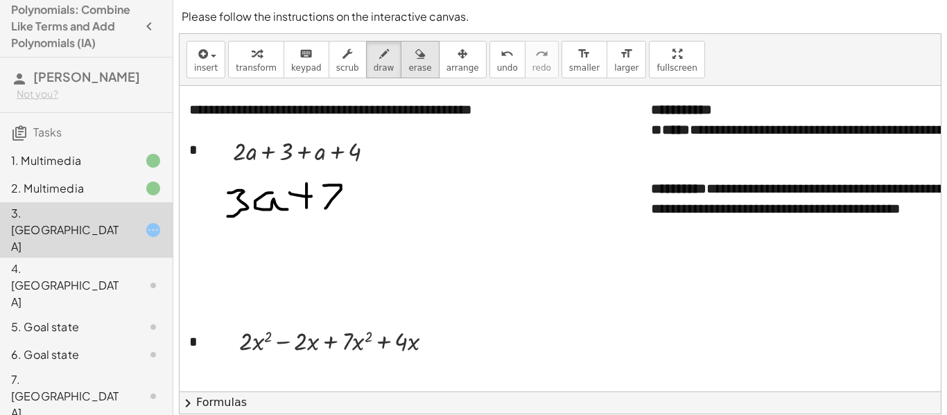
click at [408, 64] on span "erase" at bounding box center [419, 68] width 23 height 10
click at [410, 58] on div "button" at bounding box center [419, 53] width 23 height 17
click at [620, 58] on icon "format_size" at bounding box center [626, 54] width 13 height 17
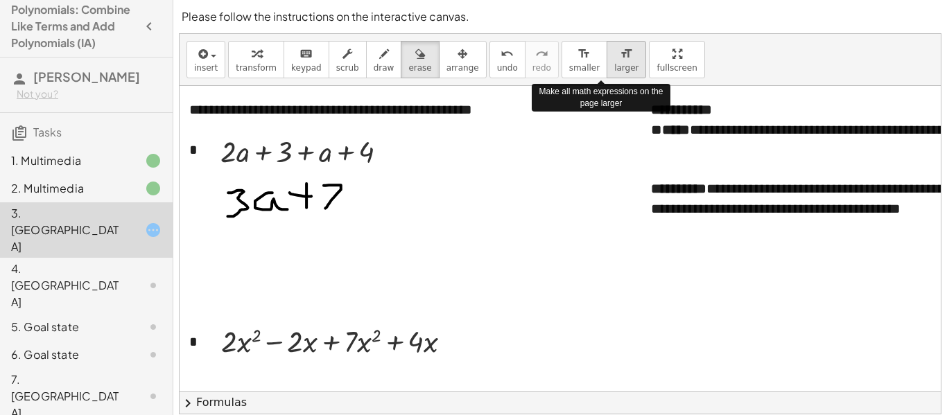
click at [620, 58] on icon "format_size" at bounding box center [626, 54] width 13 height 17
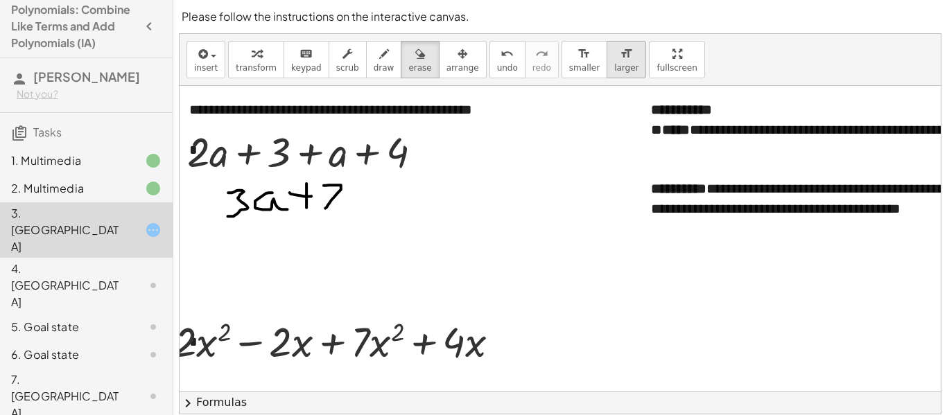
click at [614, 64] on span "larger" at bounding box center [626, 68] width 24 height 10
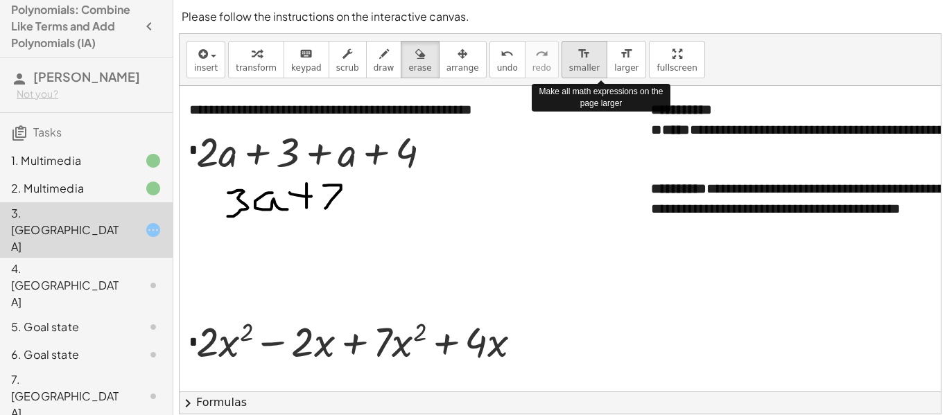
click at [569, 63] on span "smaller" at bounding box center [584, 68] width 31 height 10
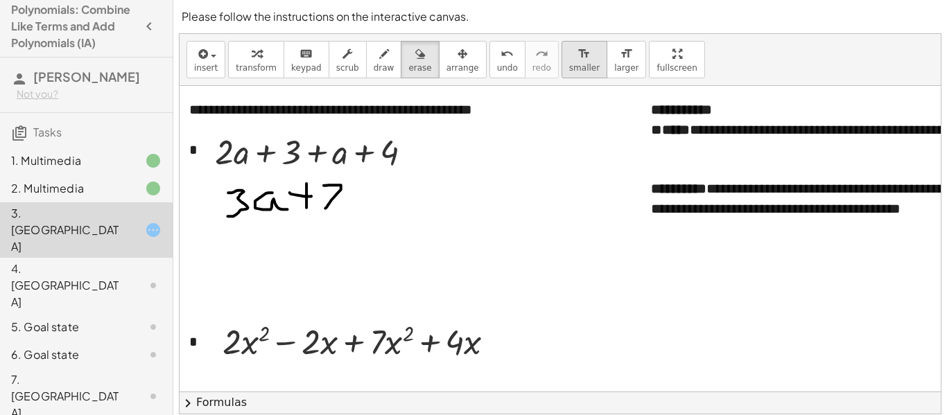
click at [569, 63] on span "smaller" at bounding box center [584, 68] width 31 height 10
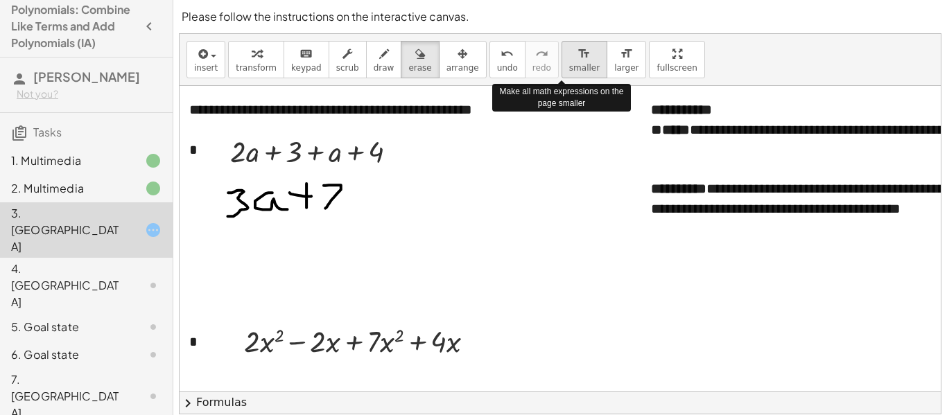
click at [569, 63] on span "smaller" at bounding box center [584, 68] width 31 height 10
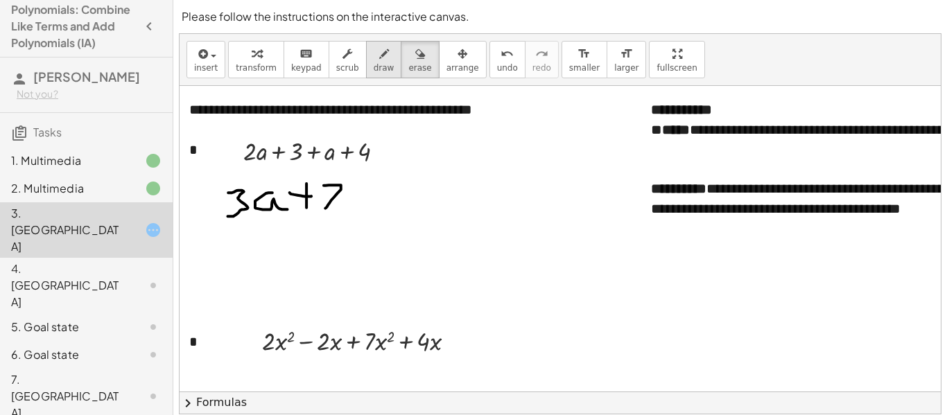
click at [374, 63] on span "draw" at bounding box center [384, 68] width 21 height 10
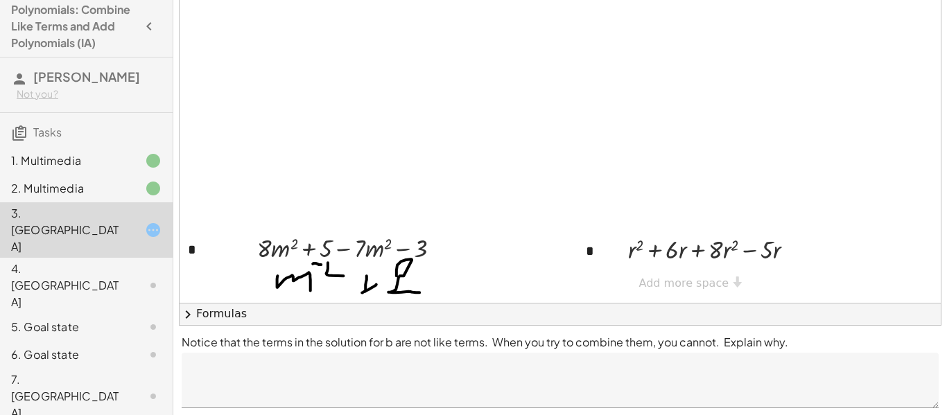
scroll to position [129, 0]
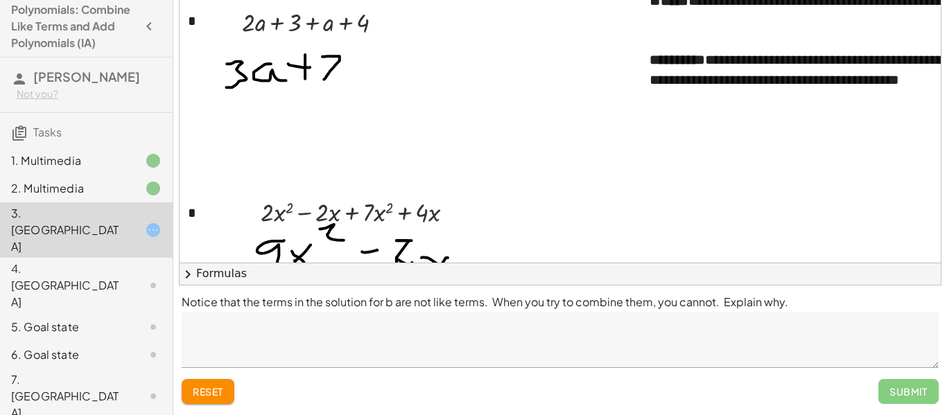
scroll to position [0, 0]
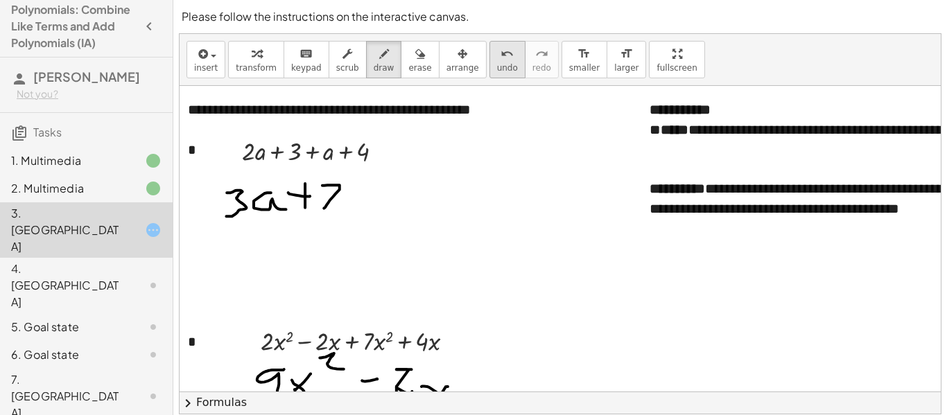
click at [489, 69] on button "undo undo" at bounding box center [507, 59] width 36 height 37
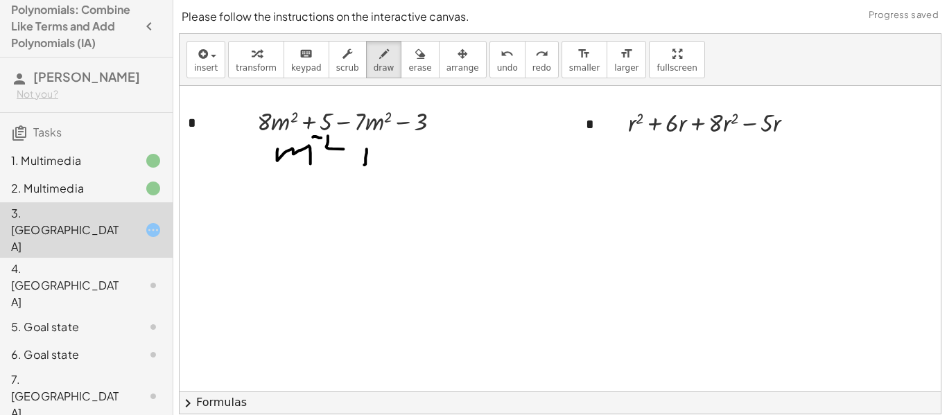
scroll to position [759, 6]
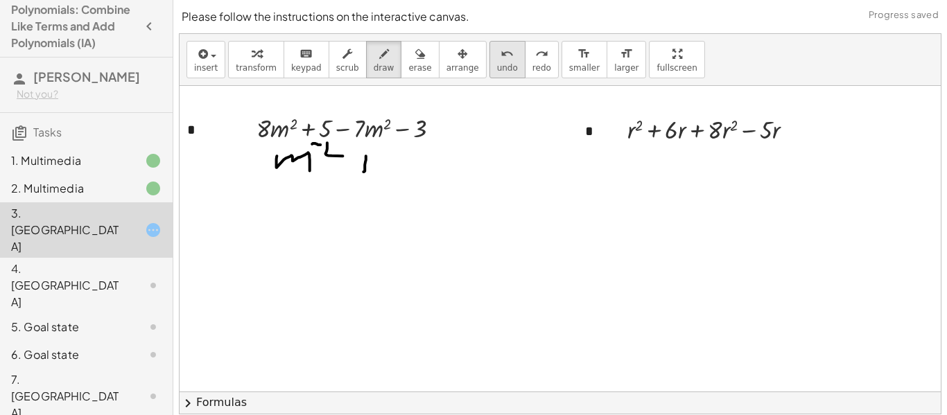
click at [500, 50] on icon "undo" at bounding box center [506, 54] width 13 height 17
drag, startPoint x: 264, startPoint y: 162, endPoint x: 294, endPoint y: 181, distance: 35.2
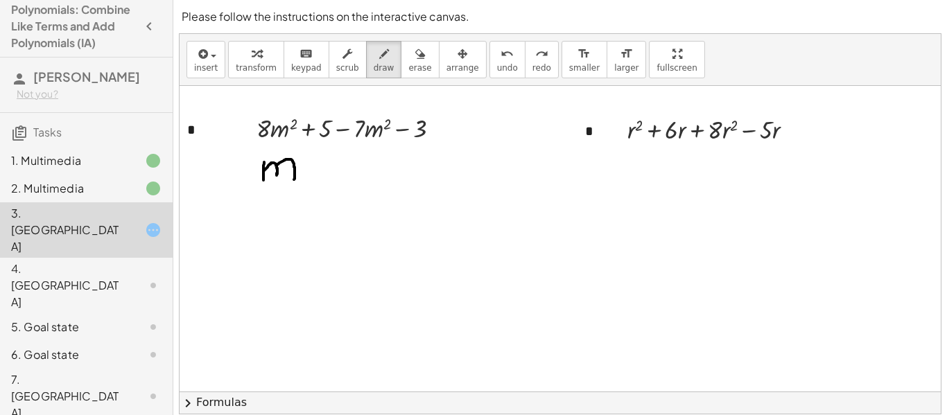
drag, startPoint x: 297, startPoint y: 149, endPoint x: 320, endPoint y: 157, distance: 25.0
drag, startPoint x: 332, startPoint y: 160, endPoint x: 333, endPoint y: 181, distance: 20.8
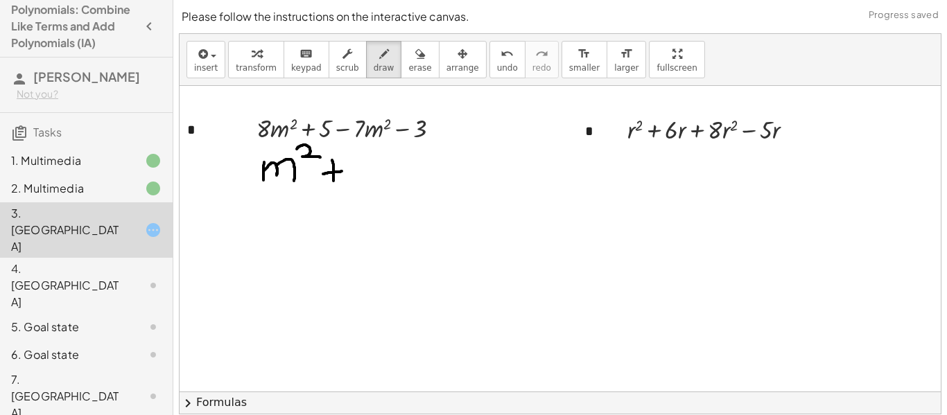
drag, startPoint x: 323, startPoint y: 174, endPoint x: 343, endPoint y: 171, distance: 20.3
drag, startPoint x: 356, startPoint y: 165, endPoint x: 381, endPoint y: 182, distance: 29.4
drag, startPoint x: 646, startPoint y: 164, endPoint x: 647, endPoint y: 180, distance: 16.7
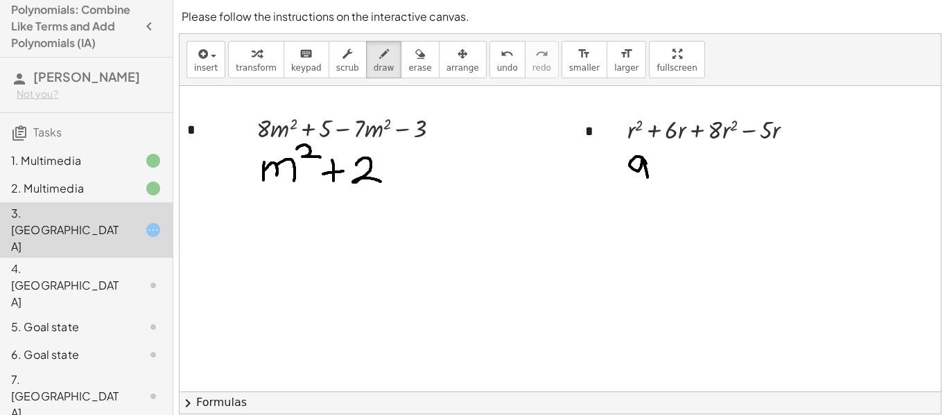
drag, startPoint x: 655, startPoint y: 170, endPoint x: 669, endPoint y: 165, distance: 14.7
drag, startPoint x: 670, startPoint y: 148, endPoint x: 688, endPoint y: 160, distance: 21.0
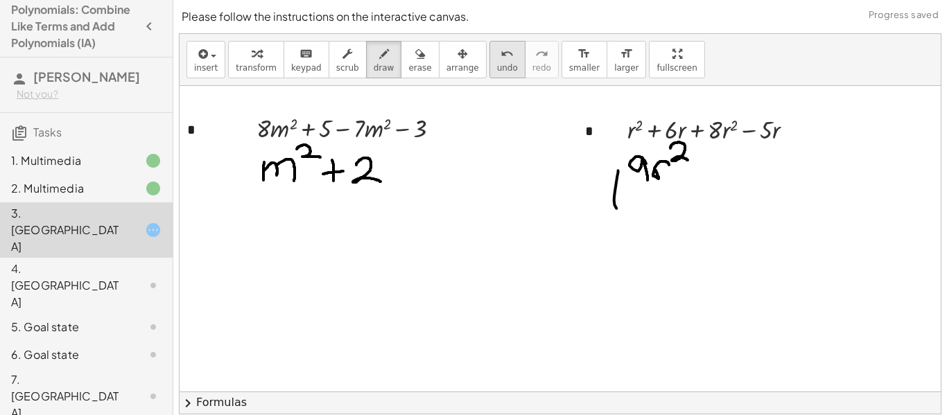
click at [497, 71] on span "undo" at bounding box center [507, 68] width 21 height 10
drag, startPoint x: 699, startPoint y: 154, endPoint x: 698, endPoint y: 175, distance: 20.8
drag, startPoint x: 688, startPoint y: 169, endPoint x: 706, endPoint y: 168, distance: 18.7
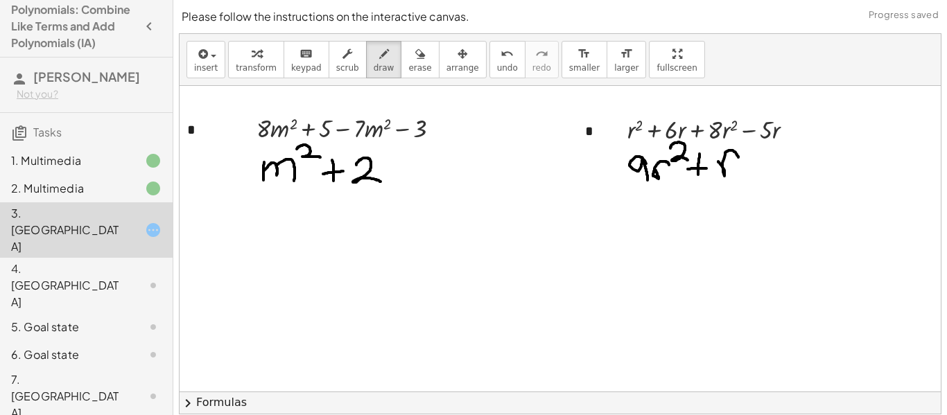
drag, startPoint x: 718, startPoint y: 162, endPoint x: 738, endPoint y: 158, distance: 20.4
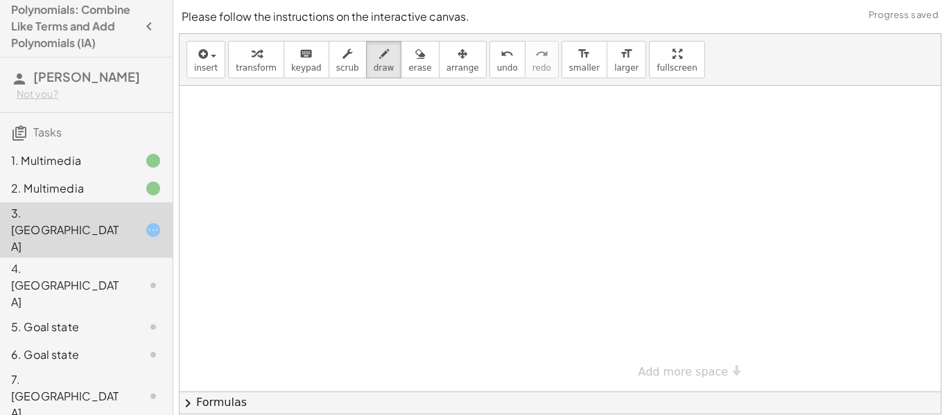
scroll to position [129, 0]
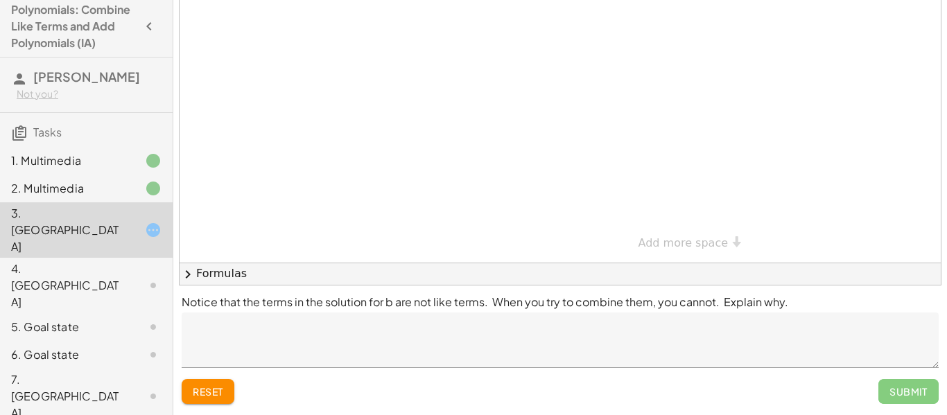
click at [909, 398] on div "Submit" at bounding box center [908, 391] width 60 height 25
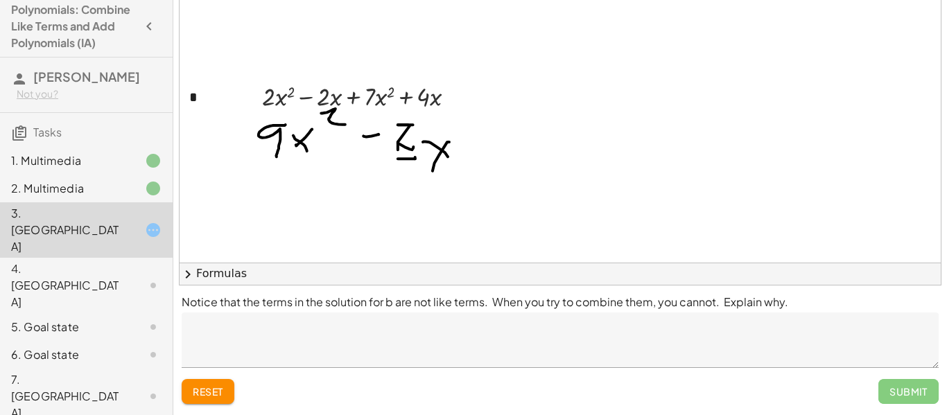
scroll to position [0, 0]
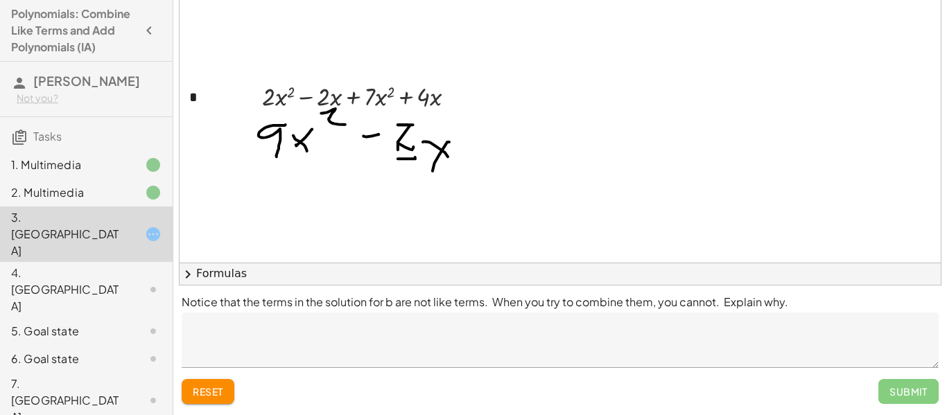
click at [148, 29] on icon "button" at bounding box center [149, 30] width 17 height 17
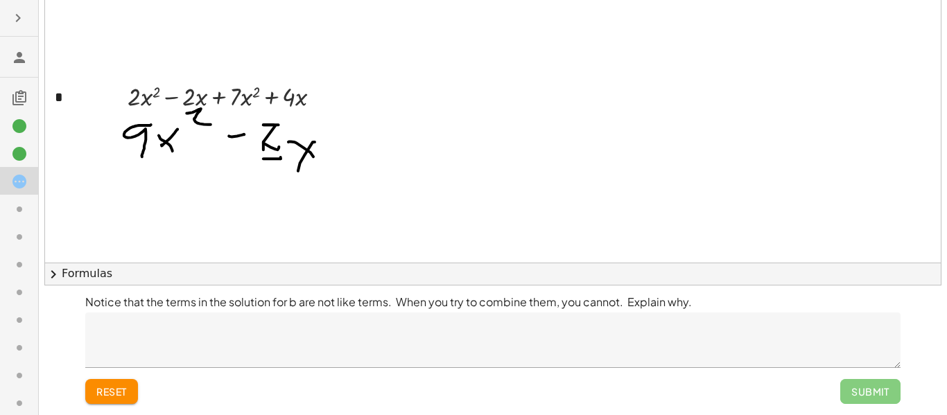
click at [18, 53] on icon at bounding box center [19, 57] width 17 height 17
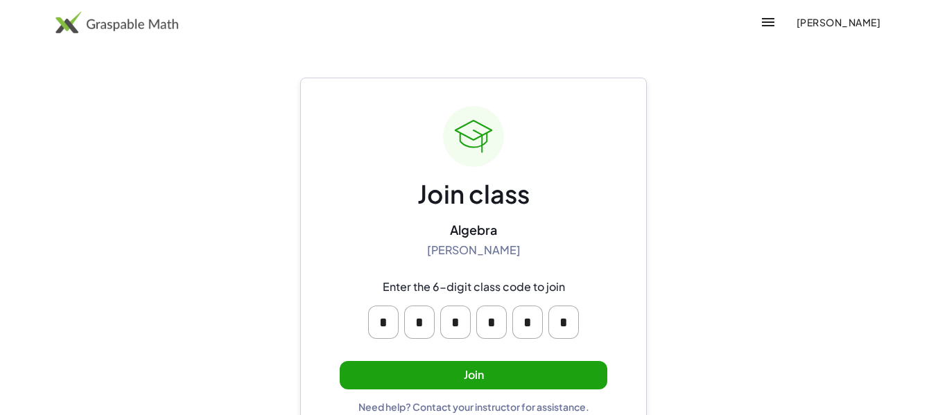
click at [494, 367] on button "Join" at bounding box center [474, 375] width 268 height 28
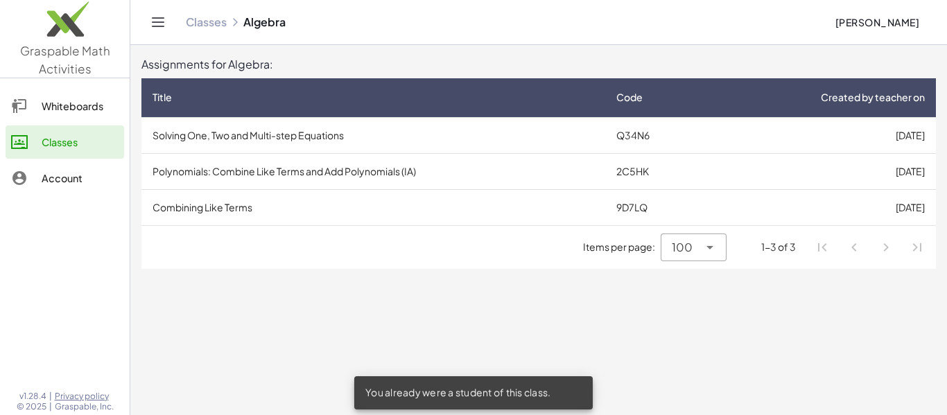
click at [236, 204] on td "Combining Like Terms" at bounding box center [373, 207] width 464 height 36
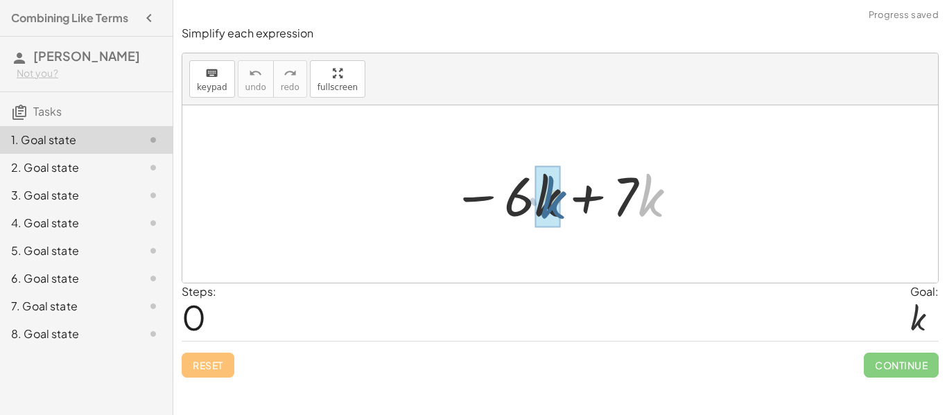
drag, startPoint x: 645, startPoint y: 206, endPoint x: 543, endPoint y: 209, distance: 101.9
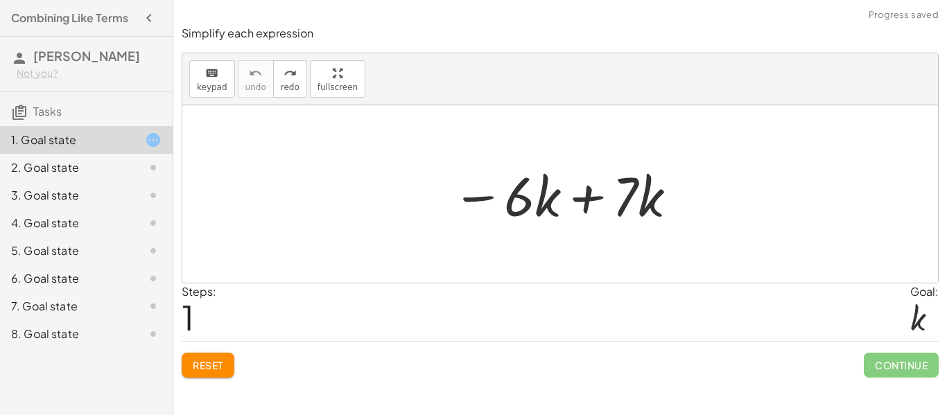
click at [223, 360] on span "Reset" at bounding box center [208, 365] width 31 height 12
click at [579, 205] on div at bounding box center [565, 194] width 241 height 71
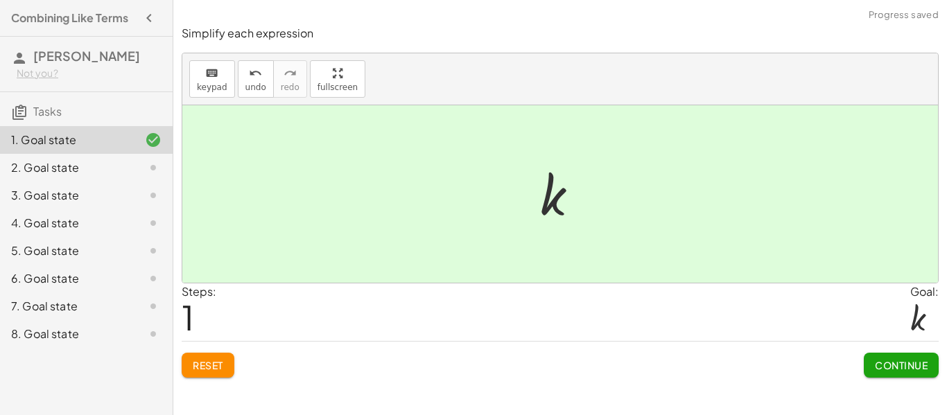
click at [885, 369] on span "Continue" at bounding box center [901, 365] width 53 height 12
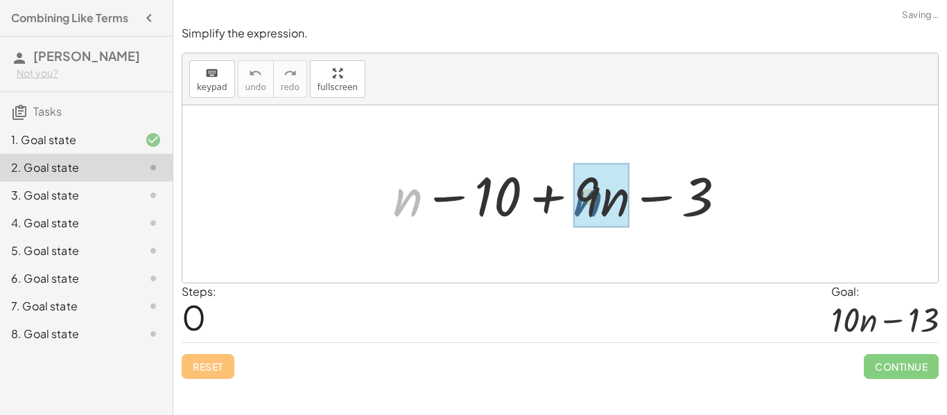
drag, startPoint x: 412, startPoint y: 205, endPoint x: 609, endPoint y: 208, distance: 196.2
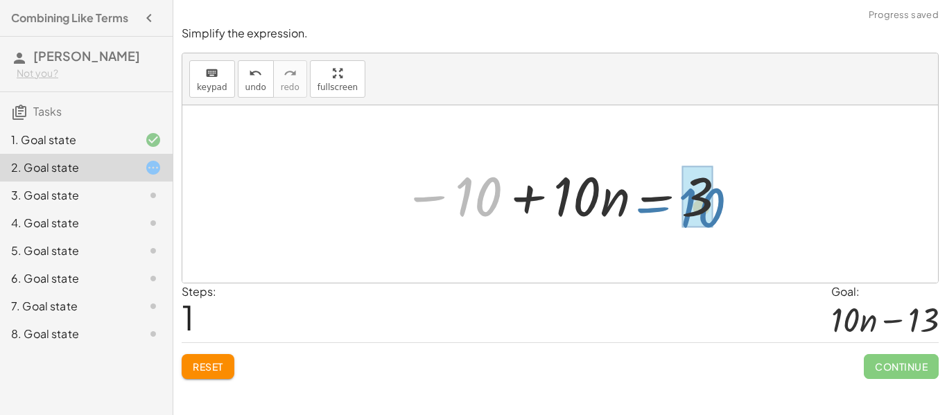
drag, startPoint x: 476, startPoint y: 195, endPoint x: 699, endPoint y: 207, distance: 224.2
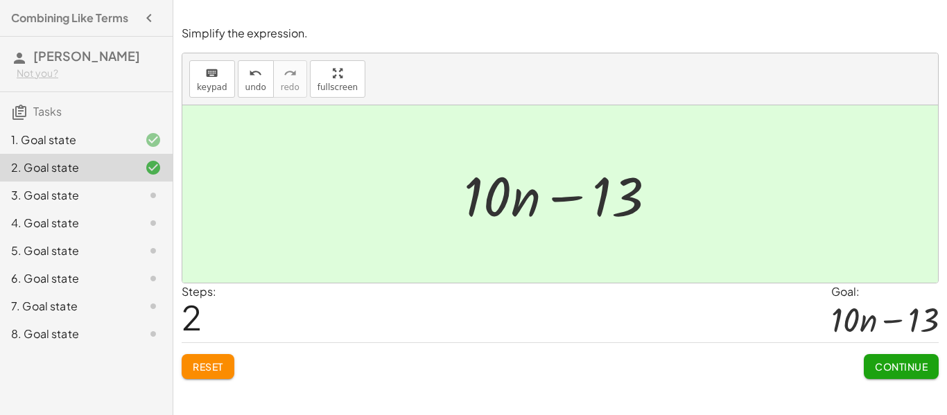
click at [889, 367] on span "Continue" at bounding box center [901, 366] width 53 height 12
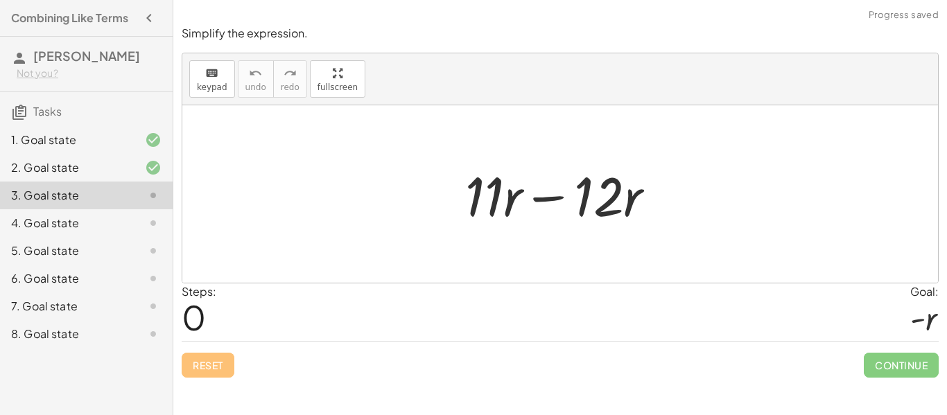
click at [562, 197] on div at bounding box center [565, 194] width 215 height 71
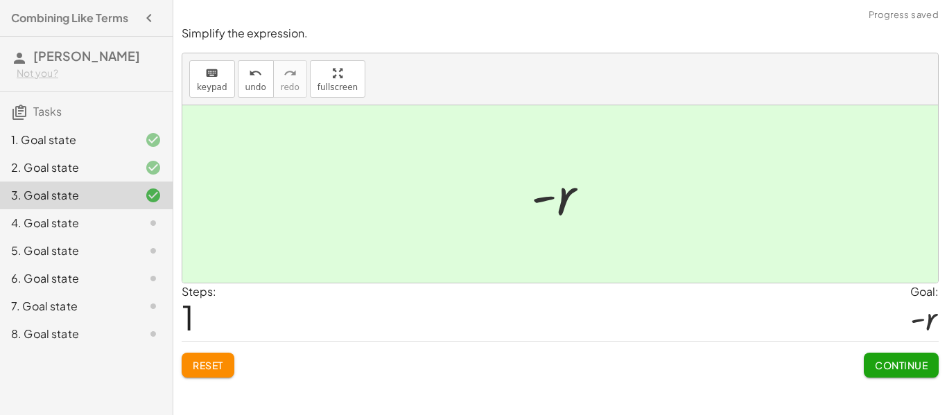
click at [913, 365] on span "Continue" at bounding box center [901, 365] width 53 height 12
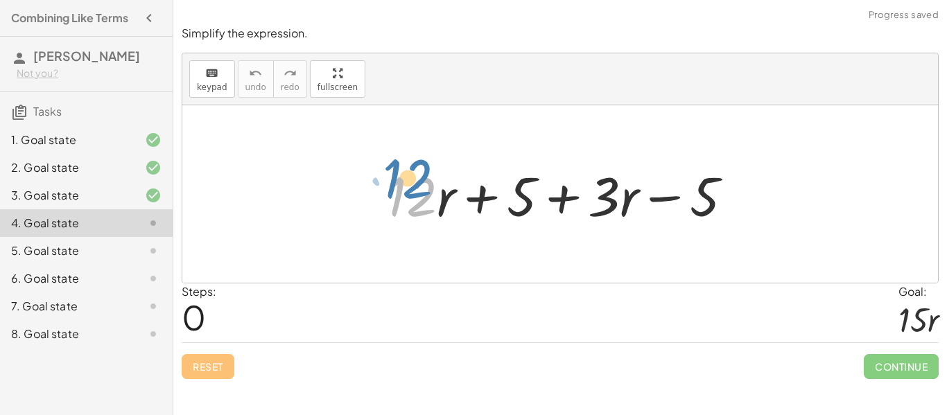
drag, startPoint x: 429, startPoint y: 194, endPoint x: 424, endPoint y: 180, distance: 15.6
click at [424, 180] on div at bounding box center [565, 194] width 371 height 71
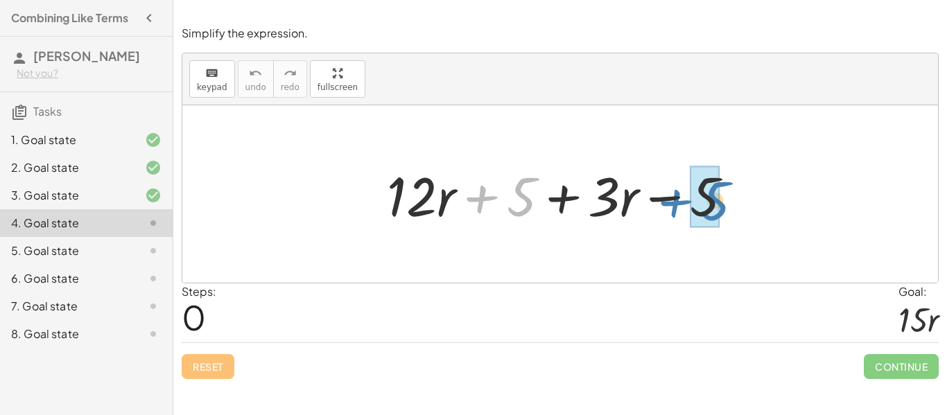
drag, startPoint x: 518, startPoint y: 201, endPoint x: 708, endPoint y: 204, distance: 190.0
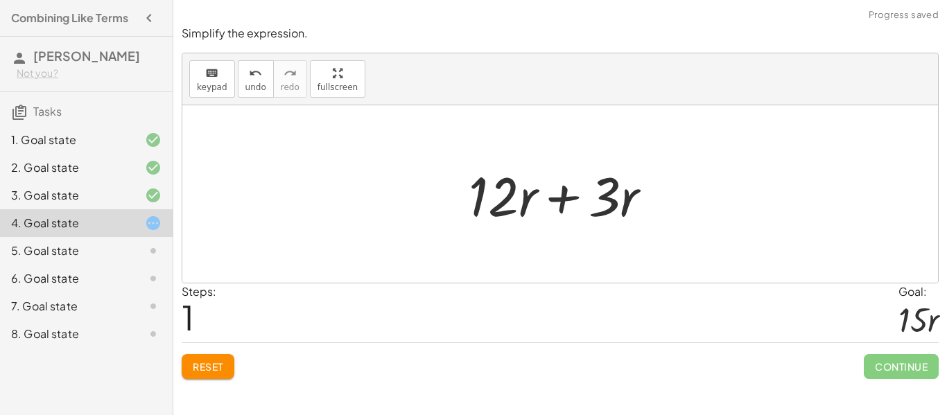
click at [545, 195] on div at bounding box center [566, 194] width 208 height 71
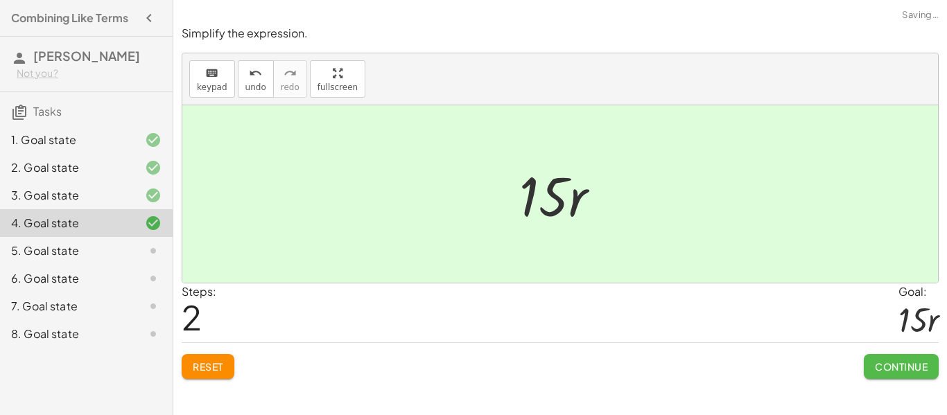
click at [886, 367] on span "Continue" at bounding box center [901, 366] width 53 height 12
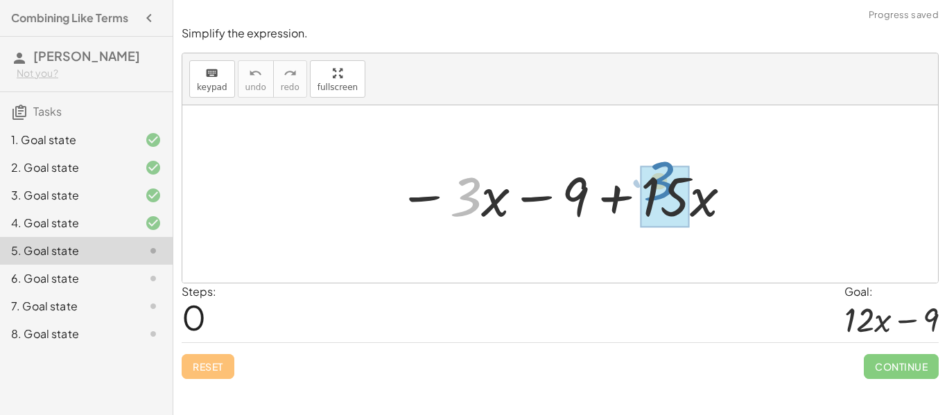
drag, startPoint x: 479, startPoint y: 201, endPoint x: 674, endPoint y: 187, distance: 196.0
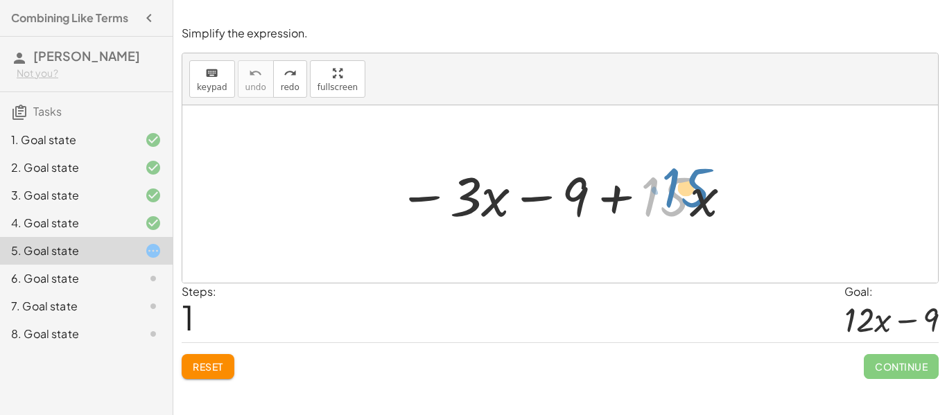
drag, startPoint x: 687, startPoint y: 197, endPoint x: 702, endPoint y: 186, distance: 18.5
click at [702, 186] on div at bounding box center [565, 194] width 349 height 71
drag, startPoint x: 702, startPoint y: 202, endPoint x: 672, endPoint y: 200, distance: 29.9
click at [672, 200] on div at bounding box center [565, 194] width 349 height 71
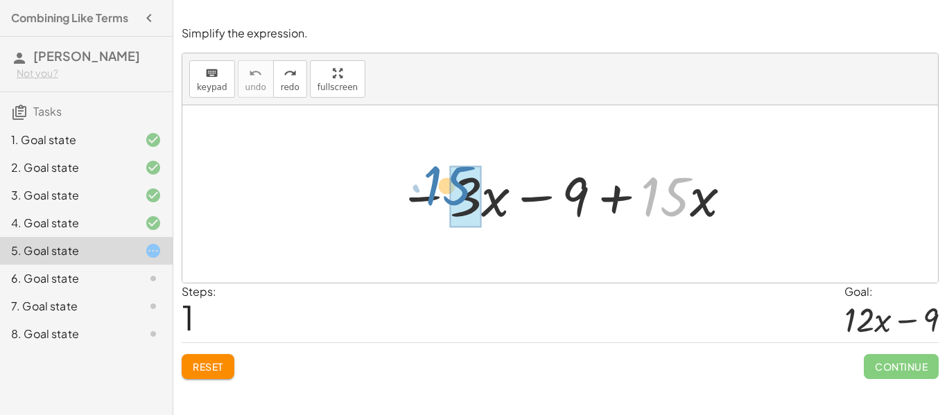
drag, startPoint x: 650, startPoint y: 168, endPoint x: 442, endPoint y: 157, distance: 208.3
click at [442, 157] on div "· 15 + · x − · 3 · x − 9 + · 15 · x" at bounding box center [560, 194] width 366 height 78
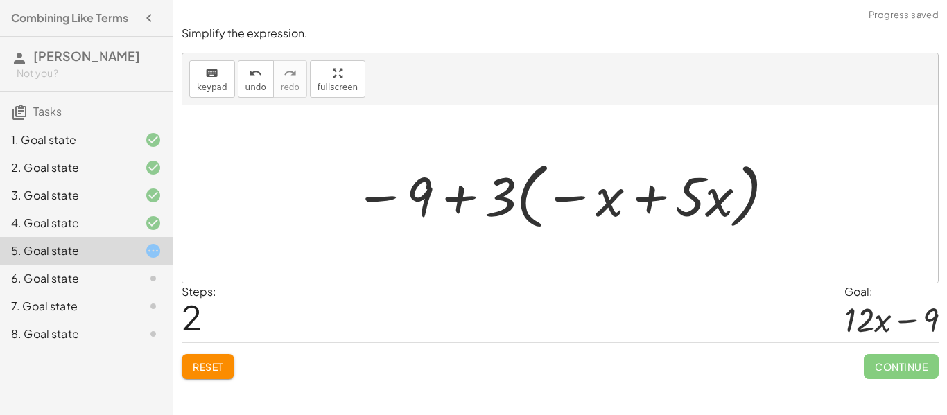
click at [656, 206] on div at bounding box center [565, 195] width 436 height 80
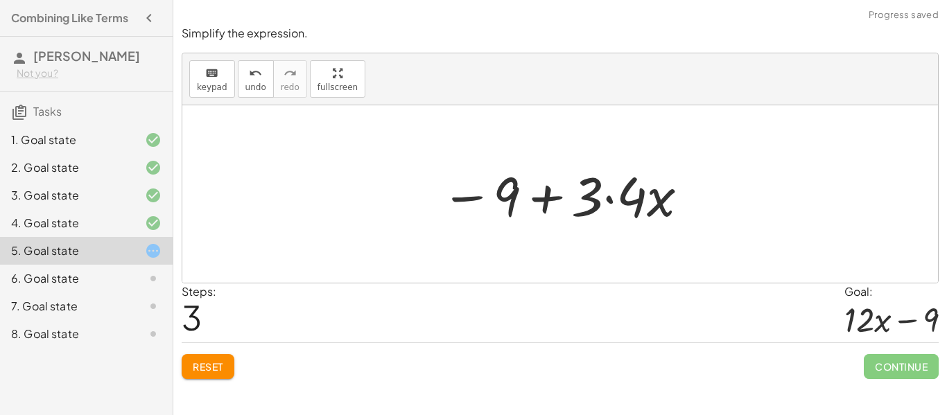
click at [609, 200] on div at bounding box center [565, 194] width 263 height 71
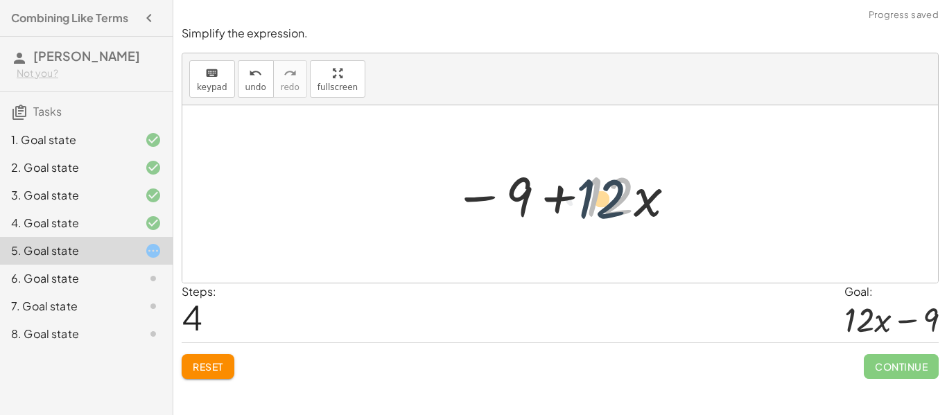
click at [618, 194] on div at bounding box center [565, 194] width 238 height 71
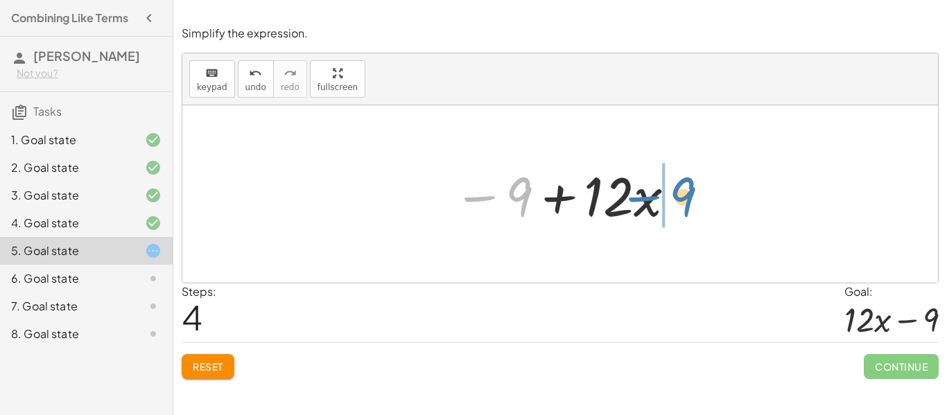
drag, startPoint x: 517, startPoint y: 198, endPoint x: 683, endPoint y: 198, distance: 165.7
click at [683, 198] on div at bounding box center [565, 194] width 238 height 71
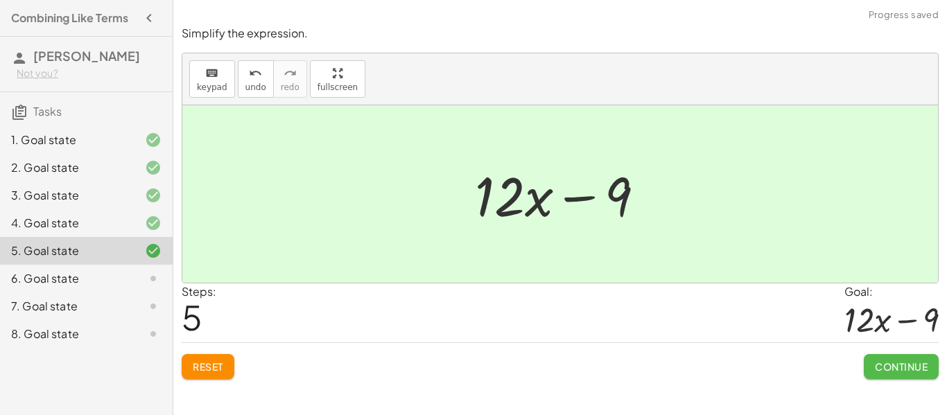
click at [886, 365] on span "Continue" at bounding box center [901, 366] width 53 height 12
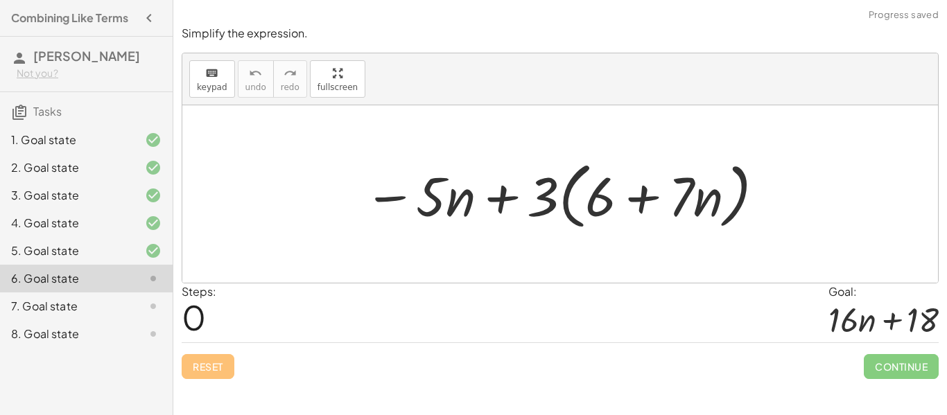
click at [578, 203] on div at bounding box center [565, 195] width 416 height 80
drag, startPoint x: 543, startPoint y: 193, endPoint x: 621, endPoint y: 176, distance: 79.5
click at [621, 176] on div at bounding box center [565, 195] width 416 height 80
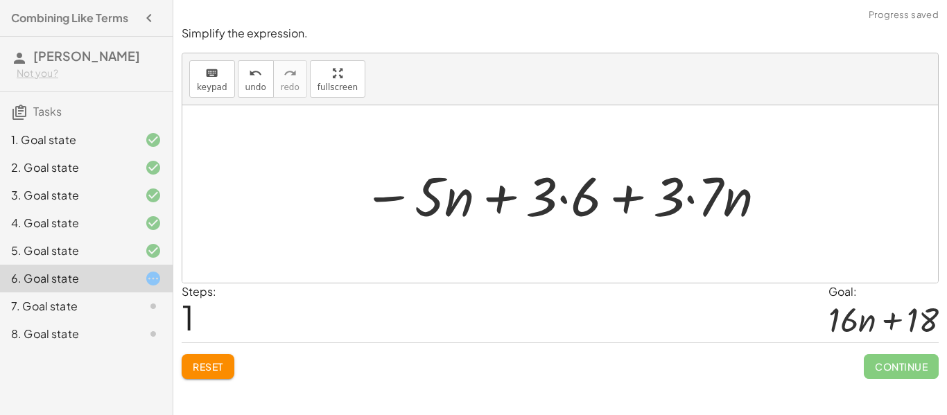
click at [557, 205] on div at bounding box center [565, 194] width 419 height 71
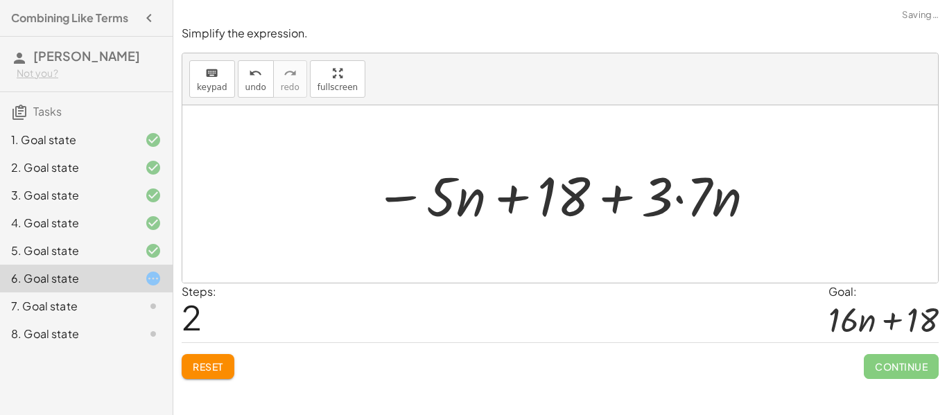
click at [670, 204] on div at bounding box center [565, 194] width 396 height 71
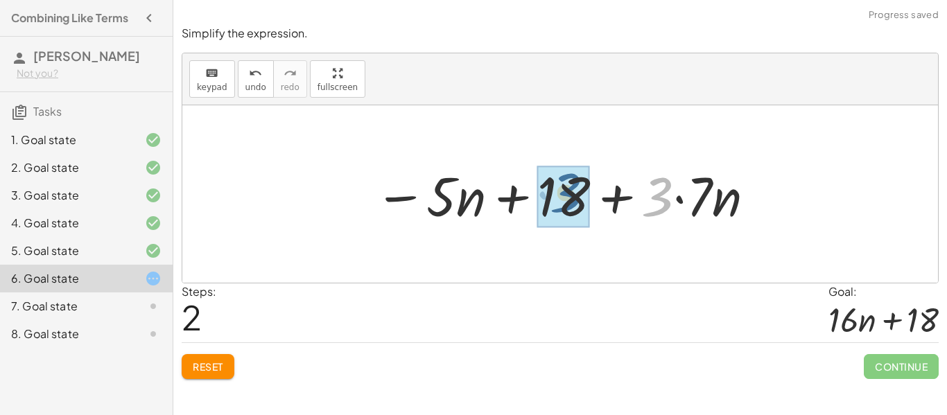
drag, startPoint x: 663, startPoint y: 205, endPoint x: 567, endPoint y: 202, distance: 96.4
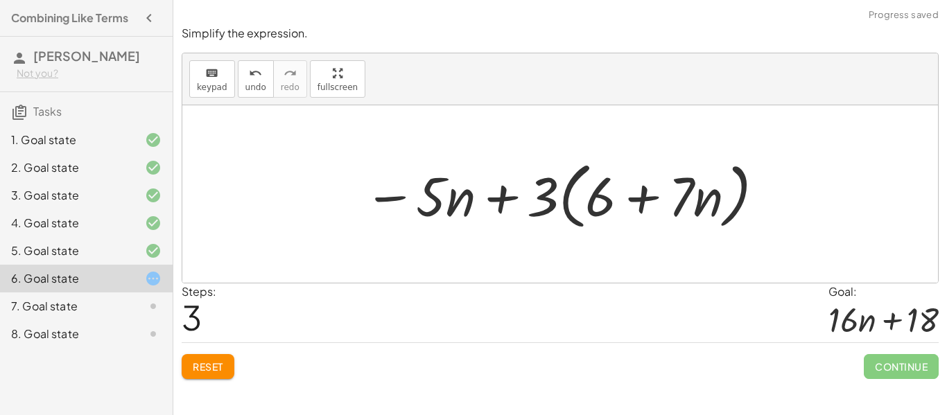
click at [576, 206] on div at bounding box center [565, 195] width 416 height 80
click at [549, 203] on div at bounding box center [565, 195] width 416 height 80
click at [206, 351] on div "Reset Continue" at bounding box center [560, 360] width 757 height 37
click at [212, 374] on button "Reset" at bounding box center [208, 366] width 53 height 25
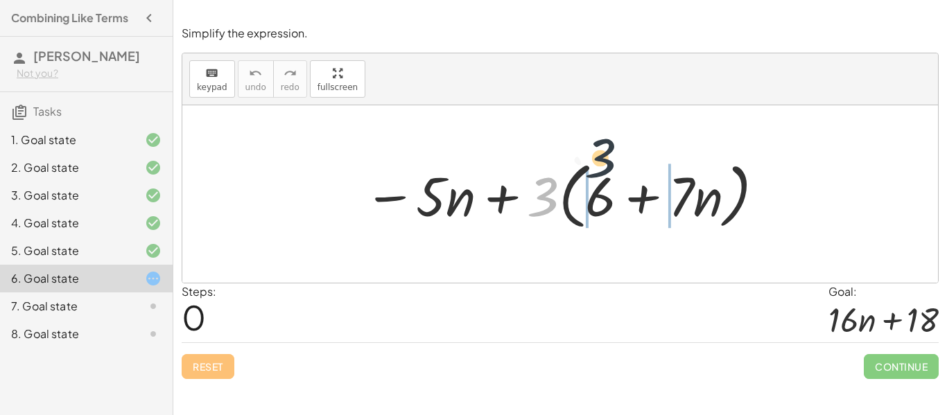
drag, startPoint x: 546, startPoint y: 198, endPoint x: 619, endPoint y: 162, distance: 81.2
click at [619, 162] on div at bounding box center [565, 195] width 416 height 80
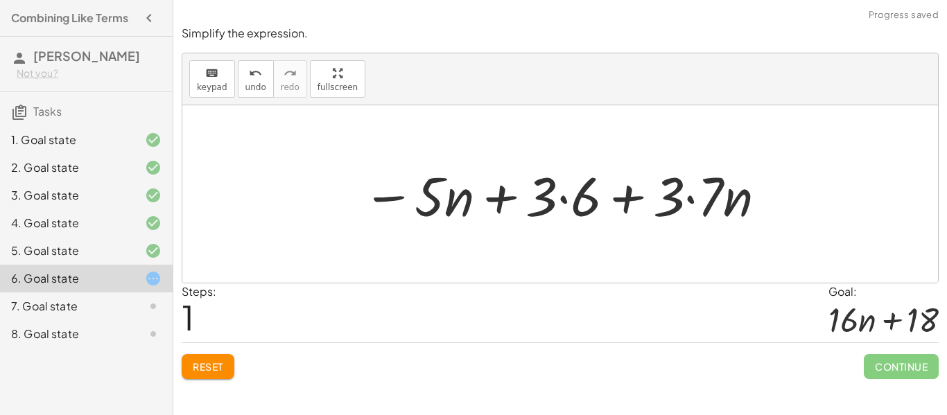
click at [577, 202] on div at bounding box center [565, 194] width 419 height 71
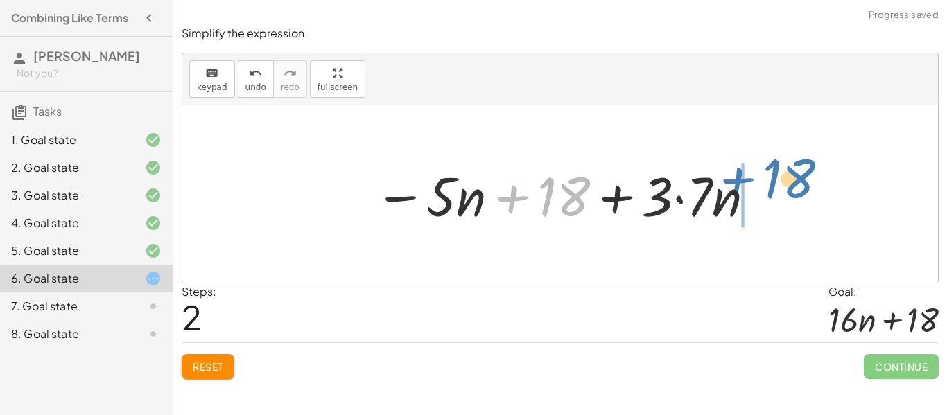
drag, startPoint x: 547, startPoint y: 196, endPoint x: 774, endPoint y: 177, distance: 228.1
click at [774, 177] on div "− · 5 · n + · 3 · ( + 6 + · 7 · n ) − · 5 · n + · 3 · 6 + · 3 · 7 · n + 18 − · …" at bounding box center [560, 193] width 756 height 177
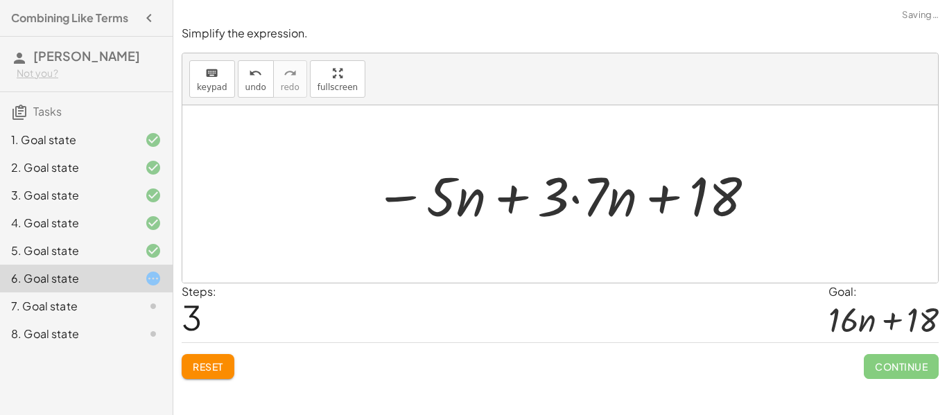
click at [515, 209] on div at bounding box center [565, 194] width 396 height 71
click at [574, 201] on div at bounding box center [565, 194] width 396 height 71
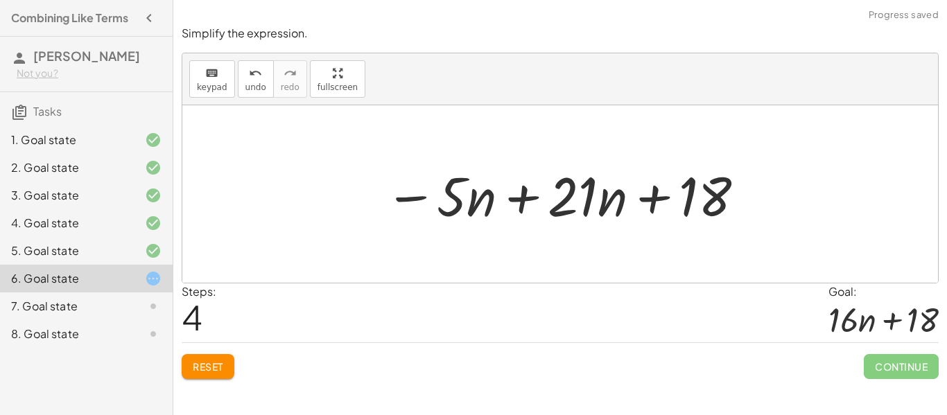
click at [537, 206] on div at bounding box center [565, 194] width 375 height 71
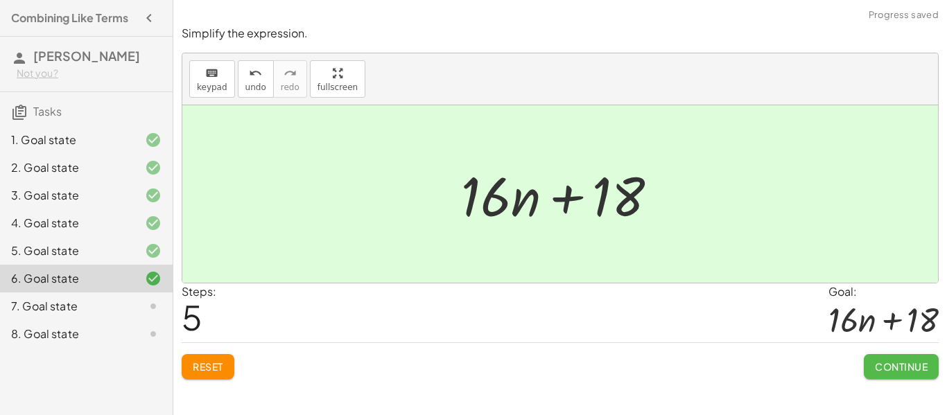
click at [900, 376] on button "Continue" at bounding box center [901, 366] width 75 height 25
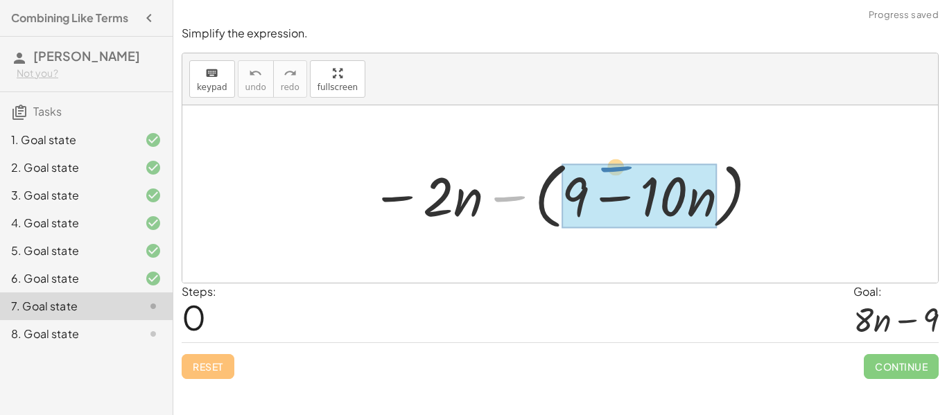
drag, startPoint x: 517, startPoint y: 202, endPoint x: 620, endPoint y: 177, distance: 105.4
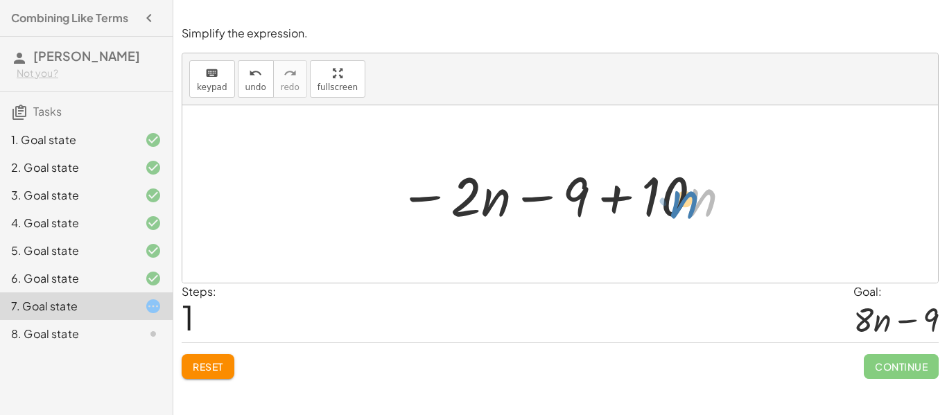
drag, startPoint x: 692, startPoint y: 203, endPoint x: 677, endPoint y: 209, distance: 16.5
click at [677, 209] on div at bounding box center [566, 194] width 348 height 71
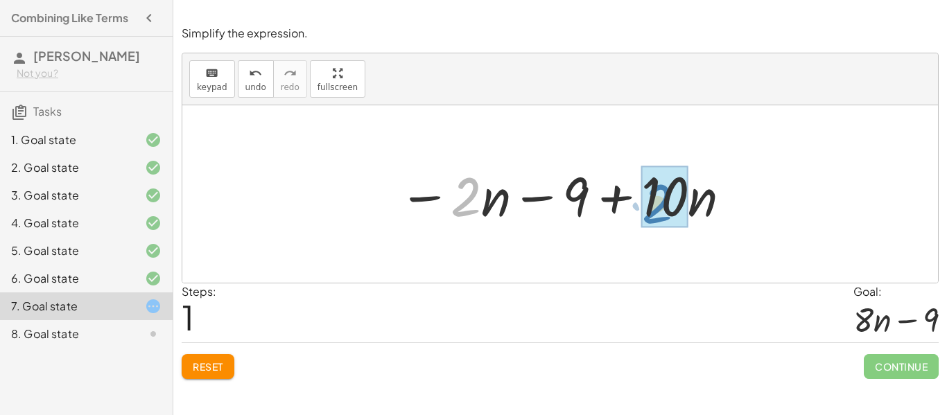
drag, startPoint x: 469, startPoint y: 198, endPoint x: 667, endPoint y: 204, distance: 198.4
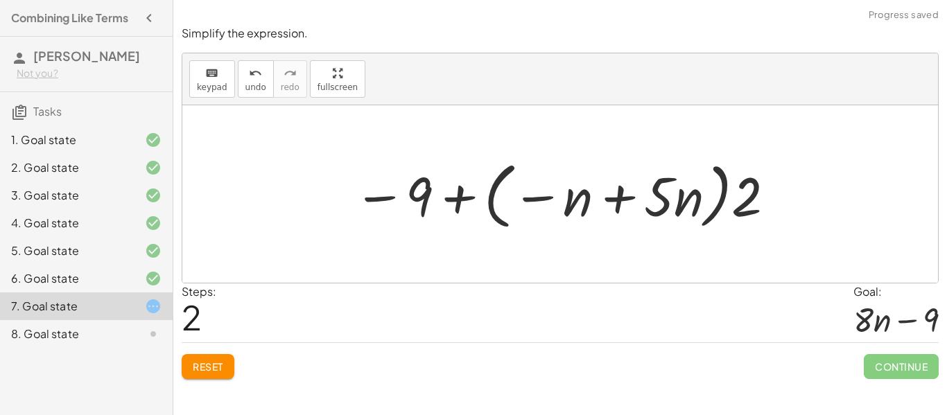
click at [516, 198] on div at bounding box center [565, 195] width 437 height 80
click at [550, 201] on div at bounding box center [565, 195] width 437 height 80
click at [229, 374] on button "Reset" at bounding box center [208, 366] width 53 height 25
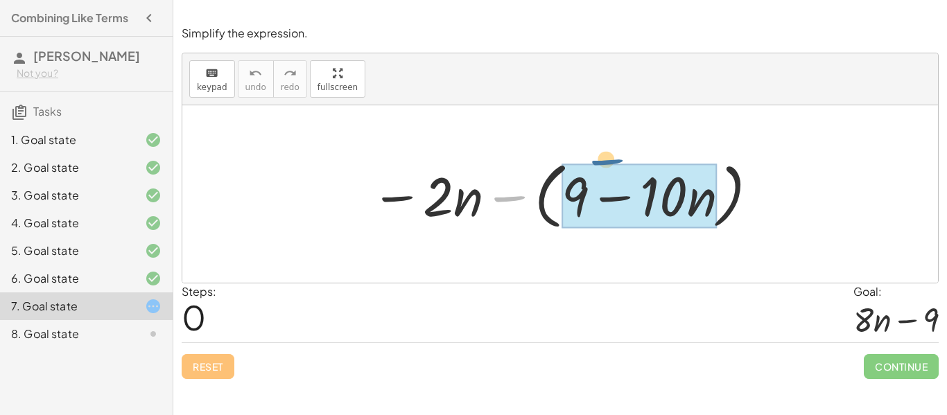
drag, startPoint x: 497, startPoint y: 200, endPoint x: 599, endPoint y: 166, distance: 107.6
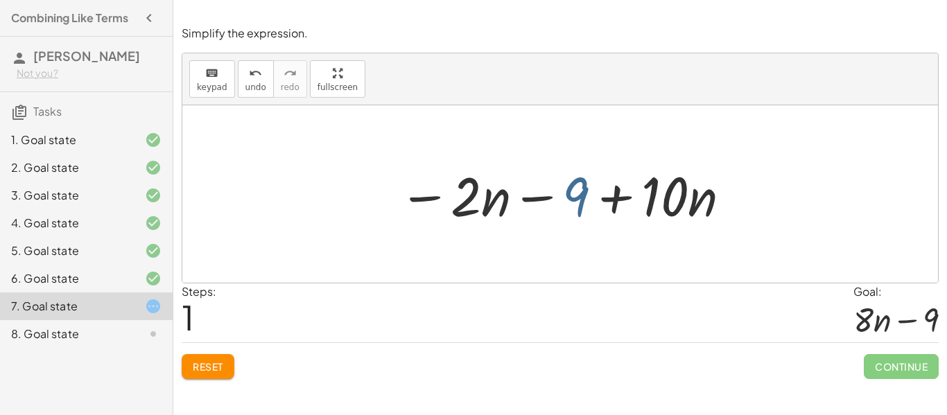
drag, startPoint x: 571, startPoint y: 202, endPoint x: 573, endPoint y: 209, distance: 7.2
click at [573, 209] on div at bounding box center [566, 194] width 348 height 71
drag, startPoint x: 580, startPoint y: 198, endPoint x: 797, endPoint y: 227, distance: 219.6
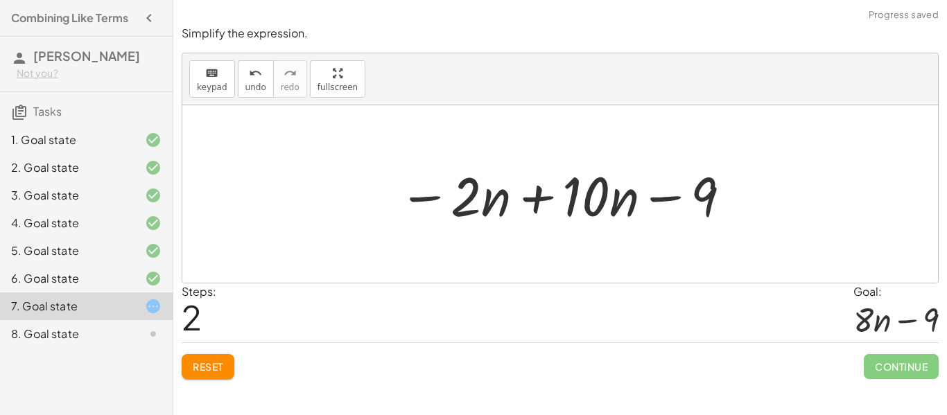
click at [556, 214] on div at bounding box center [566, 194] width 348 height 71
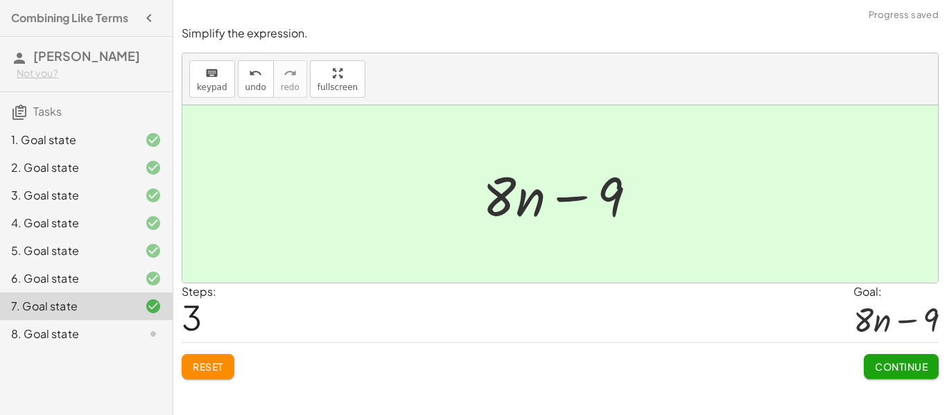
click at [896, 372] on span "Continue" at bounding box center [901, 366] width 53 height 12
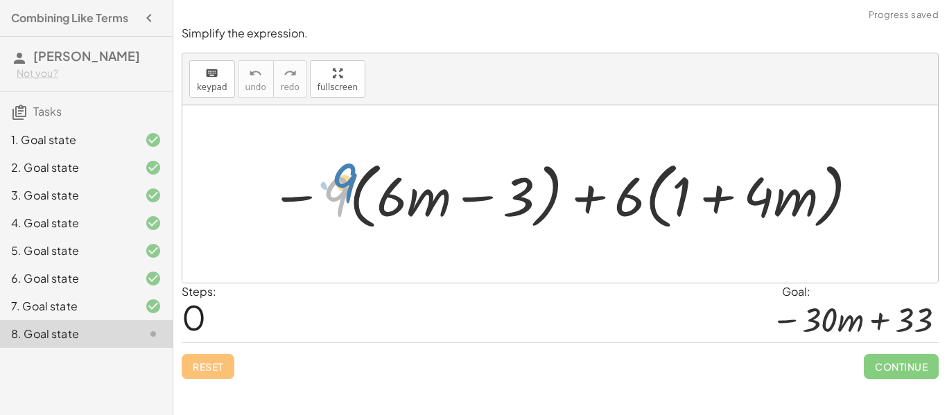
drag, startPoint x: 326, startPoint y: 197, endPoint x: 313, endPoint y: 188, distance: 15.4
click at [313, 188] on div at bounding box center [565, 195] width 604 height 80
drag, startPoint x: 311, startPoint y: 199, endPoint x: 317, endPoint y: 196, distance: 7.5
click at [317, 196] on div at bounding box center [565, 195] width 604 height 80
drag, startPoint x: 317, startPoint y: 196, endPoint x: 321, endPoint y: 183, distance: 13.6
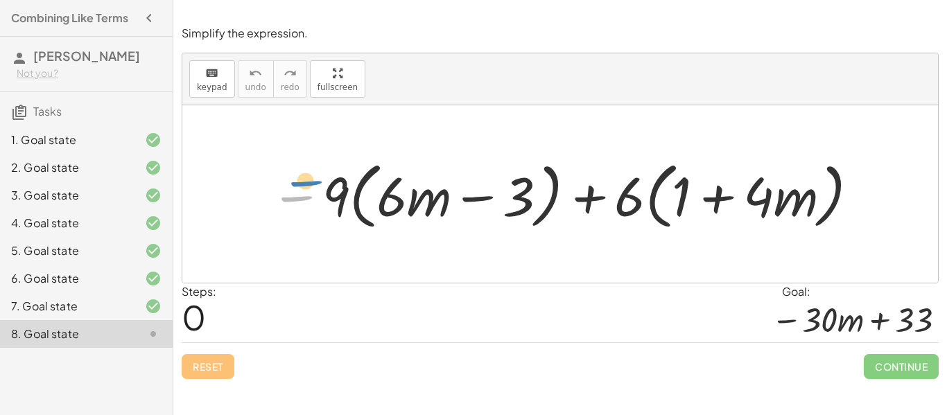
click at [321, 183] on div at bounding box center [565, 195] width 604 height 80
drag, startPoint x: 329, startPoint y: 191, endPoint x: 401, endPoint y: 159, distance: 77.9
click at [401, 159] on div at bounding box center [565, 195] width 604 height 80
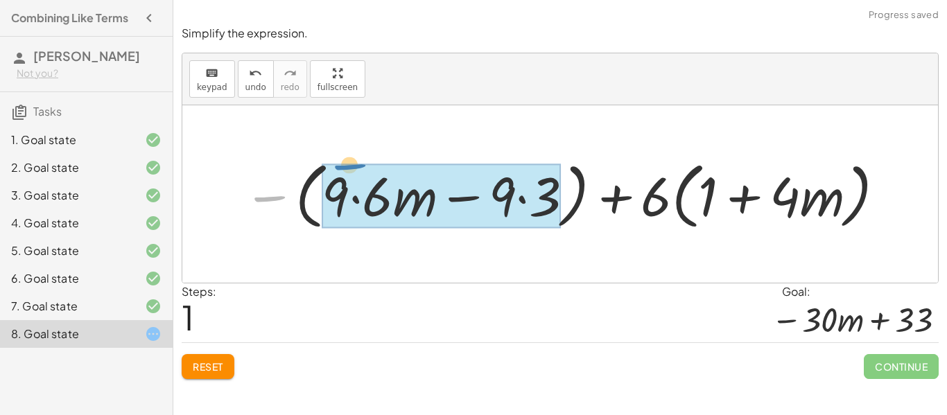
drag, startPoint x: 274, startPoint y: 202, endPoint x: 354, endPoint y: 171, distance: 86.5
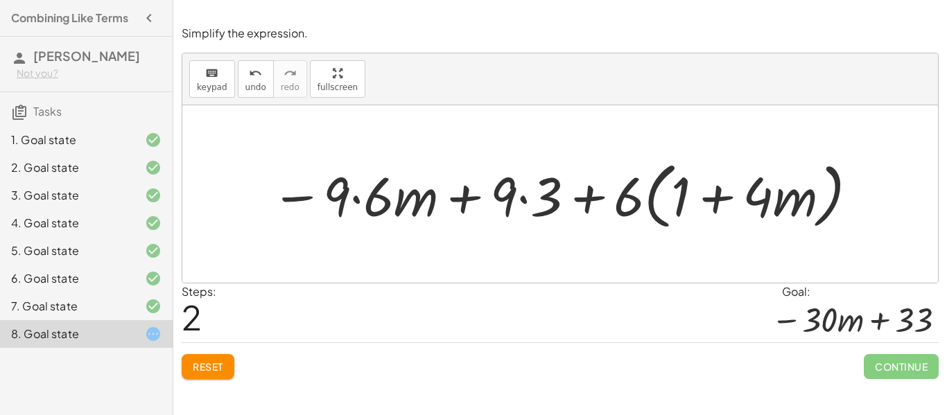
click at [532, 200] on div at bounding box center [565, 195] width 602 height 80
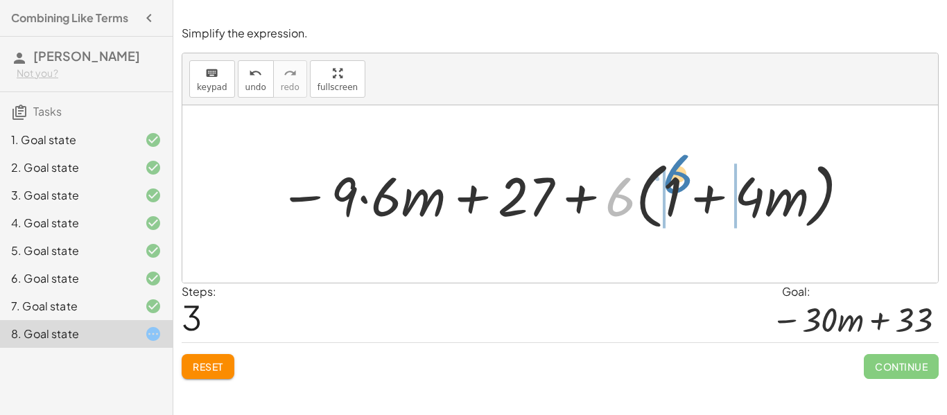
drag, startPoint x: 620, startPoint y: 194, endPoint x: 678, endPoint y: 171, distance: 61.9
click at [678, 171] on div at bounding box center [565, 195] width 586 height 80
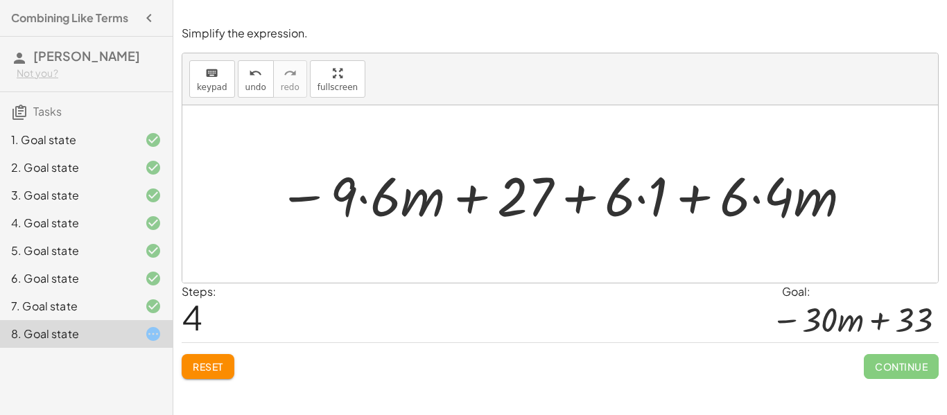
click at [652, 200] on div at bounding box center [565, 194] width 589 height 71
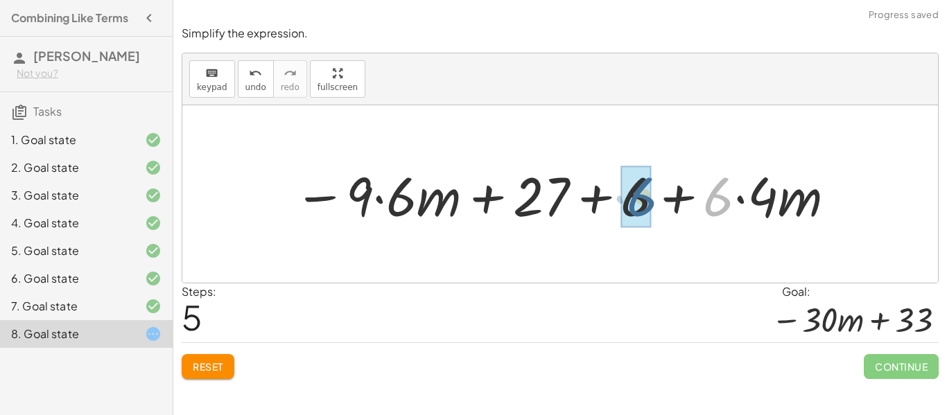
drag, startPoint x: 712, startPoint y: 207, endPoint x: 629, endPoint y: 207, distance: 83.2
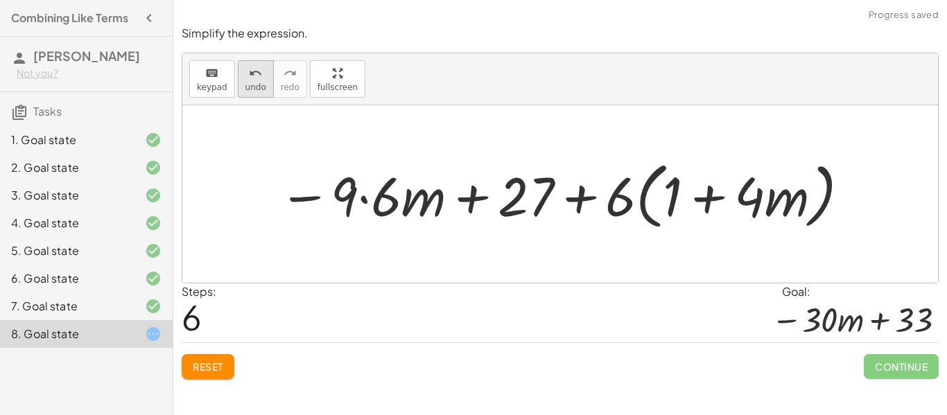
click at [246, 92] on span "undo" at bounding box center [255, 87] width 21 height 10
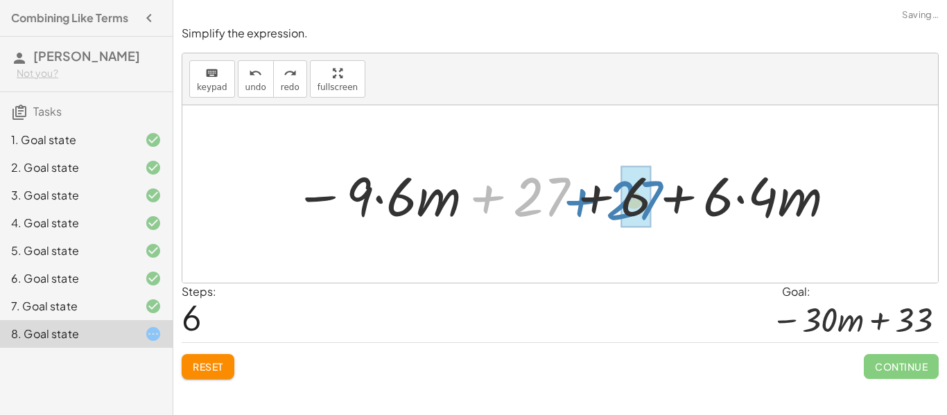
drag, startPoint x: 523, startPoint y: 190, endPoint x: 615, endPoint y: 193, distance: 91.6
click at [615, 193] on div at bounding box center [565, 194] width 557 height 71
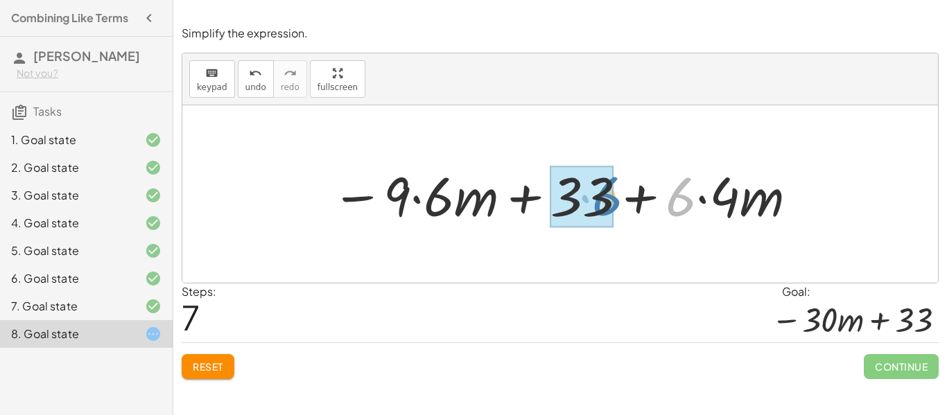
drag, startPoint x: 678, startPoint y: 206, endPoint x: 595, endPoint y: 206, distance: 82.5
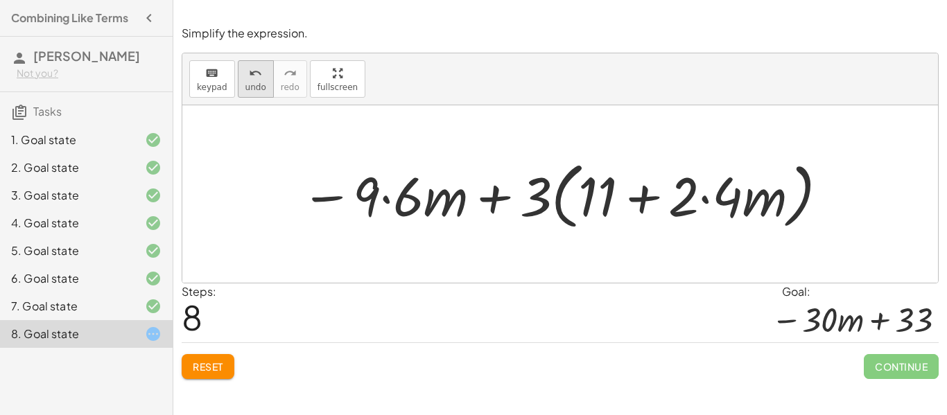
click at [250, 78] on icon "undo" at bounding box center [255, 73] width 13 height 17
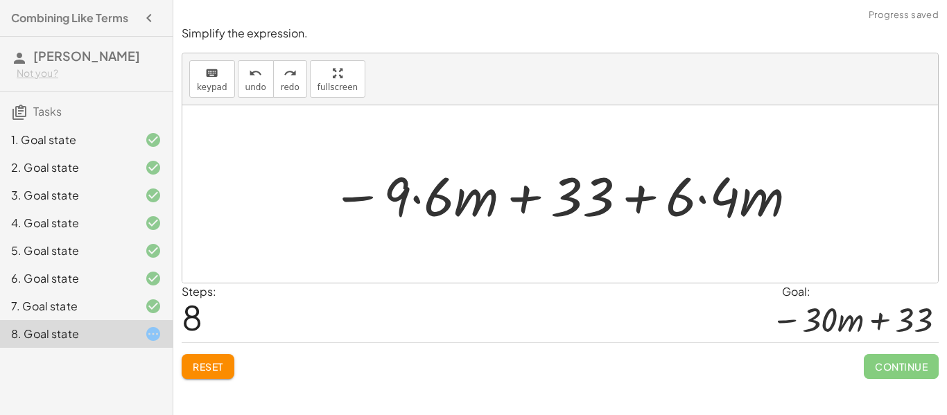
click at [707, 201] on div at bounding box center [564, 194] width 481 height 71
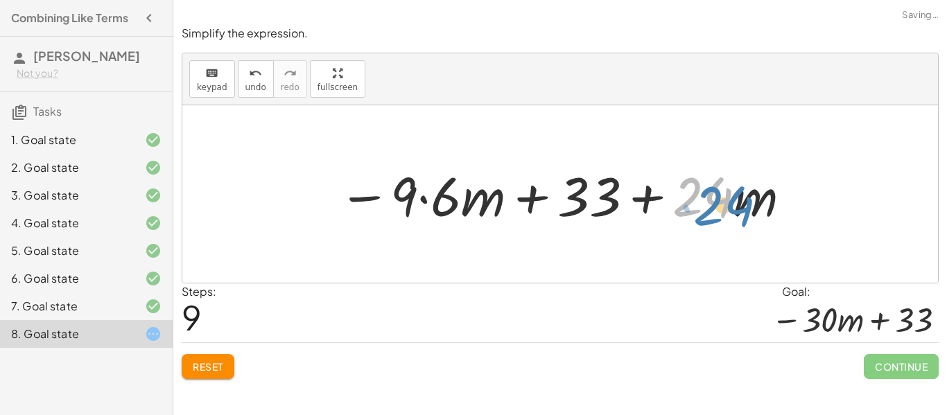
drag, startPoint x: 707, startPoint y: 201, endPoint x: 730, endPoint y: 210, distance: 24.6
click at [730, 210] on div at bounding box center [565, 194] width 468 height 71
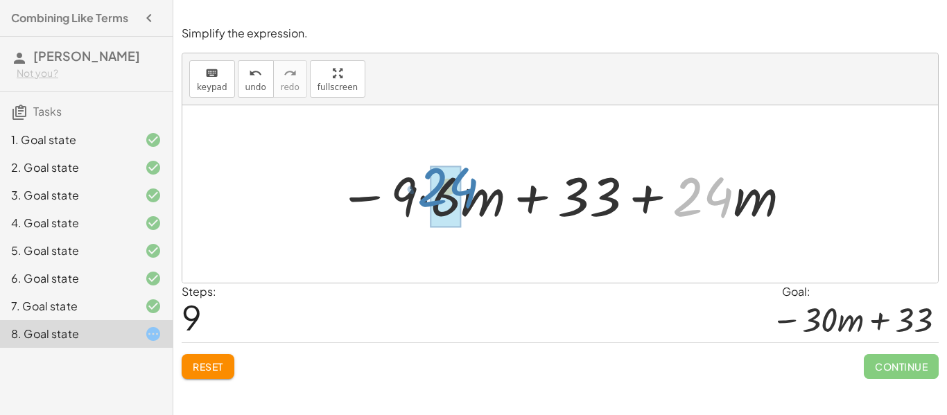
drag, startPoint x: 720, startPoint y: 202, endPoint x: 463, endPoint y: 193, distance: 256.6
click at [463, 193] on div at bounding box center [565, 194] width 468 height 71
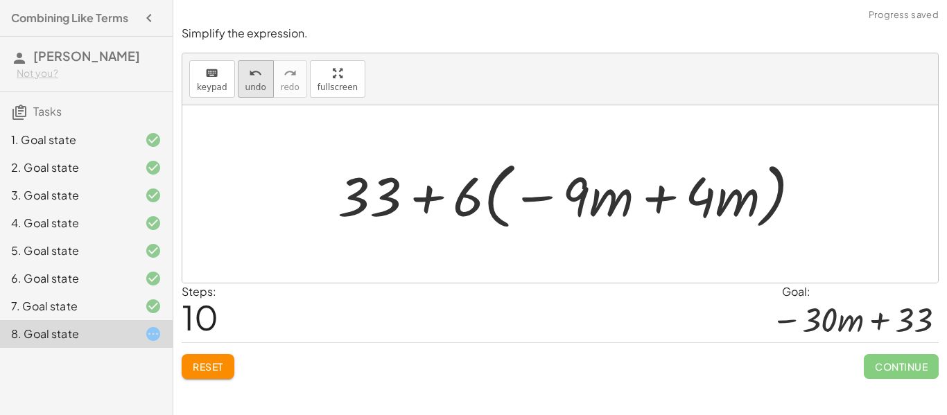
click at [253, 74] on icon "undo" at bounding box center [255, 73] width 13 height 17
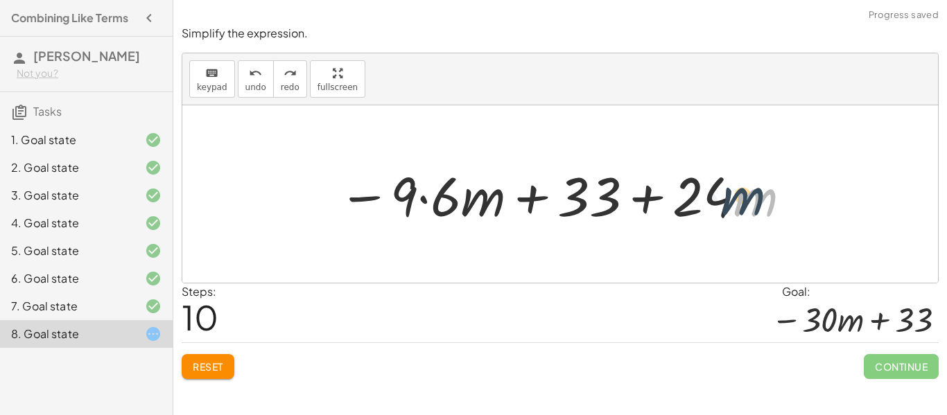
drag, startPoint x: 748, startPoint y: 207, endPoint x: 735, endPoint y: 206, distance: 12.6
click at [735, 206] on div at bounding box center [565, 194] width 468 height 71
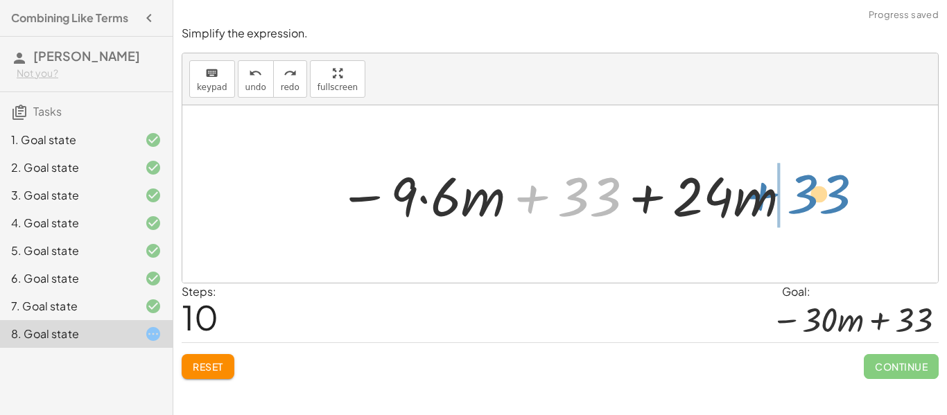
drag, startPoint x: 595, startPoint y: 198, endPoint x: 838, endPoint y: 195, distance: 242.6
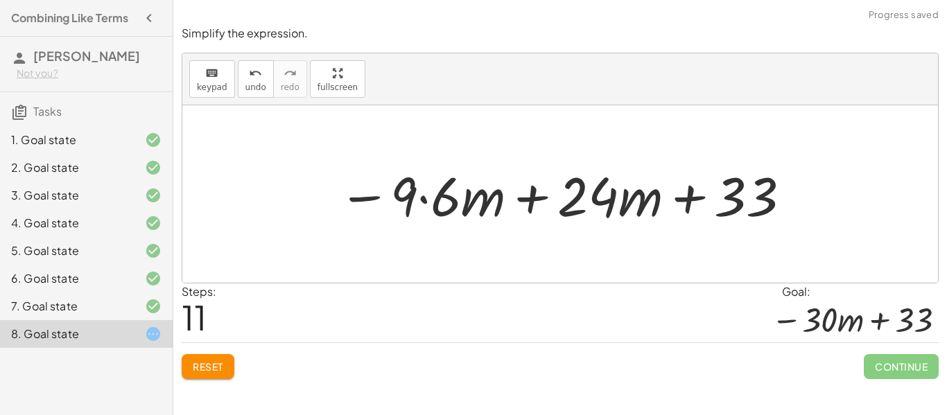
click at [552, 196] on div at bounding box center [565, 194] width 468 height 71
click at [530, 202] on div at bounding box center [565, 194] width 468 height 71
click at [531, 202] on div at bounding box center [565, 194] width 468 height 71
click at [202, 369] on span "Reset" at bounding box center [208, 366] width 31 height 12
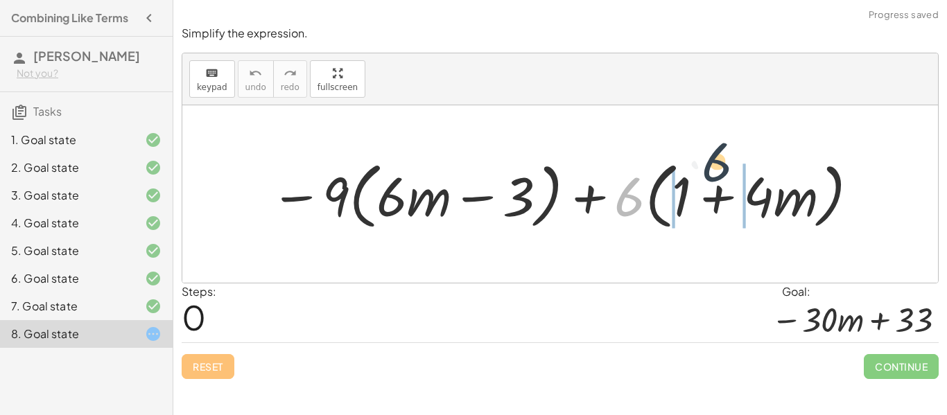
drag, startPoint x: 627, startPoint y: 200, endPoint x: 724, endPoint y: 166, distance: 101.9
click at [724, 166] on div at bounding box center [565, 195] width 604 height 80
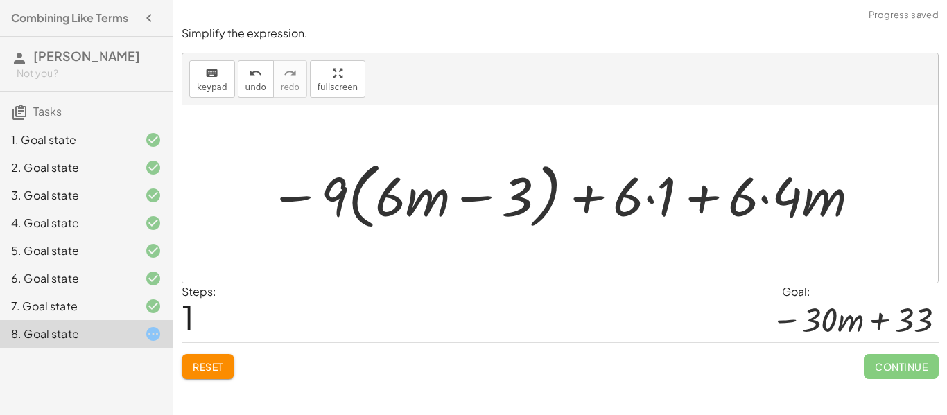
click at [650, 192] on div at bounding box center [565, 195] width 607 height 80
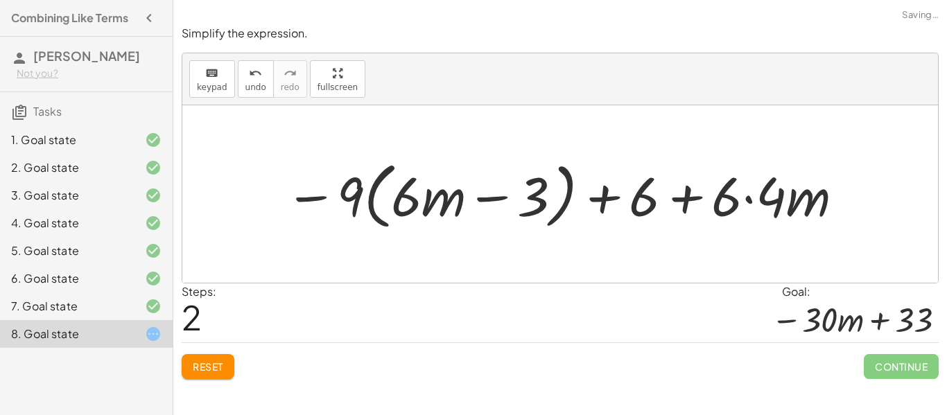
click at [686, 195] on div at bounding box center [565, 195] width 574 height 80
drag, startPoint x: 733, startPoint y: 205, endPoint x: 657, endPoint y: 206, distance: 75.6
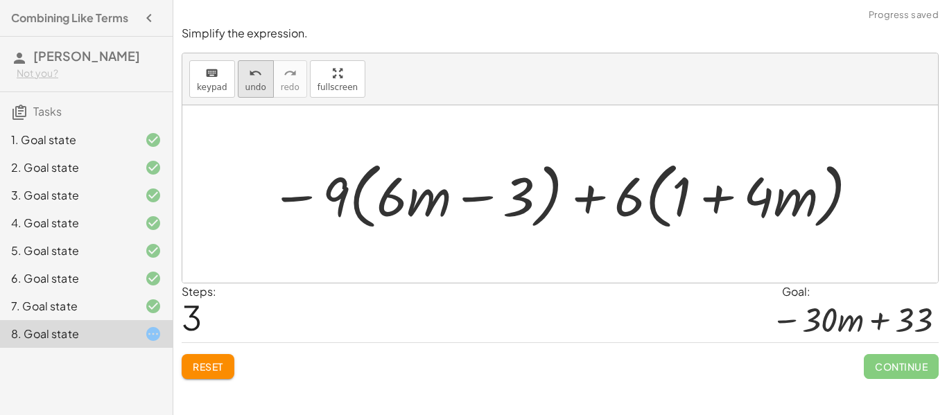
click at [251, 85] on span "undo" at bounding box center [255, 87] width 21 height 10
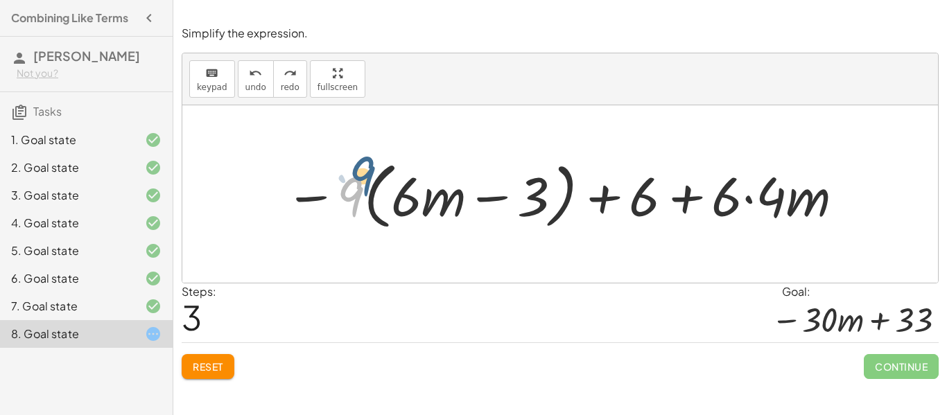
drag, startPoint x: 338, startPoint y: 198, endPoint x: 333, endPoint y: 189, distance: 10.2
click at [333, 189] on div at bounding box center [565, 195] width 574 height 80
drag, startPoint x: 316, startPoint y: 196, endPoint x: 329, endPoint y: 196, distance: 13.2
click at [329, 196] on div at bounding box center [565, 195] width 574 height 80
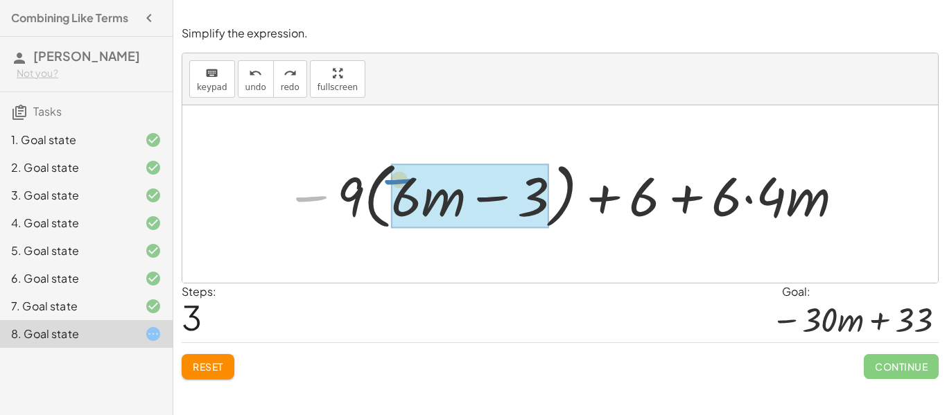
drag, startPoint x: 336, startPoint y: 198, endPoint x: 425, endPoint y: 181, distance: 91.1
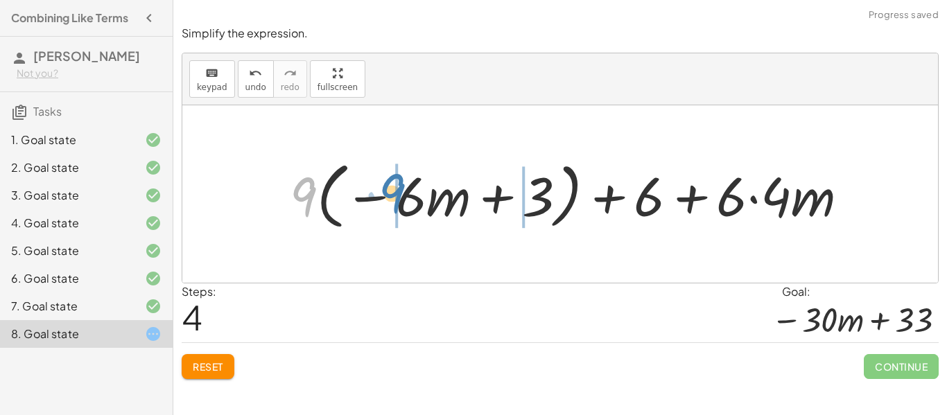
drag, startPoint x: 302, startPoint y: 200, endPoint x: 393, endPoint y: 198, distance: 91.5
click at [393, 198] on div at bounding box center [574, 195] width 583 height 80
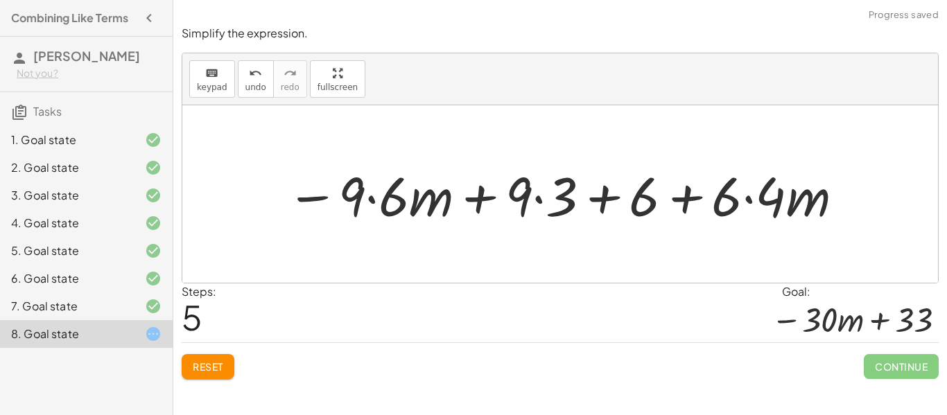
click at [545, 202] on div at bounding box center [565, 194] width 573 height 71
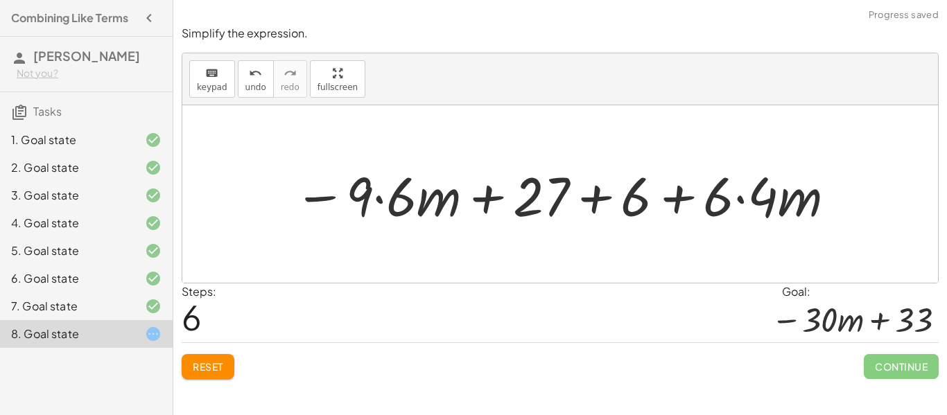
click at [660, 198] on div at bounding box center [565, 194] width 557 height 71
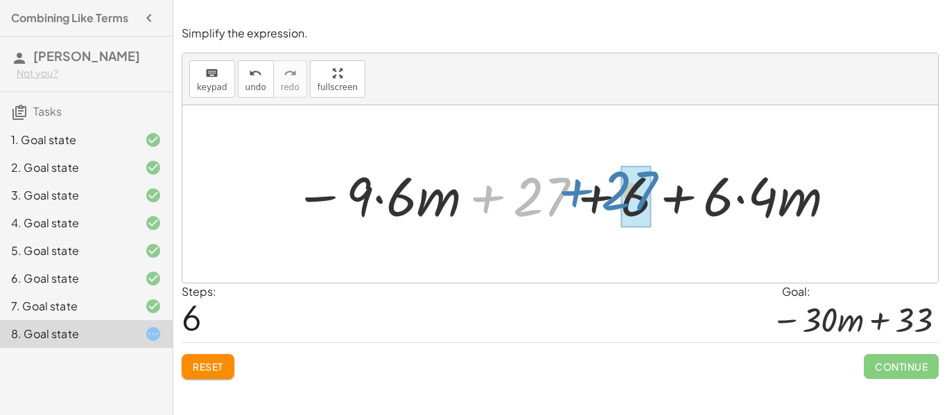
drag, startPoint x: 546, startPoint y: 202, endPoint x: 646, endPoint y: 203, distance: 100.5
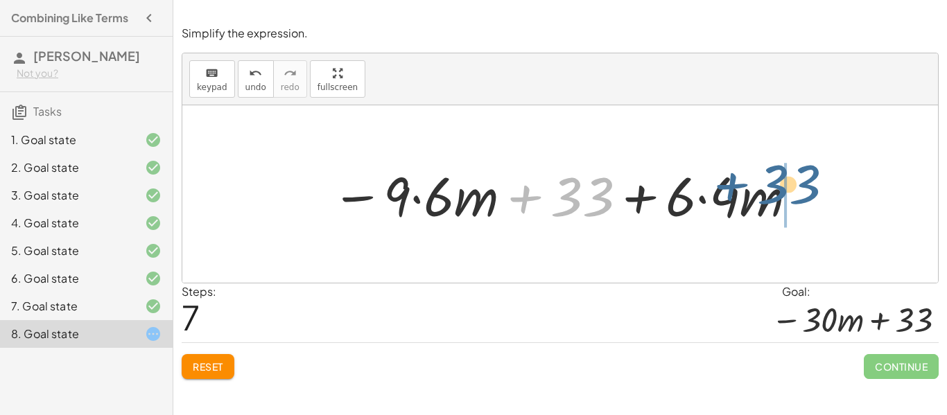
drag, startPoint x: 573, startPoint y: 204, endPoint x: 787, endPoint y: 196, distance: 213.6
click at [787, 196] on div at bounding box center [564, 194] width 481 height 71
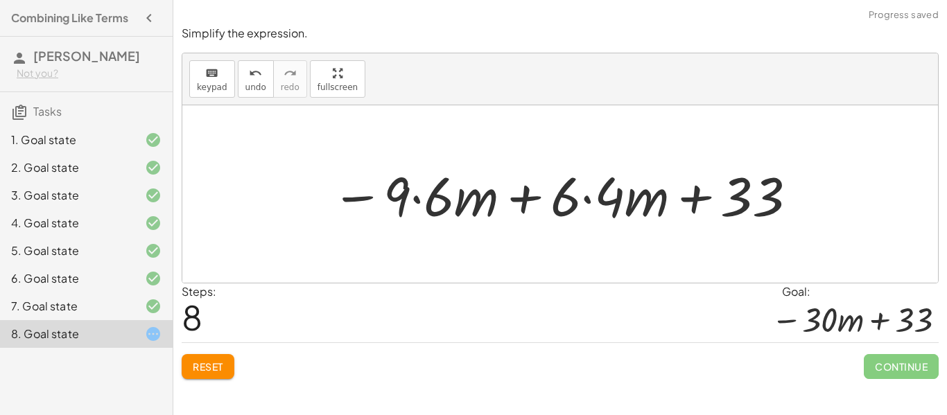
click at [547, 202] on div at bounding box center [564, 194] width 481 height 71
drag, startPoint x: 583, startPoint y: 198, endPoint x: 592, endPoint y: 208, distance: 13.2
click at [592, 208] on div at bounding box center [564, 194] width 481 height 71
click at [200, 365] on span "Reset" at bounding box center [208, 366] width 31 height 12
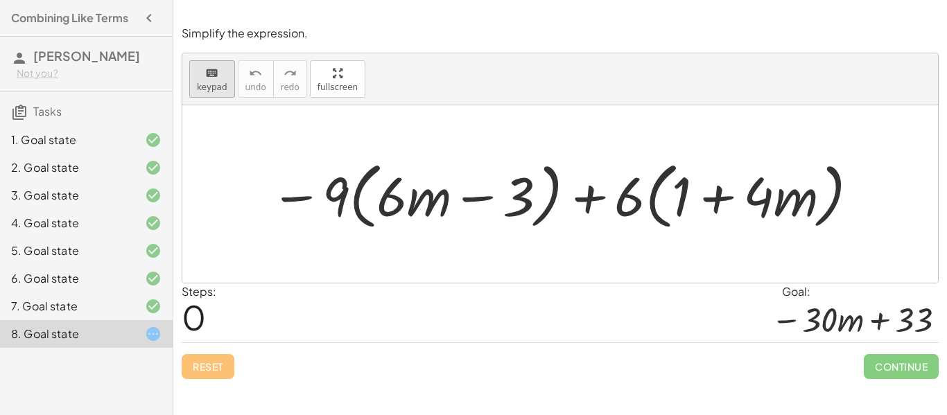
click at [213, 82] on span "keypad" at bounding box center [212, 87] width 31 height 10
click at [214, 74] on icon "keyboard" at bounding box center [211, 73] width 13 height 17
click at [330, 193] on div at bounding box center [565, 195] width 604 height 80
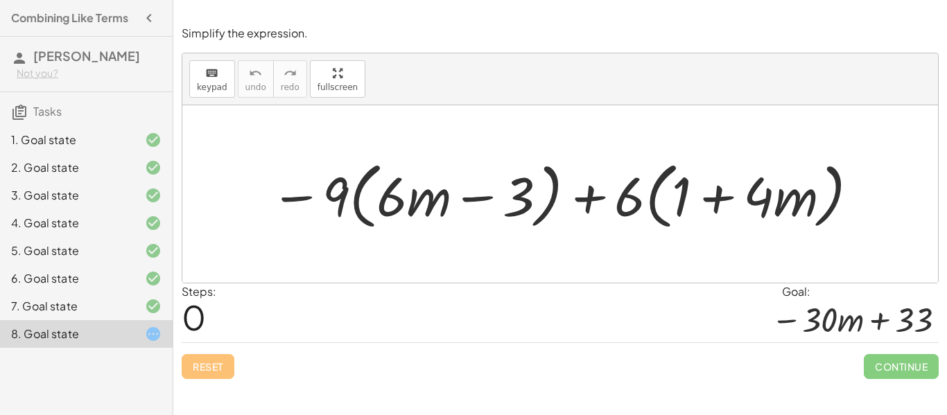
click at [300, 197] on div at bounding box center [565, 195] width 604 height 80
drag, startPoint x: 294, startPoint y: 197, endPoint x: 326, endPoint y: 194, distance: 32.0
click at [326, 194] on div at bounding box center [565, 195] width 604 height 80
click at [215, 94] on button "keyboard keypad" at bounding box center [212, 78] width 46 height 37
drag, startPoint x: 297, startPoint y: 197, endPoint x: 322, endPoint y: 195, distance: 24.3
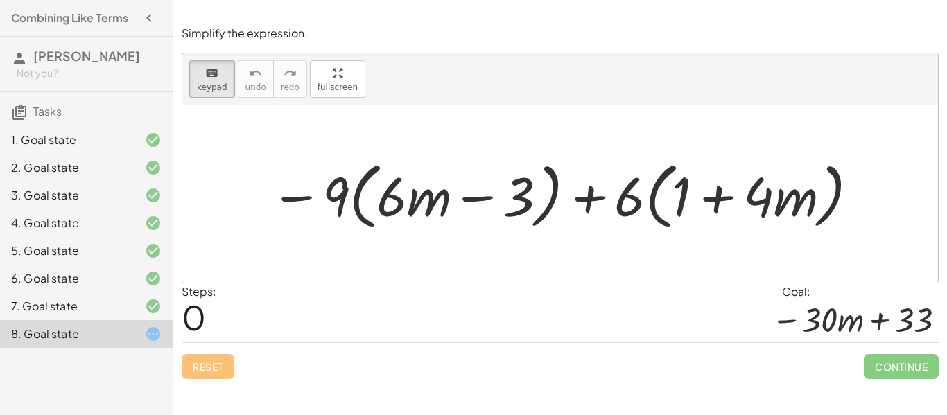
click at [322, 195] on div at bounding box center [565, 195] width 604 height 80
drag, startPoint x: 322, startPoint y: 195, endPoint x: 337, endPoint y: 167, distance: 32.3
click at [563, 195] on div "− · 9 · ( + · 6 · m − 3 ) + · 6 · ( + 1 + · 4 · m )" at bounding box center [563, 195] width 0 height 0
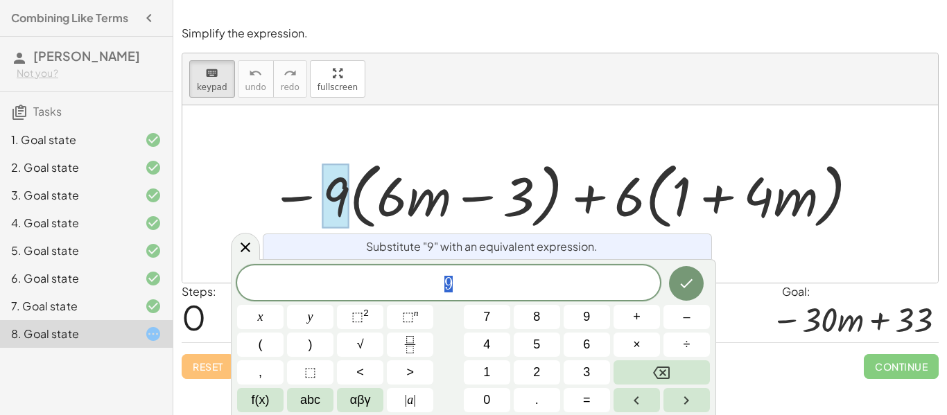
click at [308, 200] on div at bounding box center [565, 195] width 604 height 80
click at [245, 248] on icon at bounding box center [246, 248] width 10 height 10
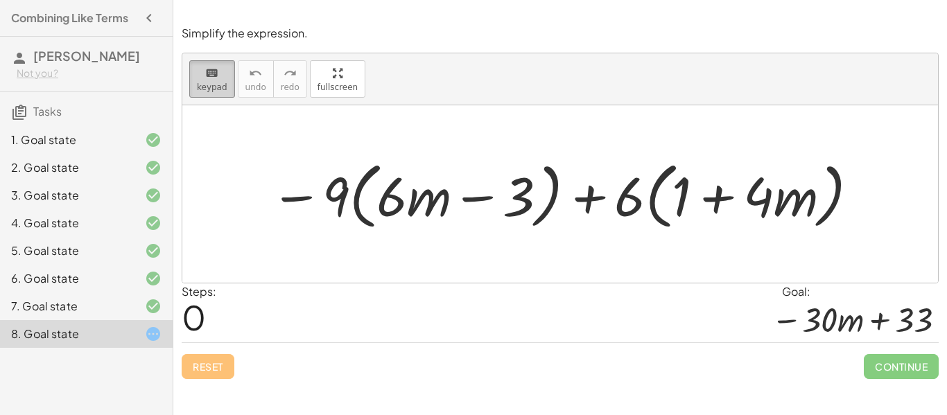
click at [213, 94] on button "keyboard keypad" at bounding box center [212, 78] width 46 height 37
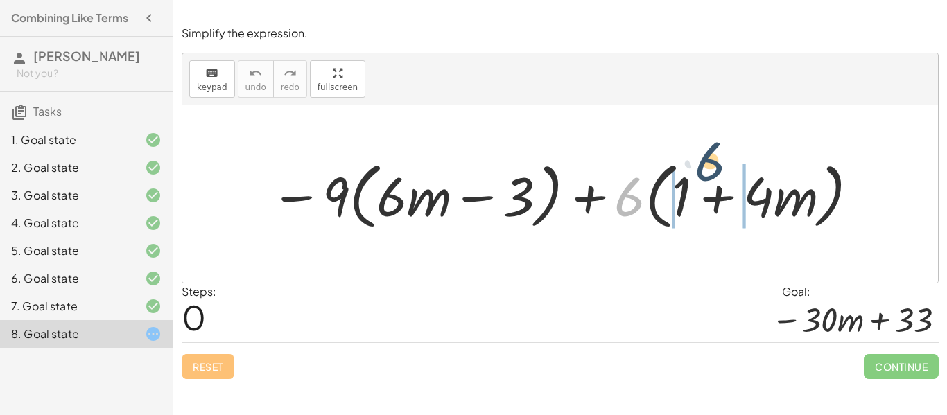
drag, startPoint x: 627, startPoint y: 198, endPoint x: 715, endPoint y: 164, distance: 93.5
click at [715, 164] on div at bounding box center [565, 195] width 604 height 80
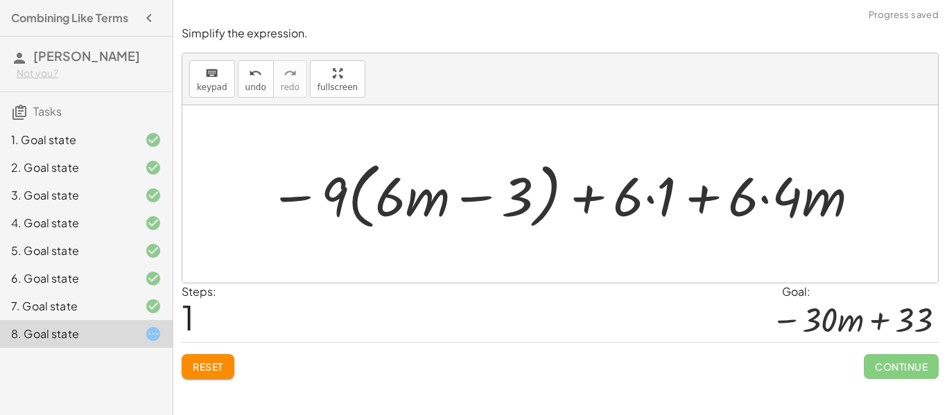
click at [645, 202] on div at bounding box center [565, 195] width 607 height 80
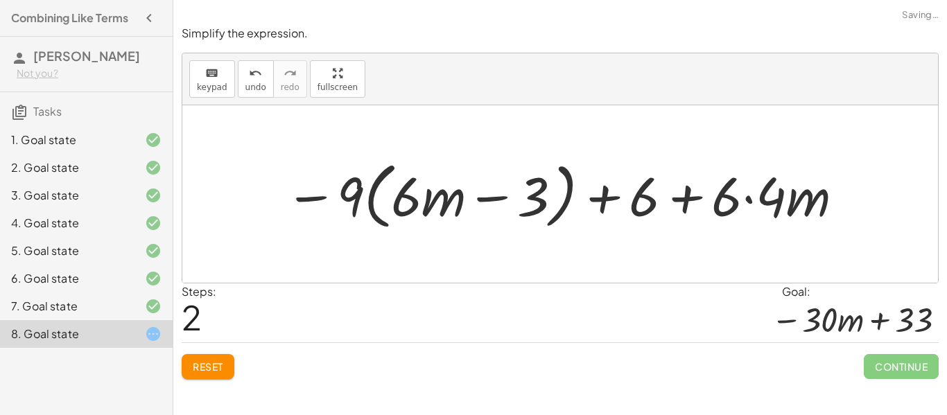
click at [735, 205] on div at bounding box center [565, 195] width 574 height 80
click at [688, 204] on div at bounding box center [565, 195] width 574 height 80
drag, startPoint x: 724, startPoint y: 207, endPoint x: 641, endPoint y: 201, distance: 83.4
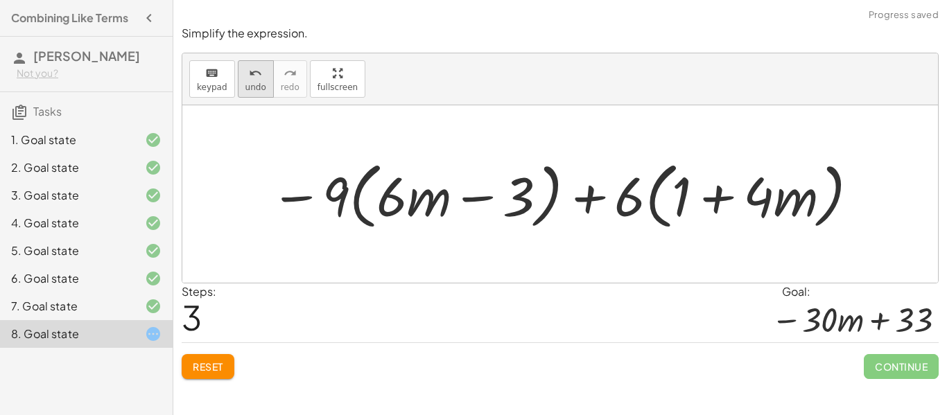
click at [245, 85] on span "undo" at bounding box center [255, 87] width 21 height 10
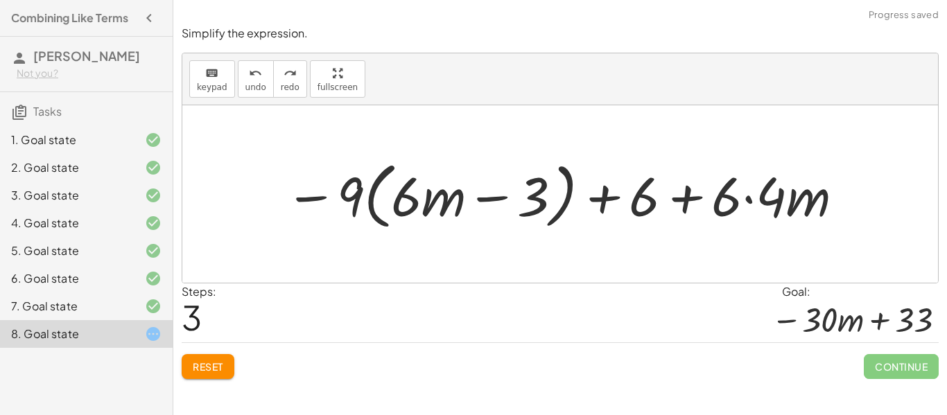
click at [352, 194] on div at bounding box center [565, 195] width 574 height 80
drag, startPoint x: 353, startPoint y: 195, endPoint x: 421, endPoint y: 163, distance: 75.0
click at [421, 163] on div at bounding box center [565, 195] width 574 height 80
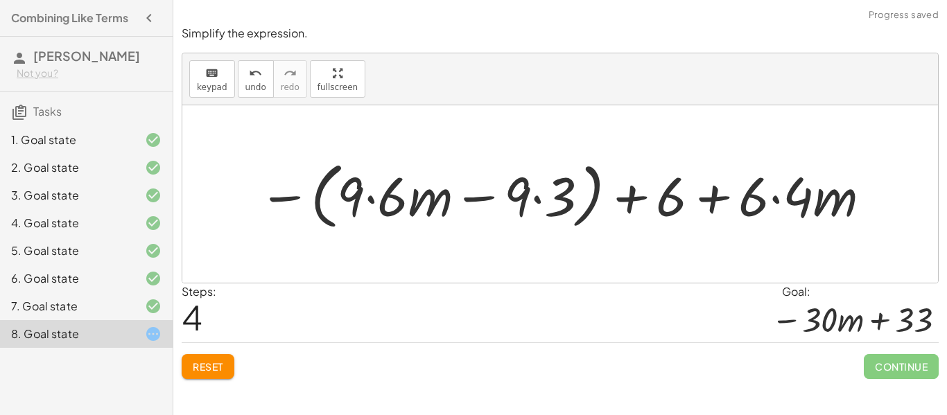
click at [374, 198] on div at bounding box center [565, 195] width 627 height 80
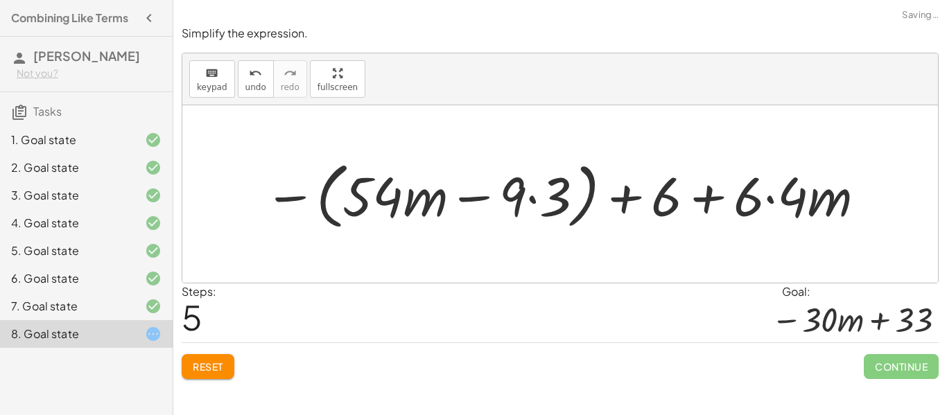
click at [519, 198] on div at bounding box center [565, 195] width 617 height 80
click at [553, 198] on div at bounding box center [565, 195] width 617 height 80
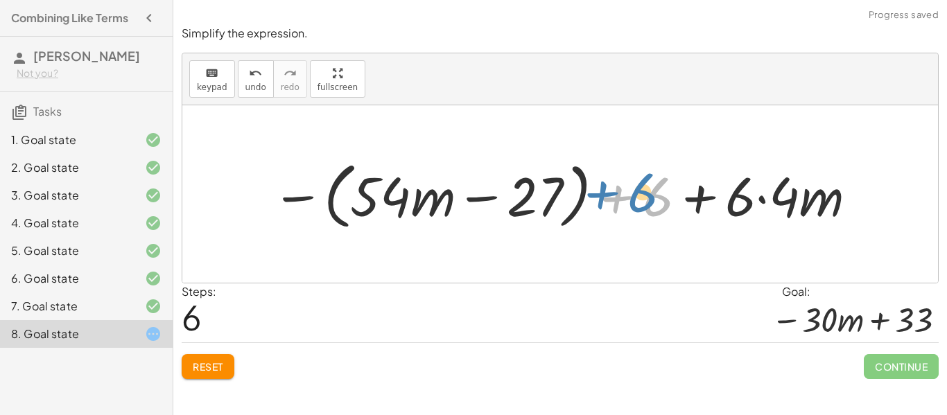
drag, startPoint x: 648, startPoint y: 208, endPoint x: 634, endPoint y: 204, distance: 15.1
click at [634, 204] on div at bounding box center [565, 195] width 601 height 80
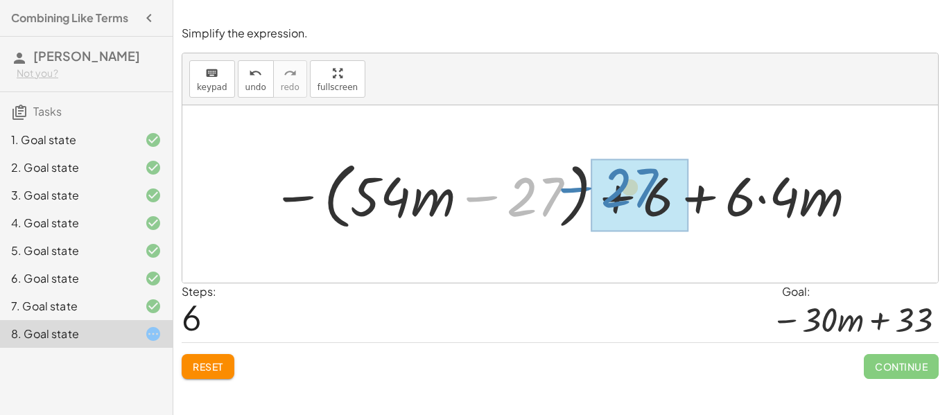
drag, startPoint x: 552, startPoint y: 202, endPoint x: 649, endPoint y: 193, distance: 97.5
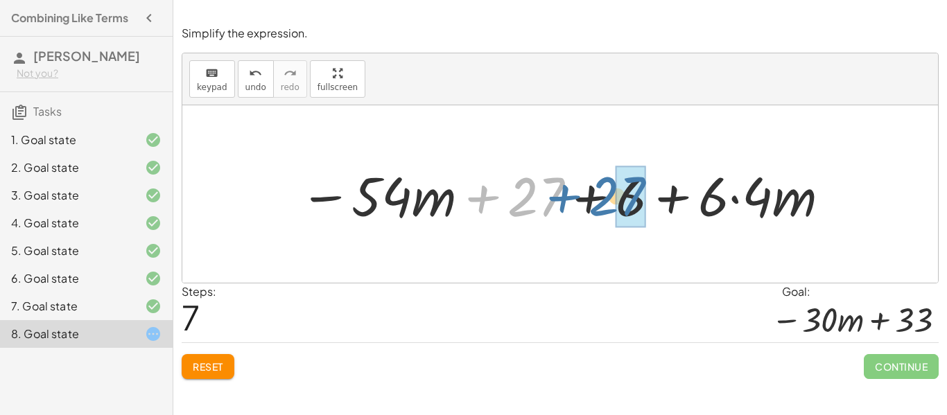
drag, startPoint x: 541, startPoint y: 206, endPoint x: 629, endPoint y: 209, distance: 88.1
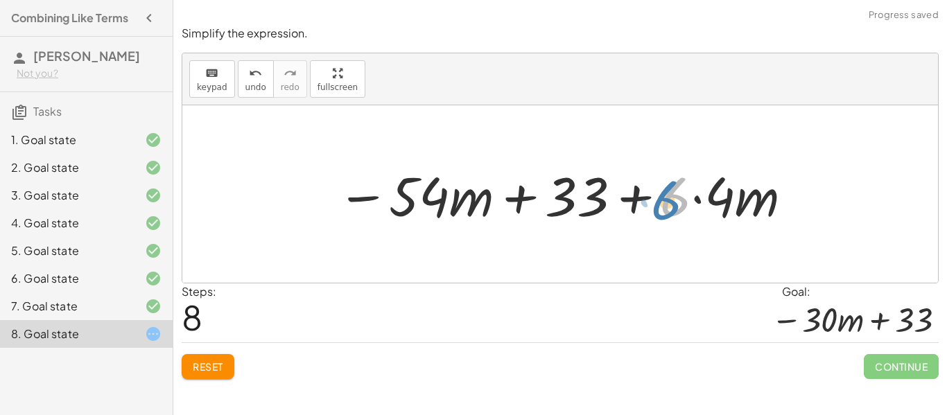
drag, startPoint x: 690, startPoint y: 204, endPoint x: 710, endPoint y: 216, distance: 22.4
click at [710, 216] on div at bounding box center [565, 194] width 471 height 71
click at [701, 201] on div at bounding box center [565, 194] width 471 height 71
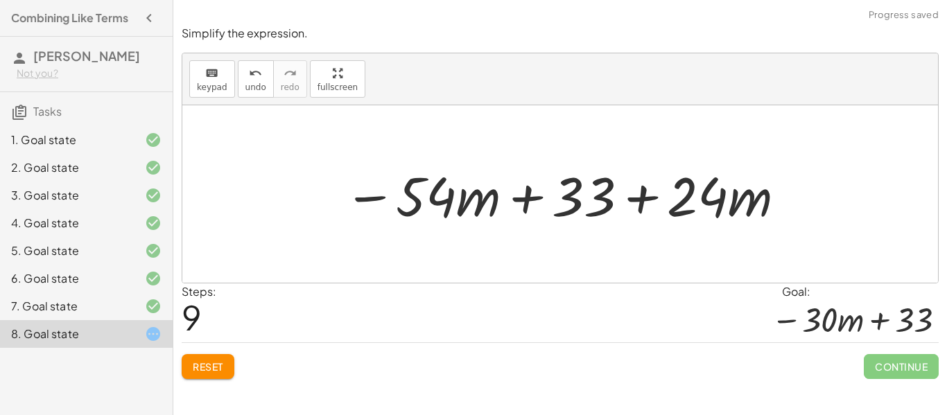
click at [706, 198] on div at bounding box center [565, 194] width 457 height 71
drag, startPoint x: 706, startPoint y: 198, endPoint x: 714, endPoint y: 200, distance: 7.9
click at [714, 200] on div at bounding box center [565, 194] width 457 height 71
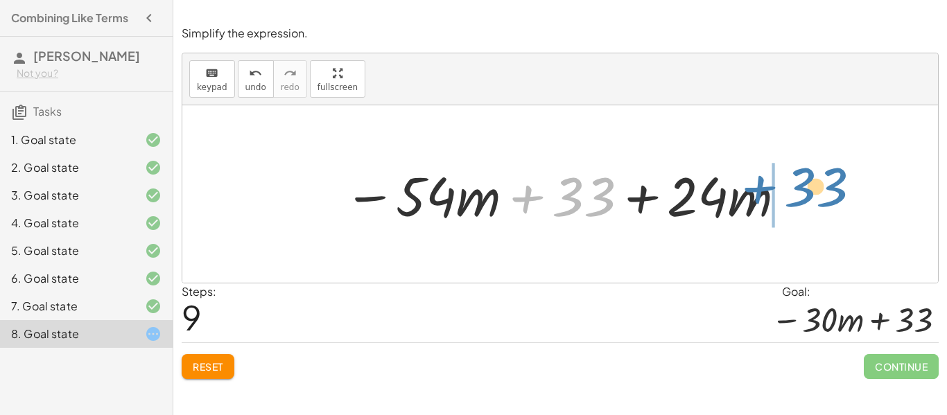
drag, startPoint x: 587, startPoint y: 204, endPoint x: 826, endPoint y: 193, distance: 239.4
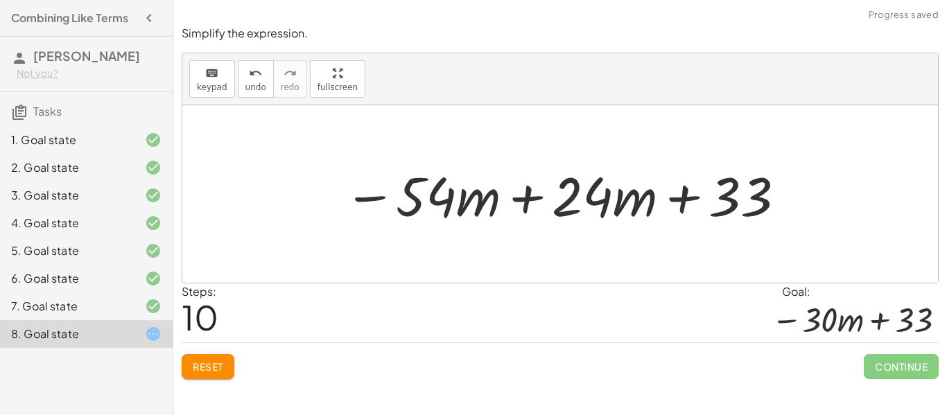
click at [543, 199] on div at bounding box center [565, 194] width 457 height 71
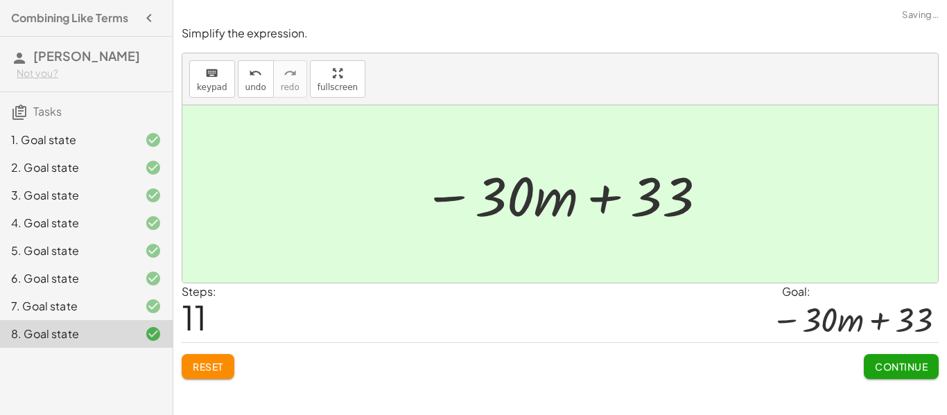
click at [907, 374] on button "Continue" at bounding box center [901, 366] width 75 height 25
